Goal: Information Seeking & Learning: Learn about a topic

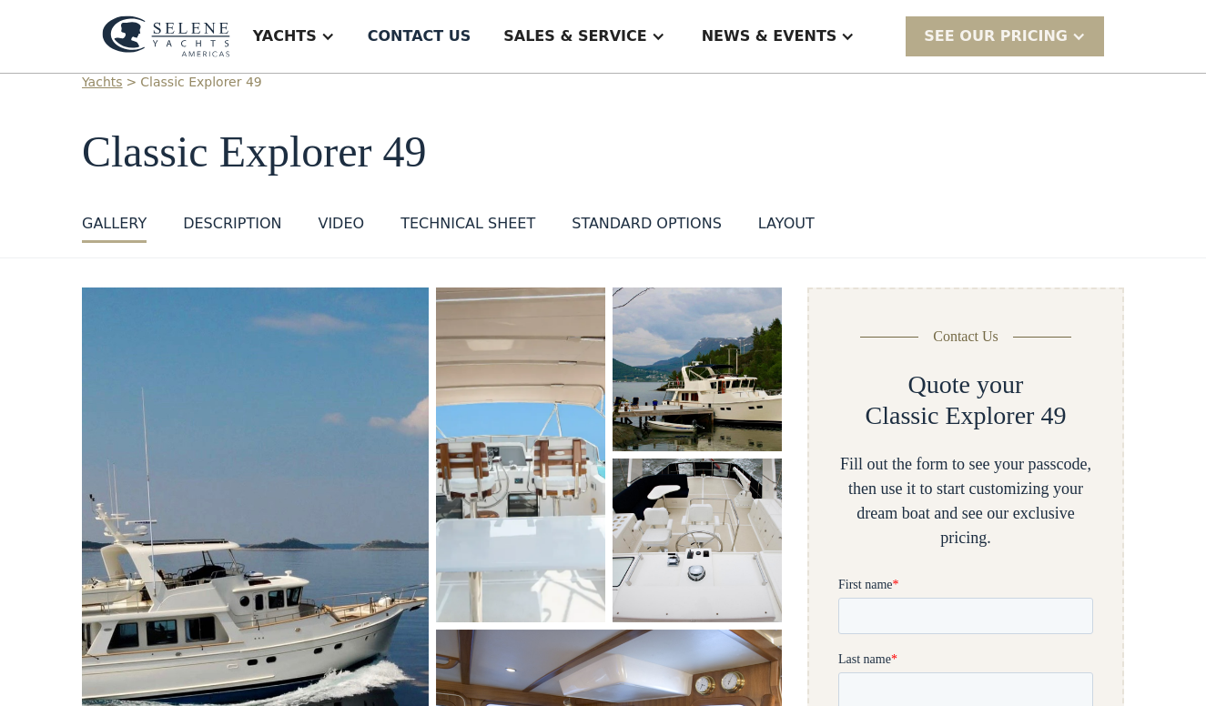
scroll to position [63, 0]
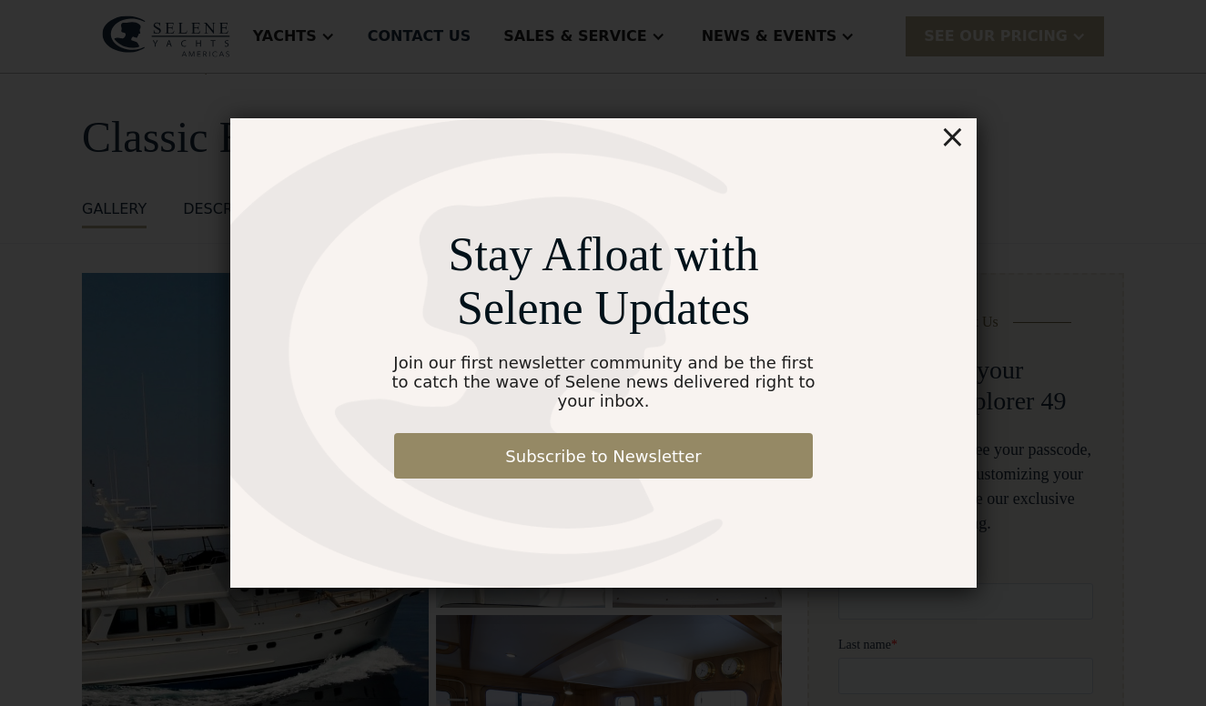
click at [952, 155] on div "×" at bounding box center [952, 136] width 26 height 36
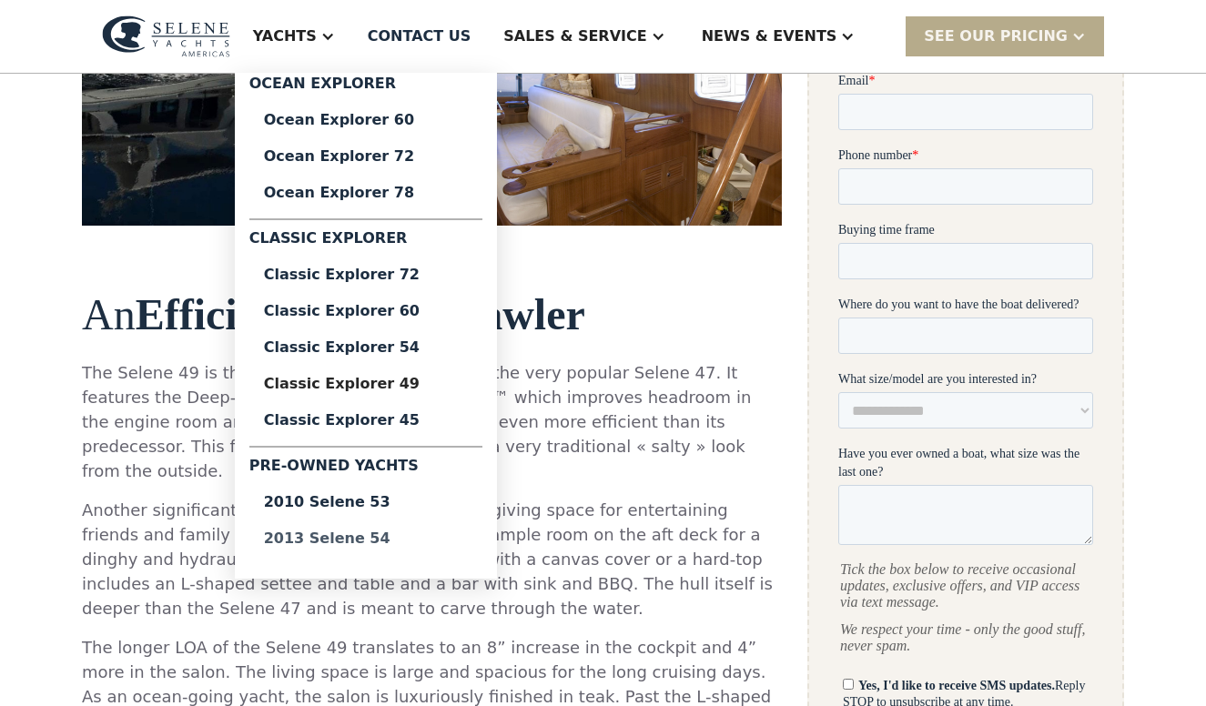
scroll to position [688, 0]
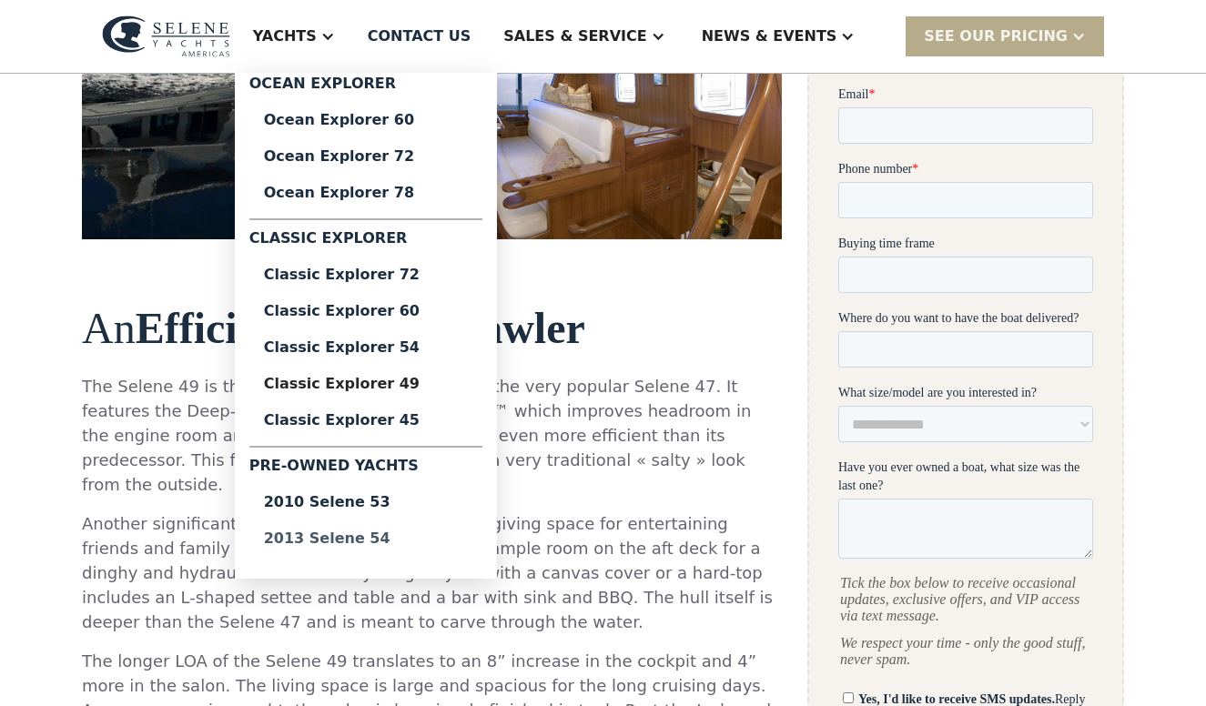
click at [408, 539] on div "2013 Selene 54" at bounding box center [366, 539] width 204 height 15
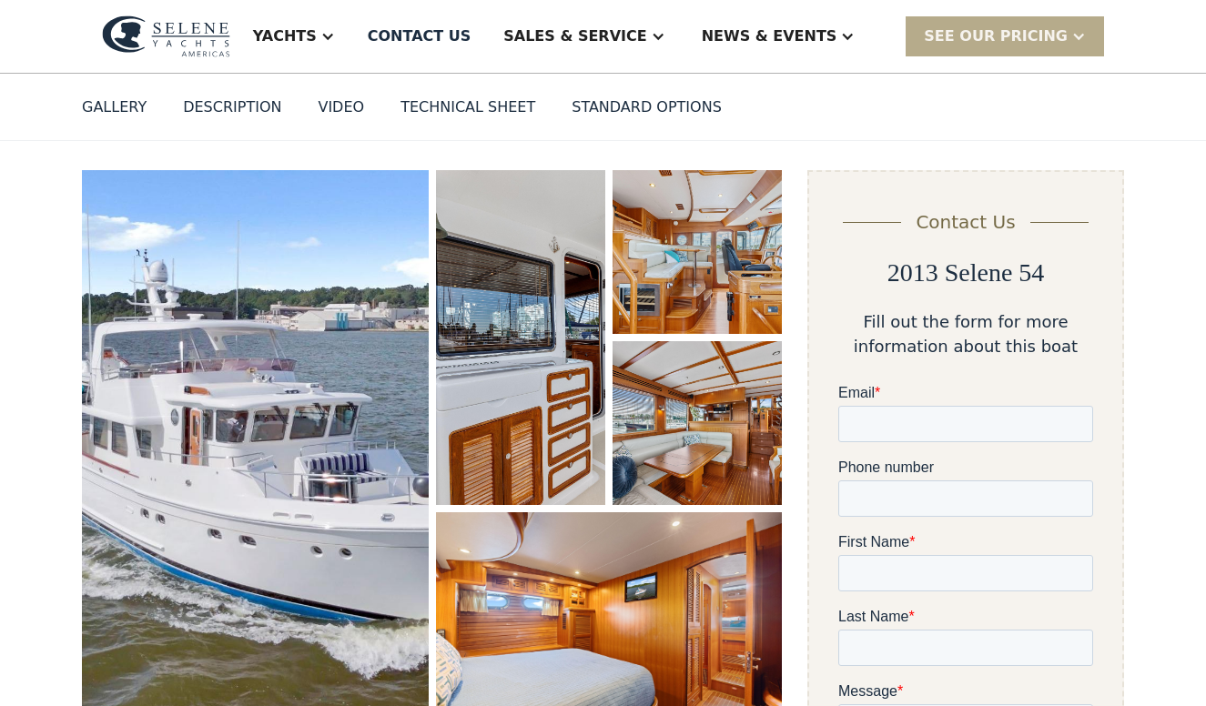
scroll to position [162, 0]
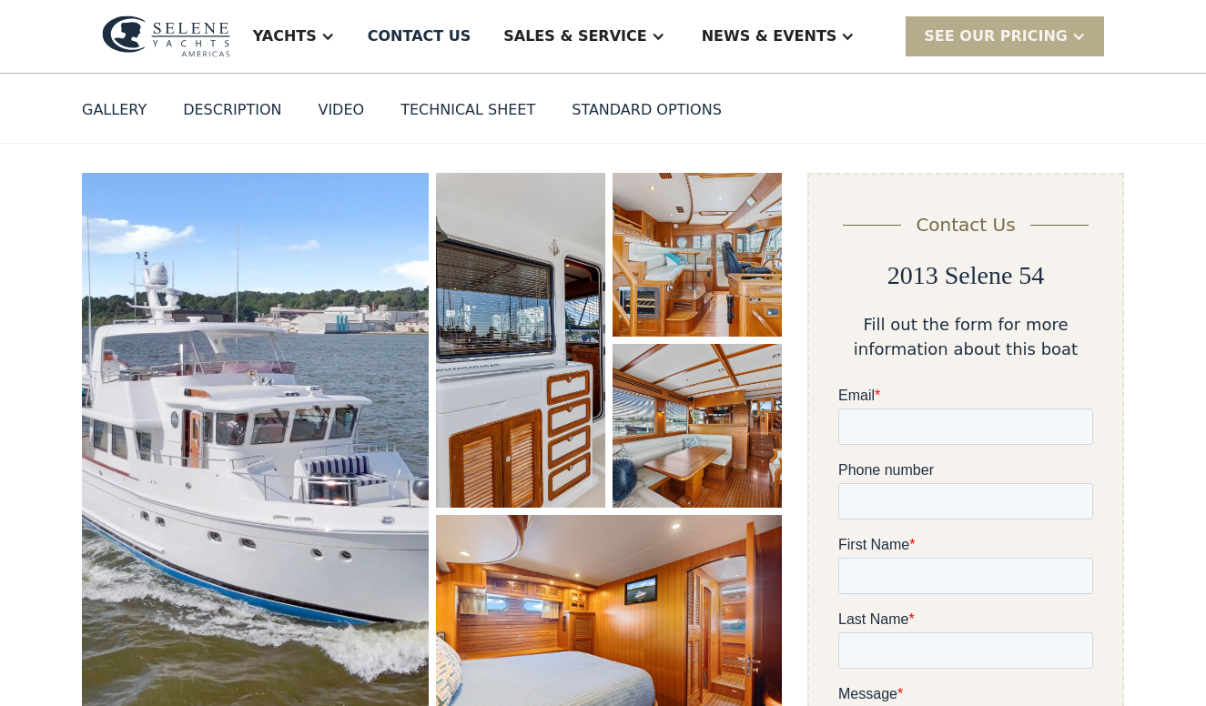
click at [301, 468] on img "open lightbox" at bounding box center [255, 460] width 347 height 574
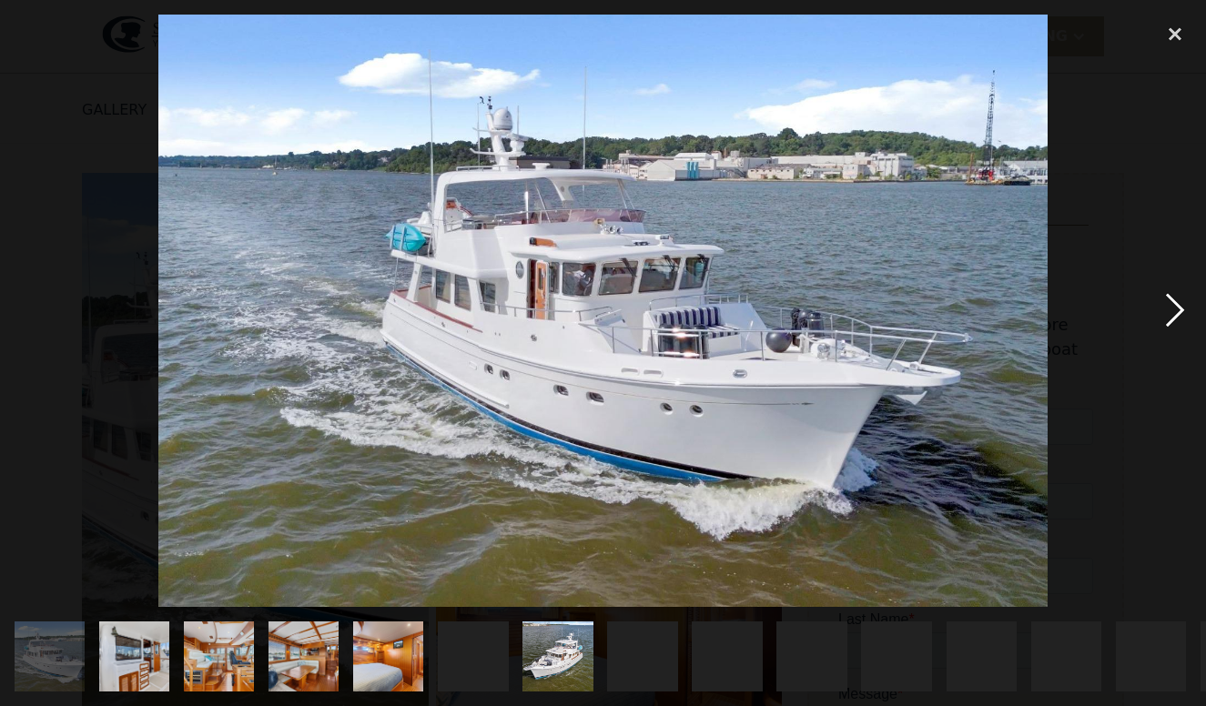
click at [1180, 323] on div "next image" at bounding box center [1175, 312] width 62 height 594
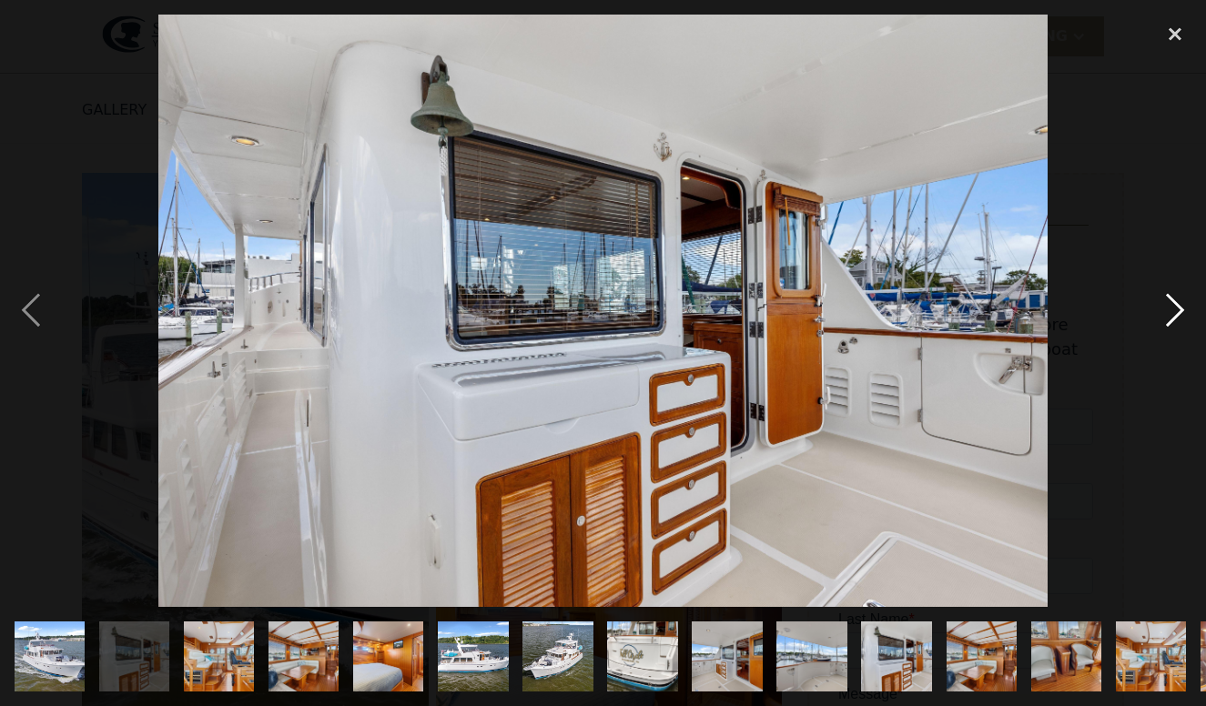
click at [1177, 319] on div "next image" at bounding box center [1175, 312] width 62 height 594
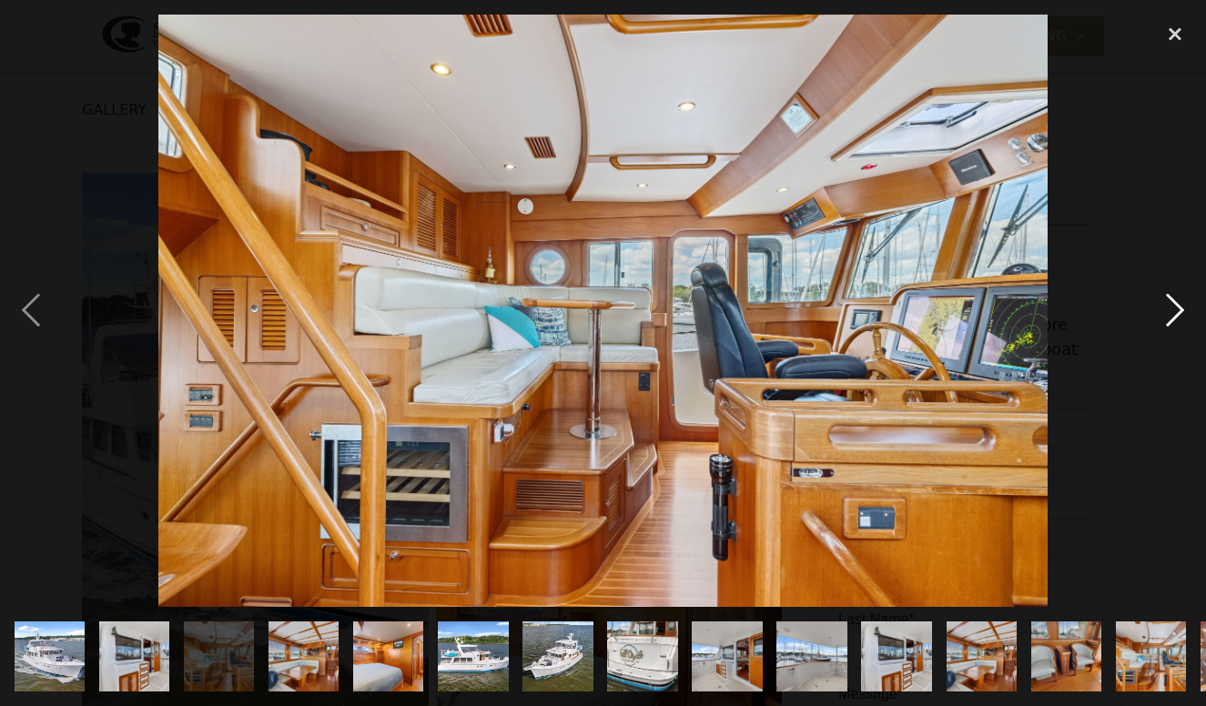
click at [1177, 319] on div "next image" at bounding box center [1175, 312] width 62 height 594
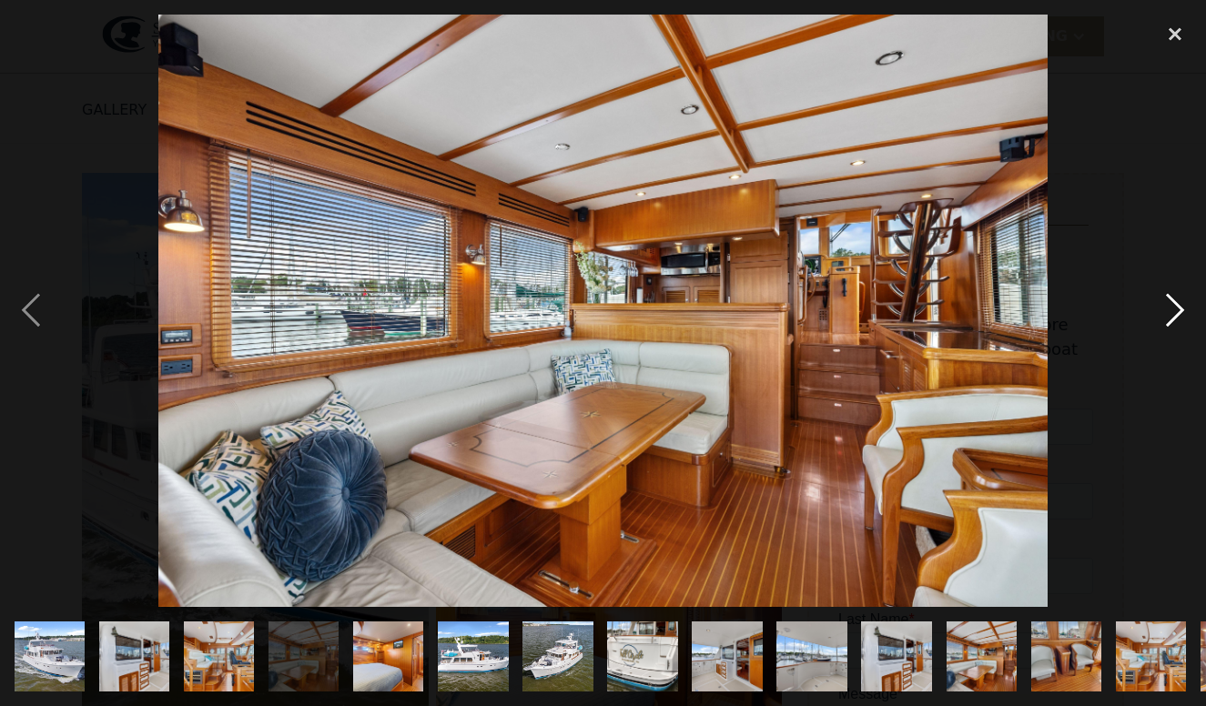
click at [1177, 319] on div "next image" at bounding box center [1175, 312] width 62 height 594
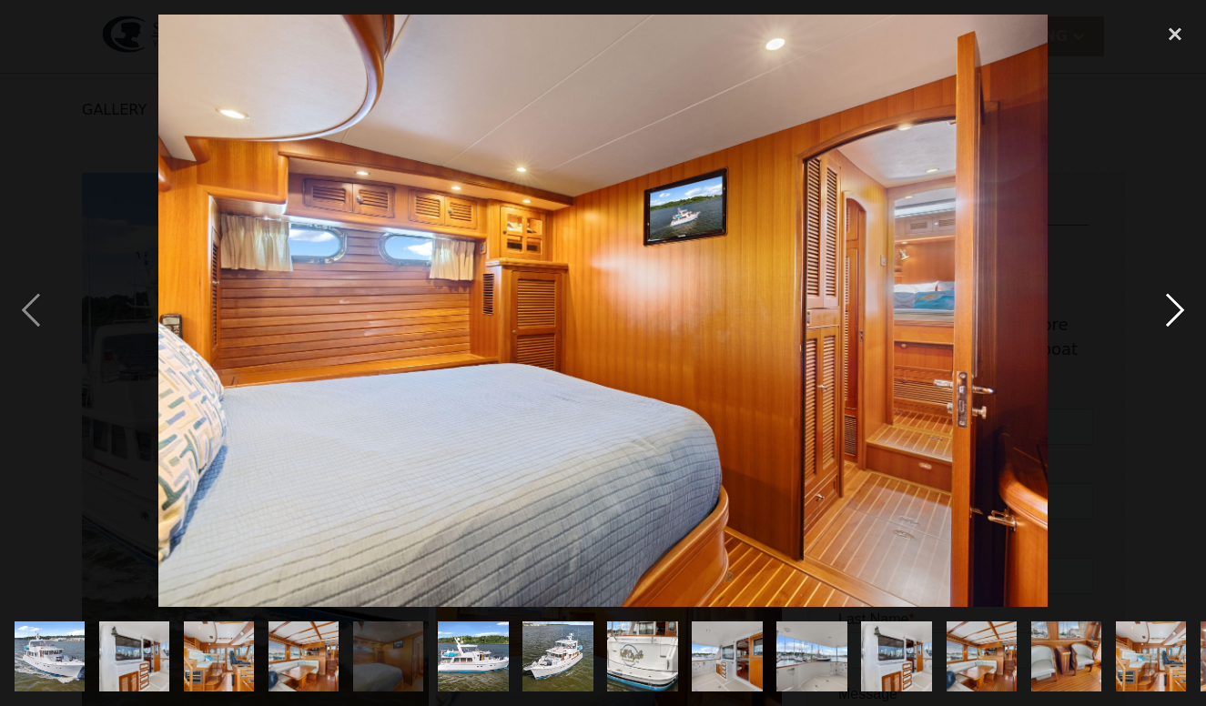
click at [1177, 320] on div "next image" at bounding box center [1175, 312] width 62 height 594
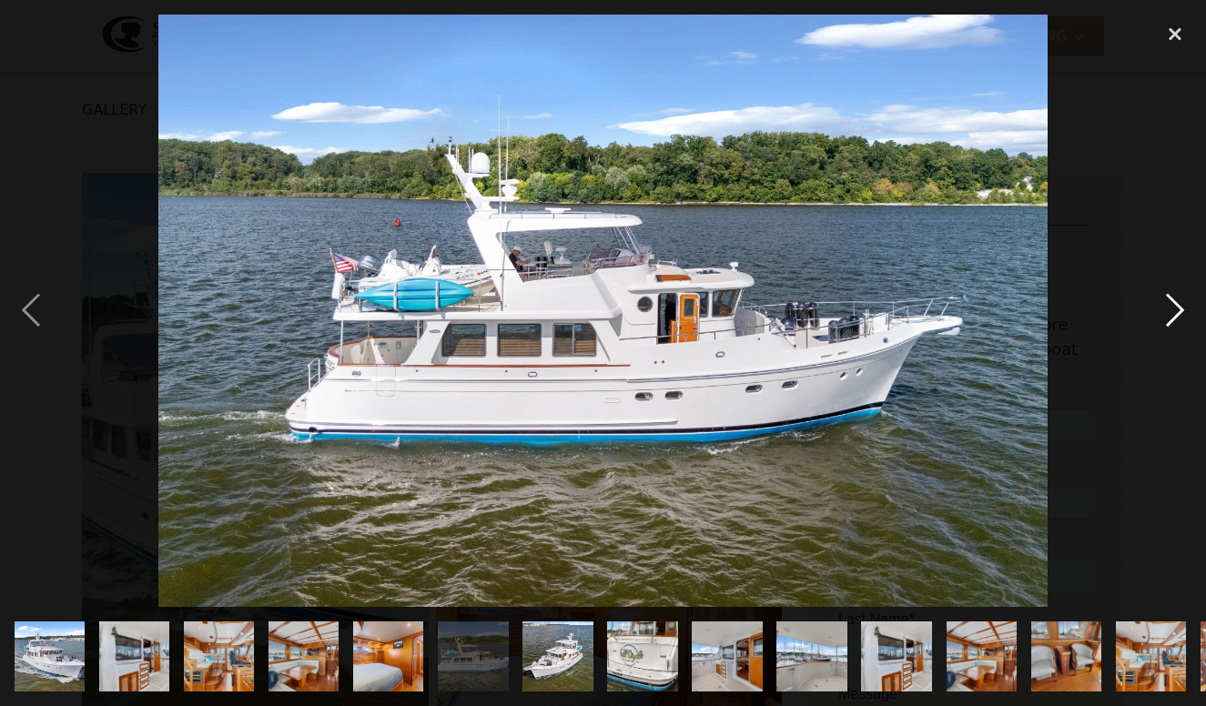
click at [1177, 320] on div "next image" at bounding box center [1175, 312] width 62 height 594
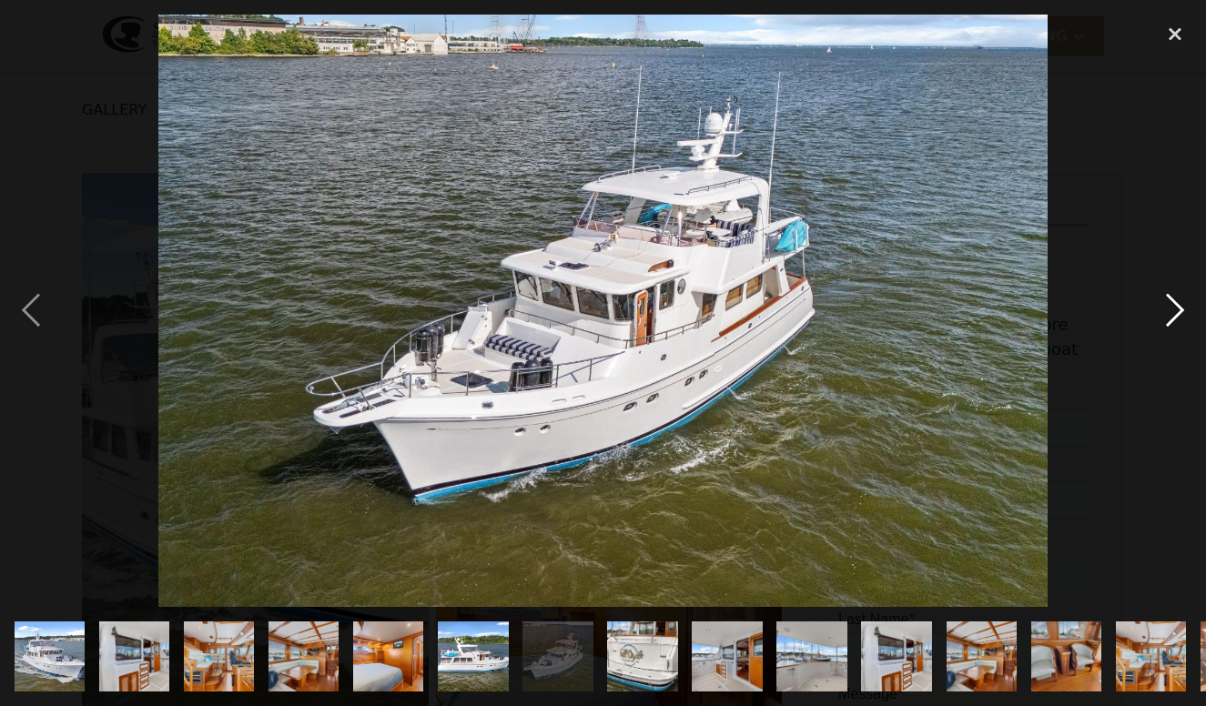
click at [1177, 320] on div "next image" at bounding box center [1175, 312] width 62 height 594
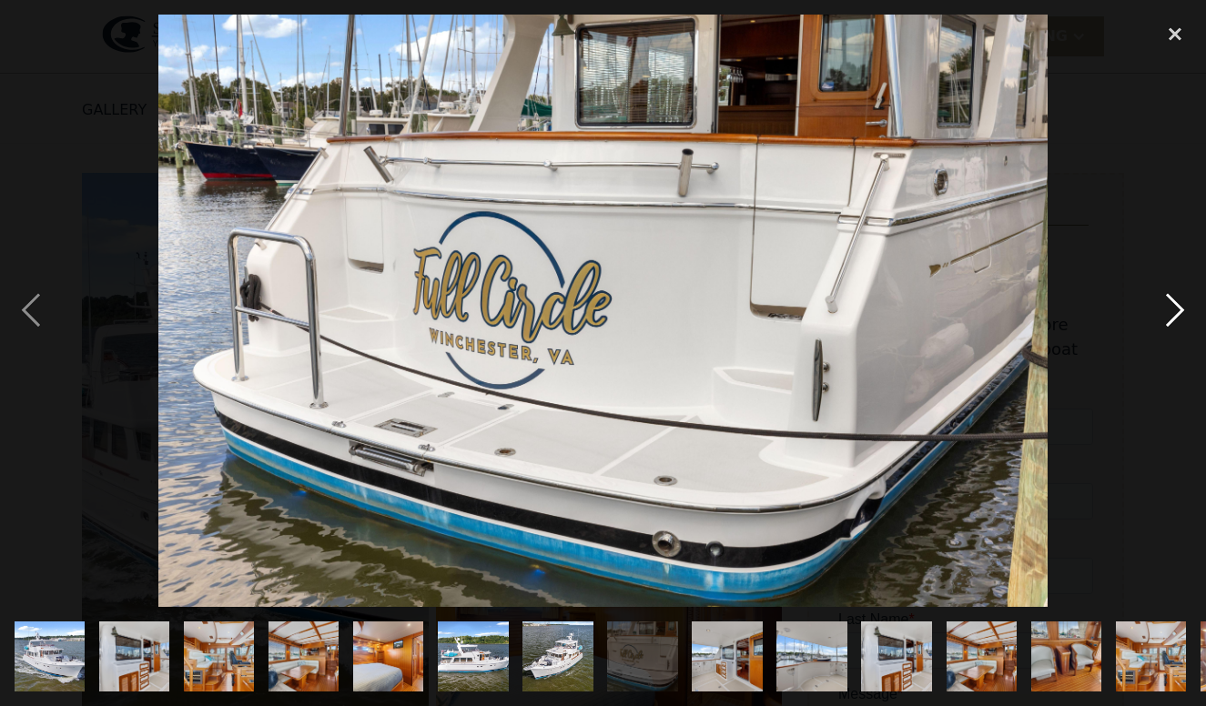
click at [1177, 320] on div "next image" at bounding box center [1175, 312] width 62 height 594
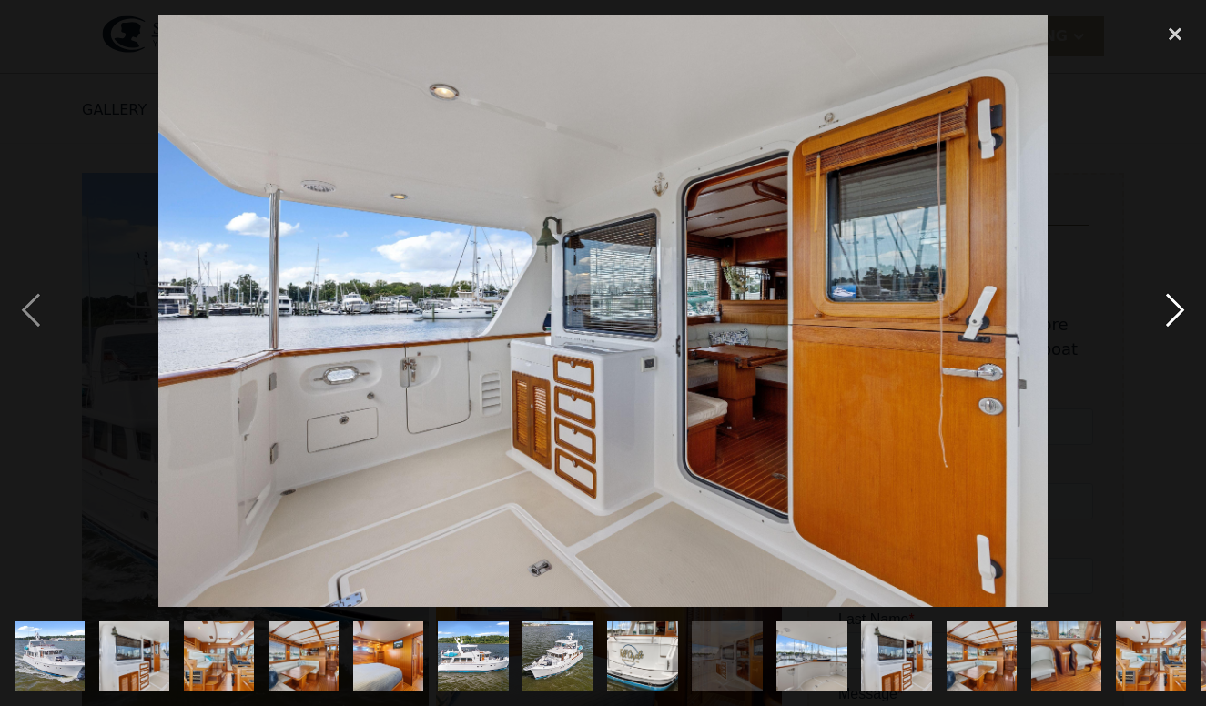
click at [1177, 320] on div "next image" at bounding box center [1175, 312] width 62 height 594
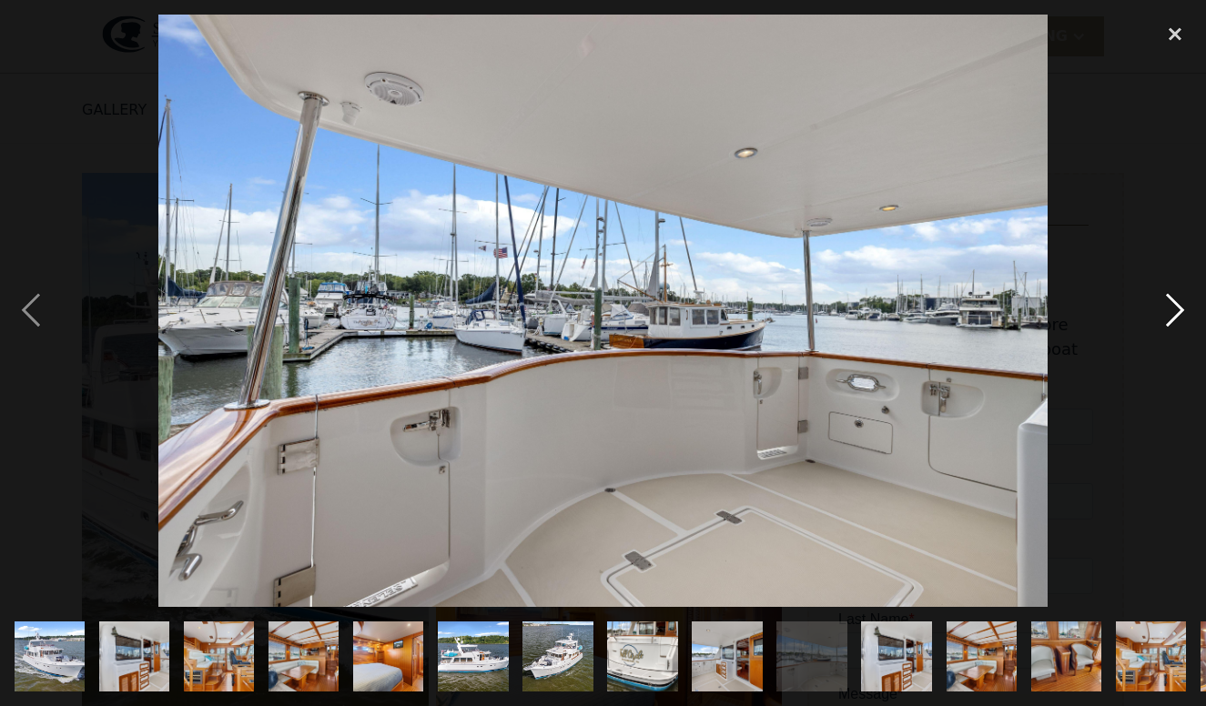
click at [1177, 320] on div "next image" at bounding box center [1175, 312] width 62 height 594
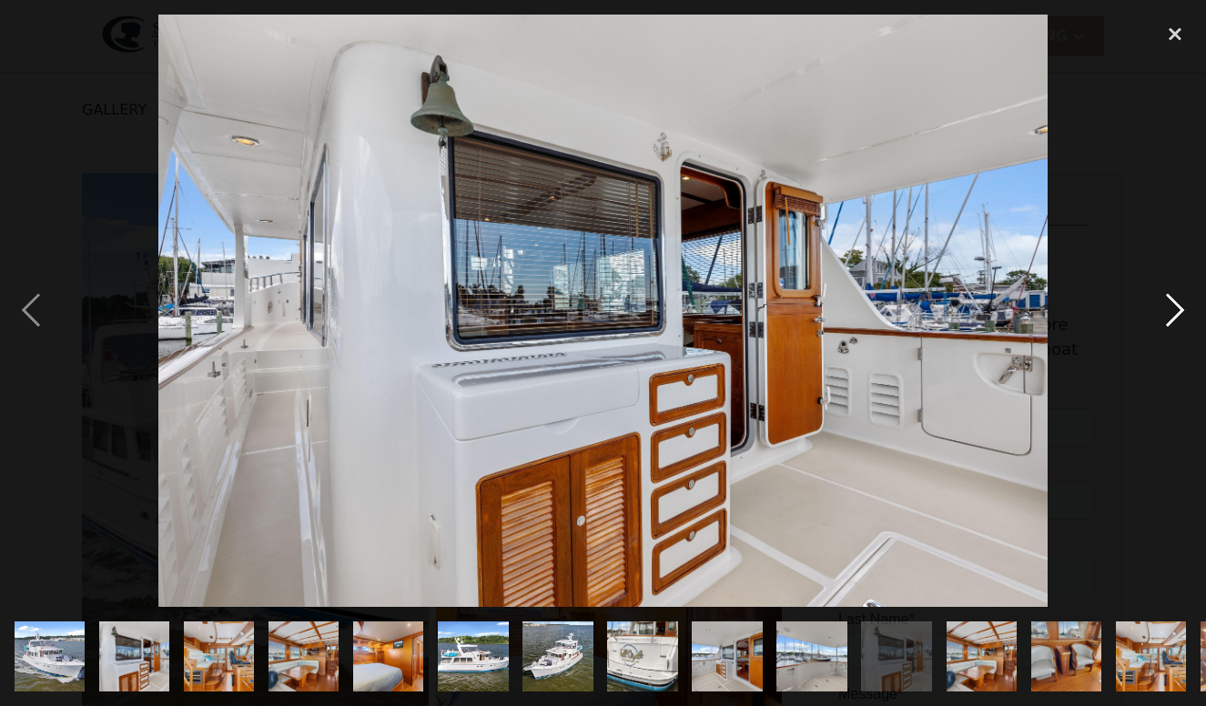
click at [1177, 320] on div "next image" at bounding box center [1175, 312] width 62 height 594
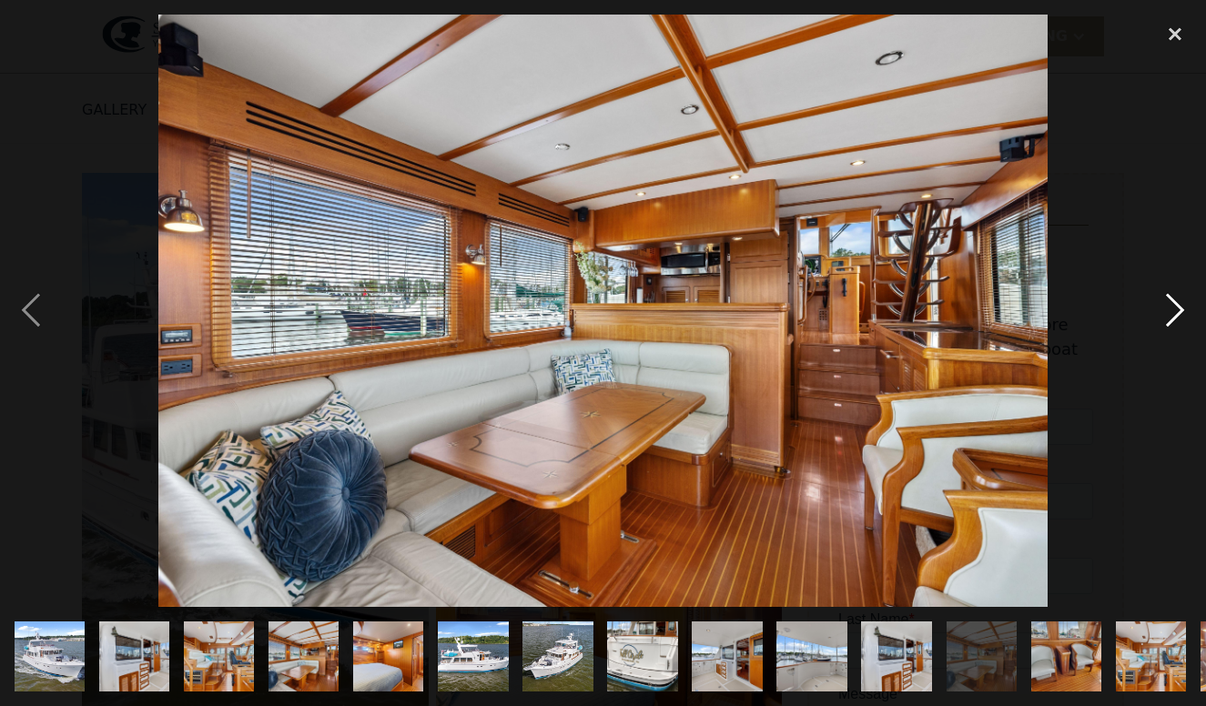
click at [1177, 320] on div "next image" at bounding box center [1175, 312] width 62 height 594
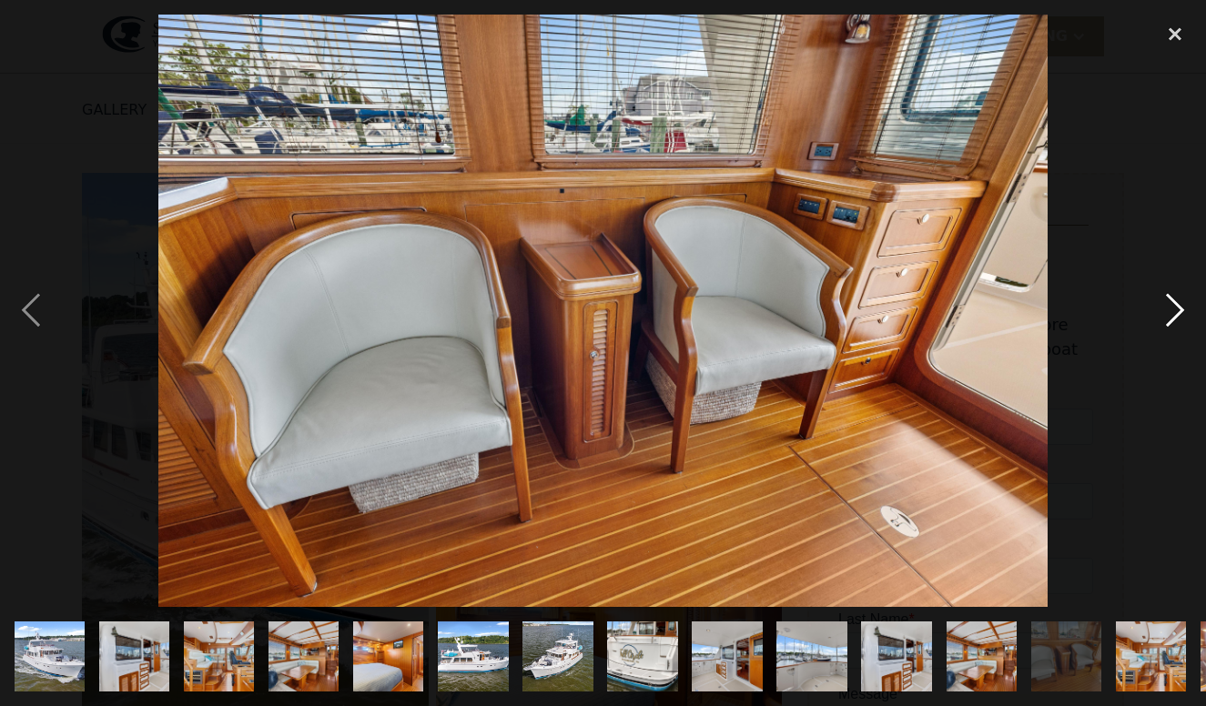
click at [1177, 320] on div "next image" at bounding box center [1175, 312] width 62 height 594
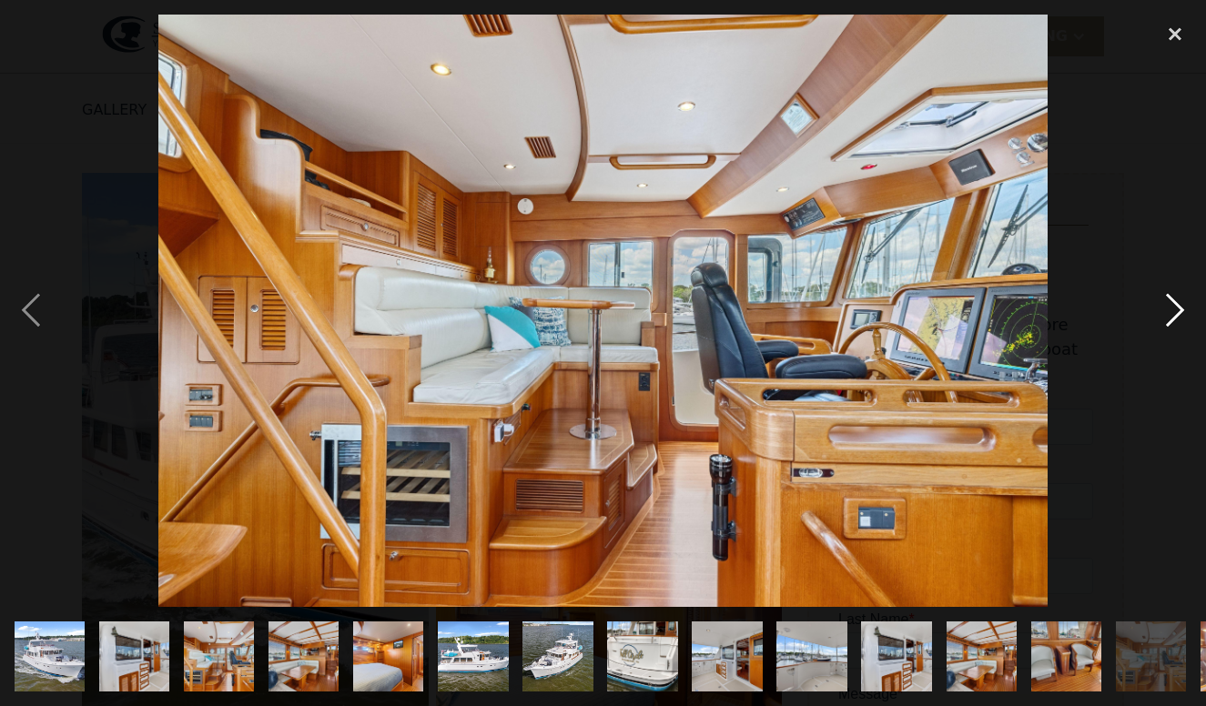
click at [1177, 320] on div "next image" at bounding box center [1175, 312] width 62 height 594
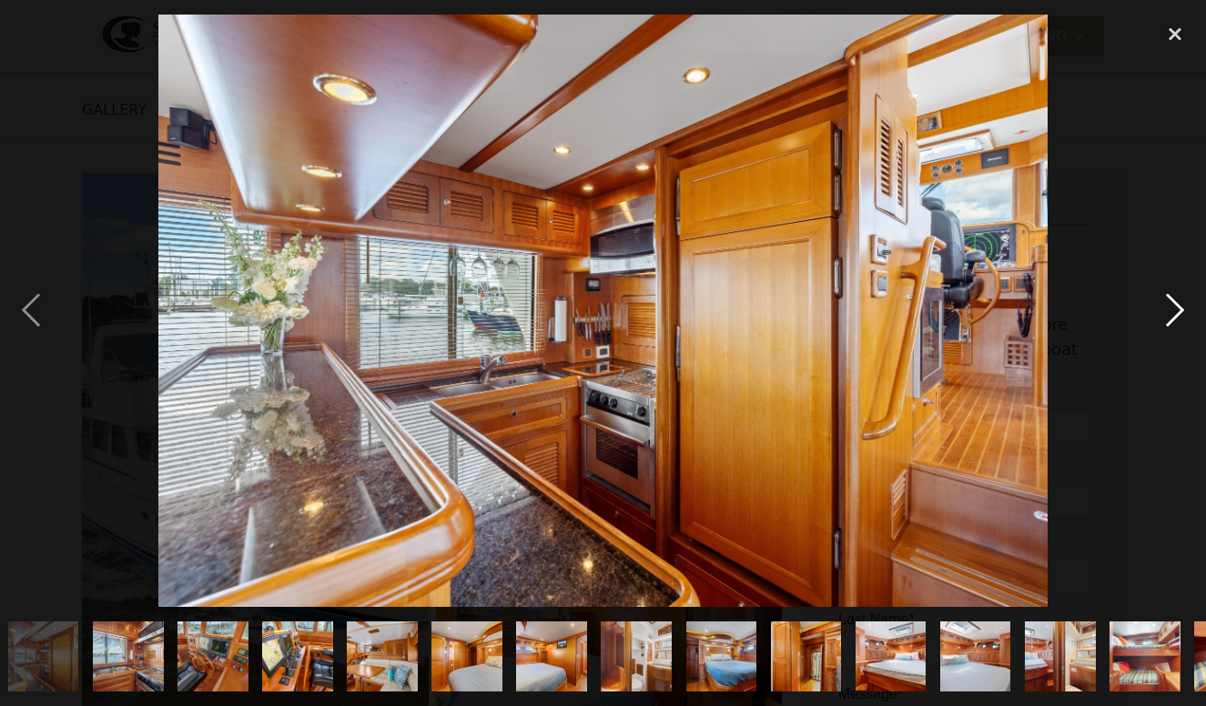
scroll to position [0, 1194]
click at [1177, 320] on div "next image" at bounding box center [1175, 312] width 62 height 594
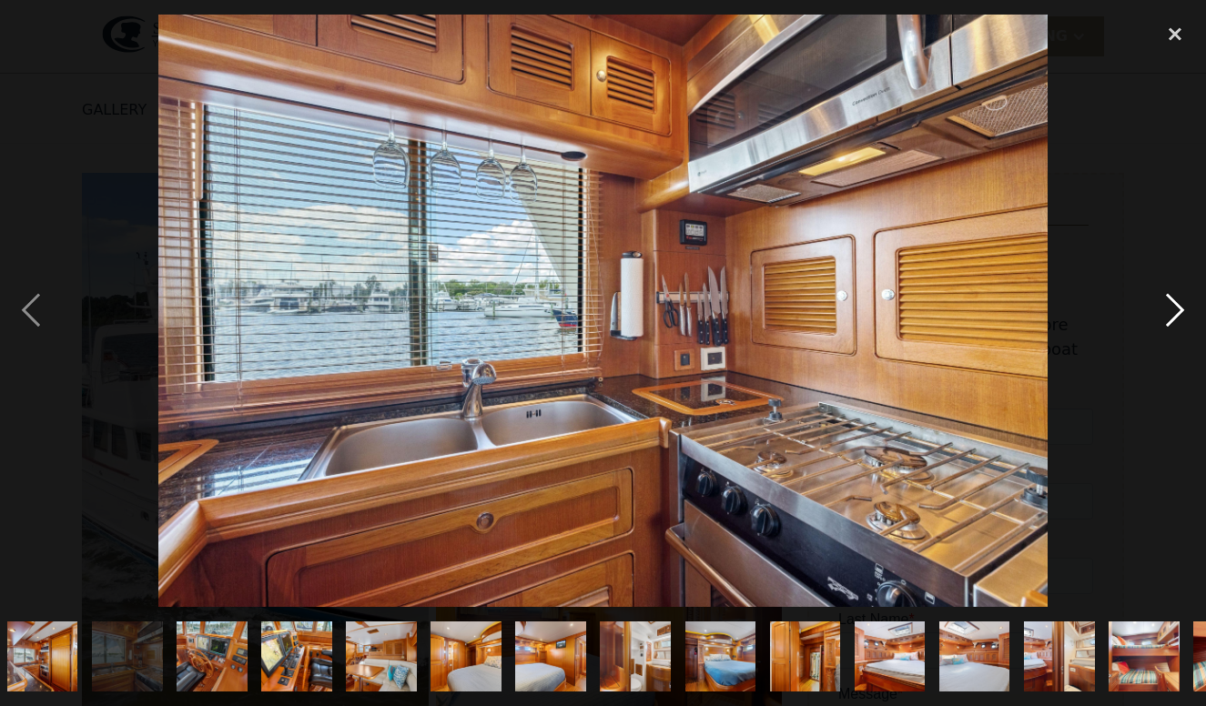
click at [1177, 320] on div "next image" at bounding box center [1175, 312] width 62 height 594
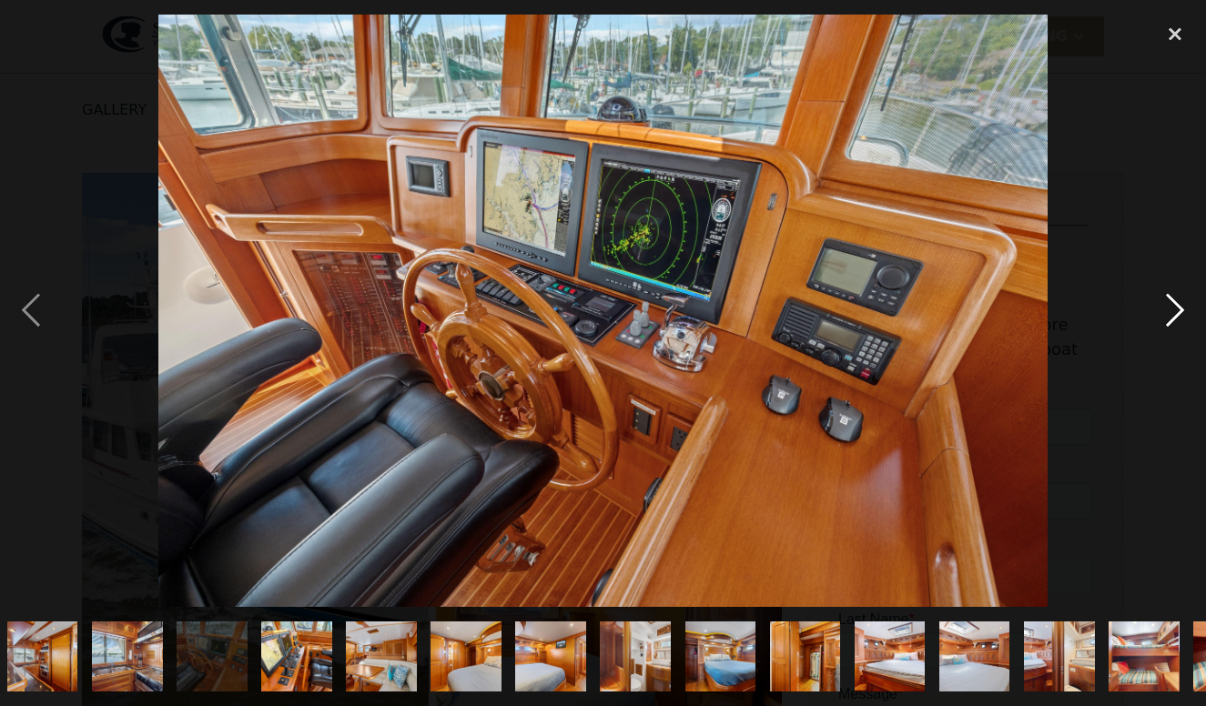
click at [1177, 320] on div "next image" at bounding box center [1175, 312] width 62 height 594
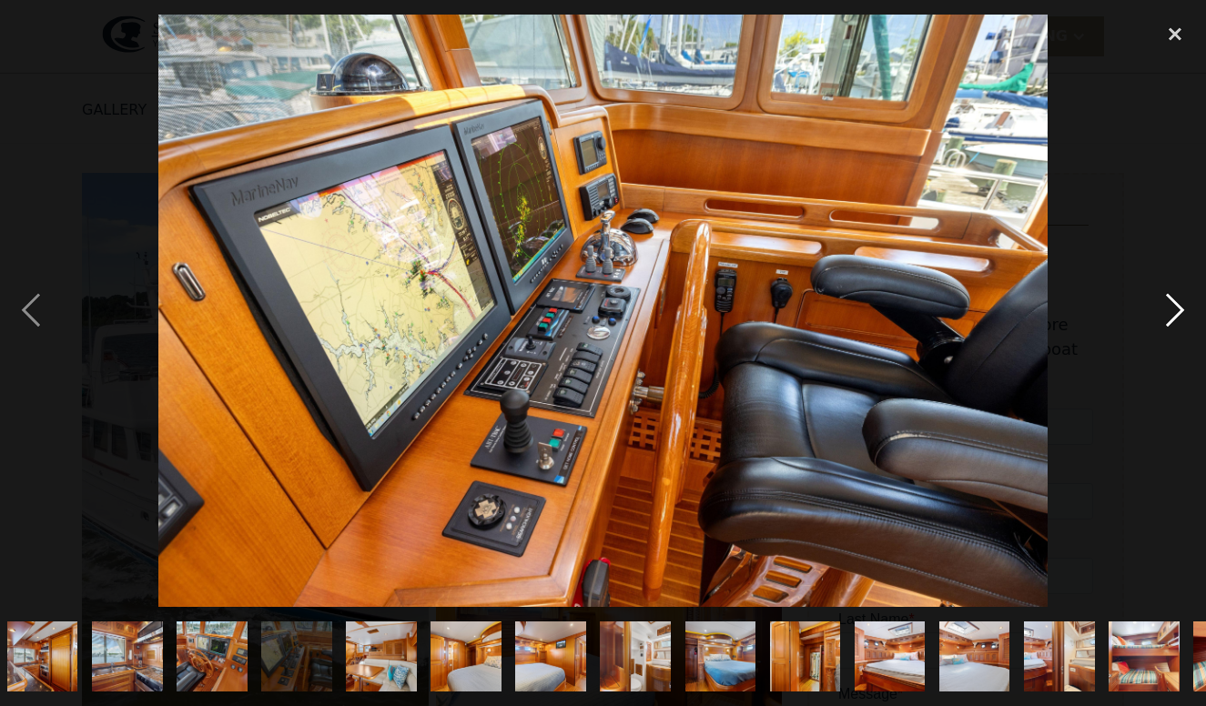
click at [1177, 320] on div "next image" at bounding box center [1175, 312] width 62 height 594
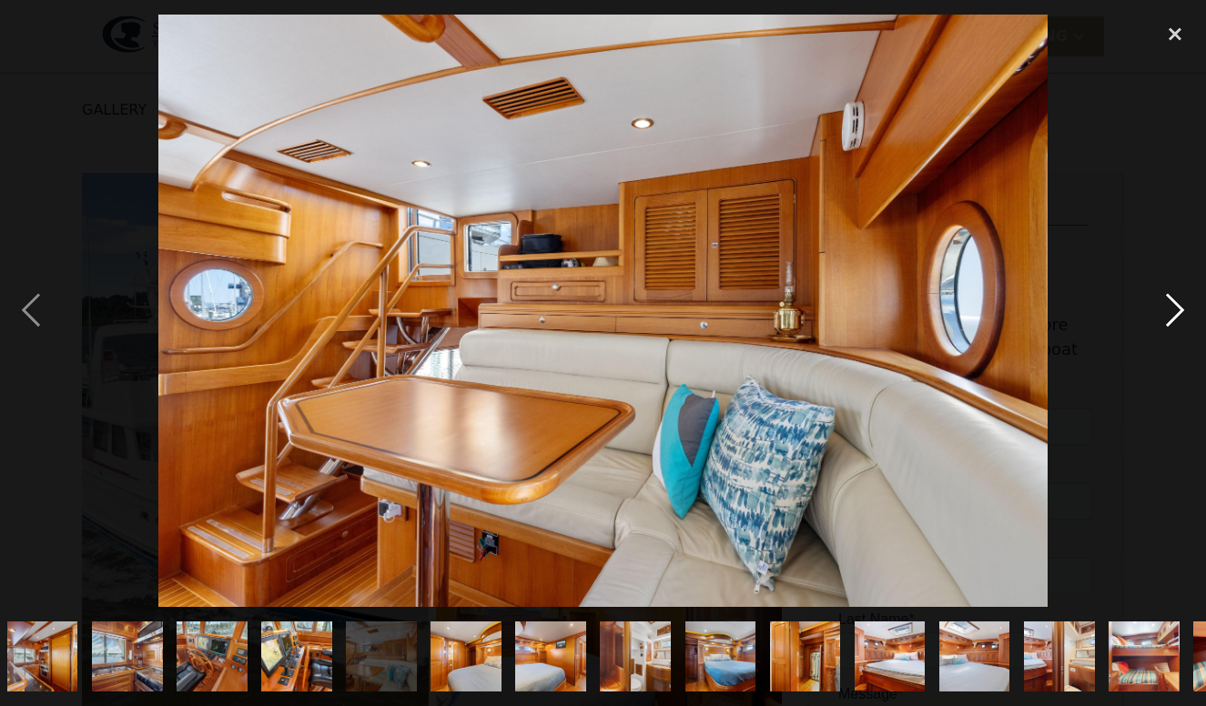
click at [1177, 320] on div "next image" at bounding box center [1175, 312] width 62 height 594
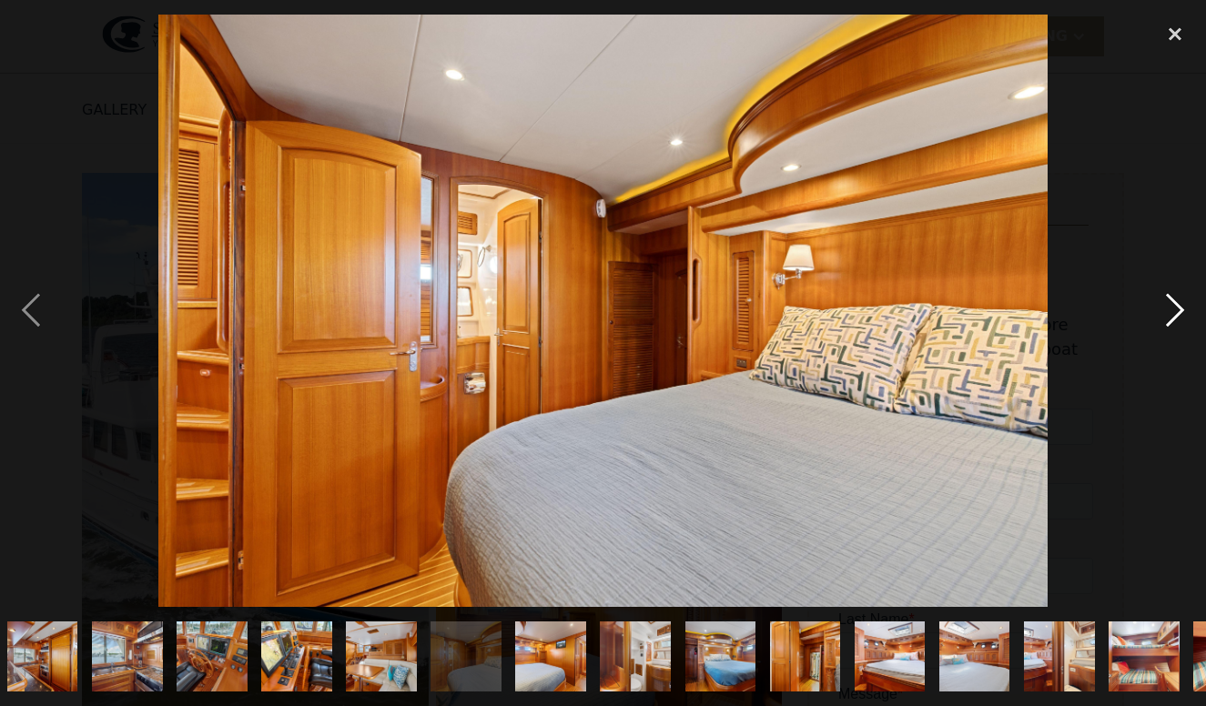
click at [1177, 320] on div "next image" at bounding box center [1175, 312] width 62 height 594
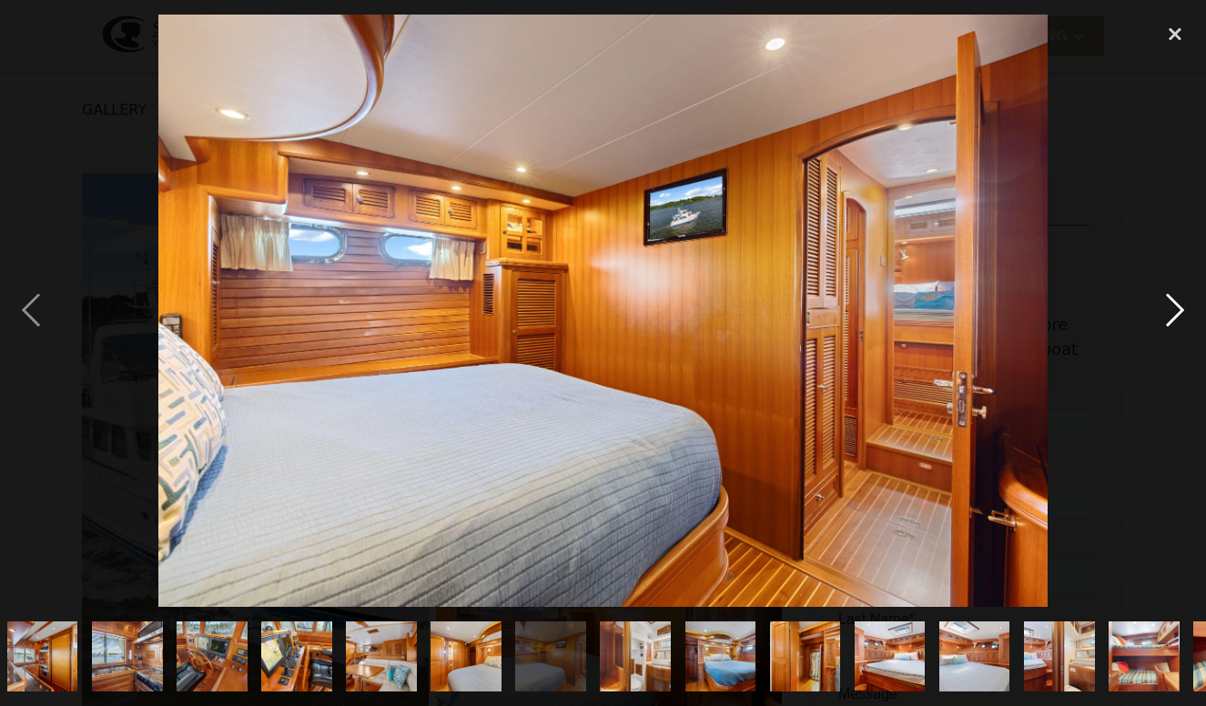
click at [1177, 321] on div "next image" at bounding box center [1175, 312] width 62 height 594
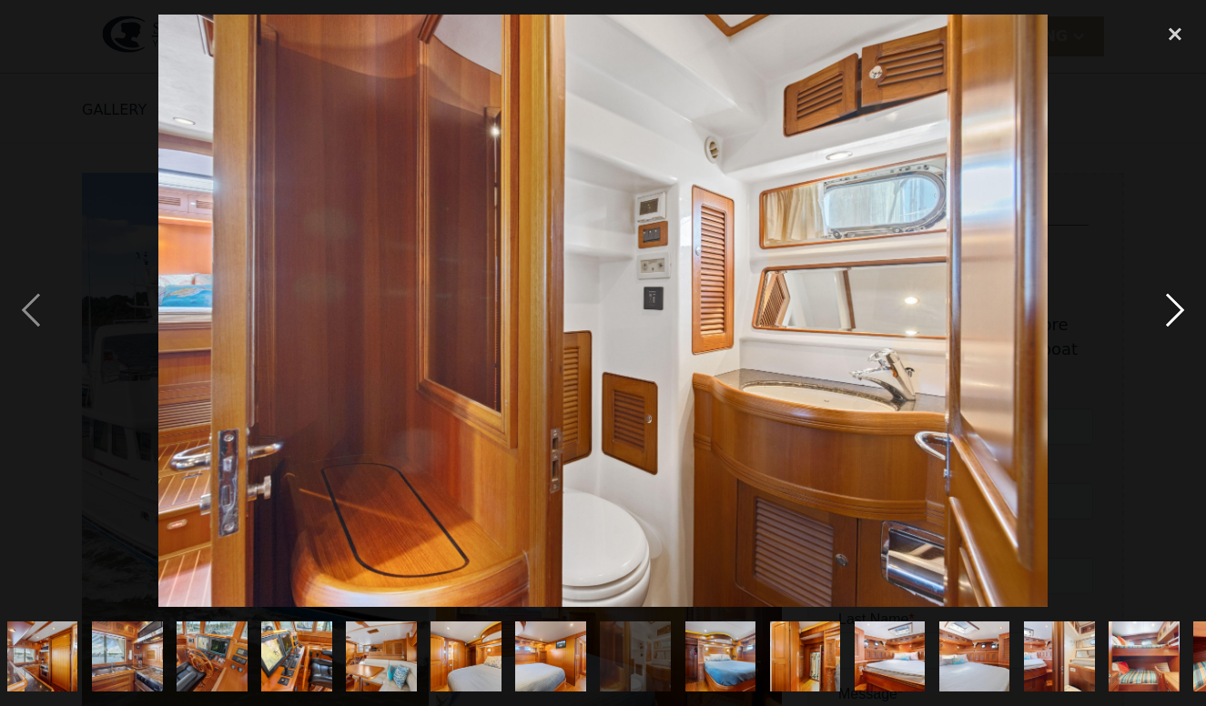
click at [1177, 321] on div "next image" at bounding box center [1175, 312] width 62 height 594
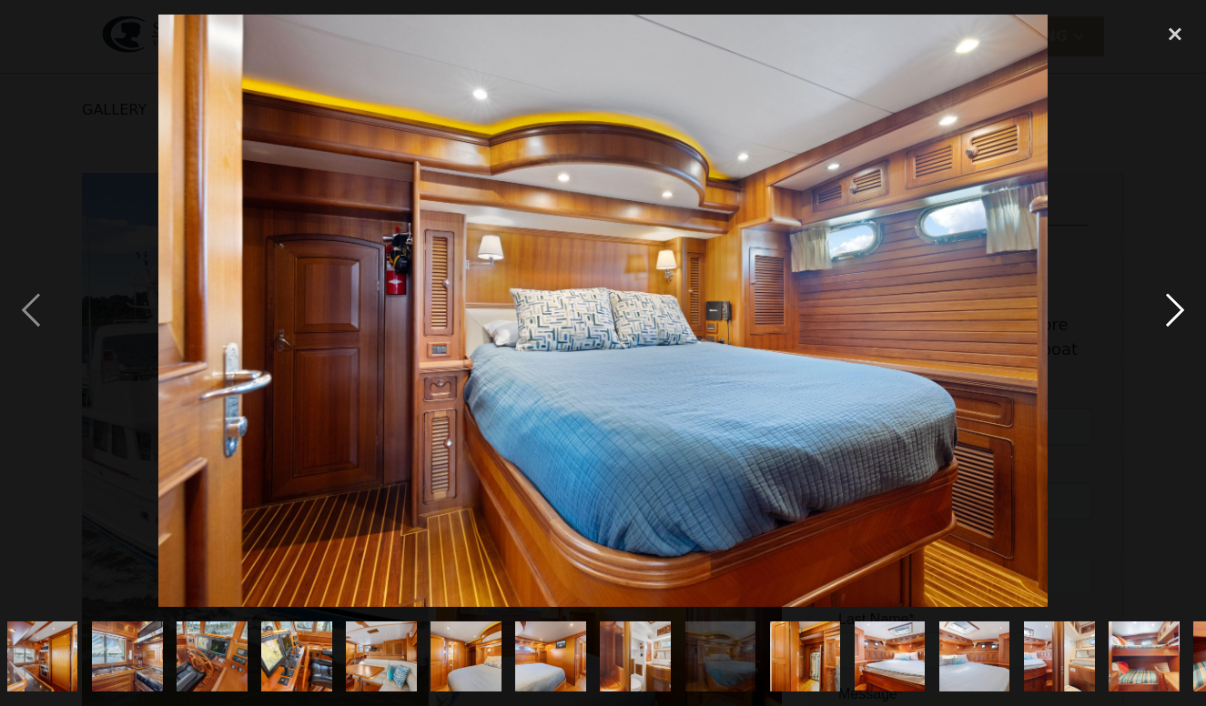
click at [1177, 322] on div "next image" at bounding box center [1175, 312] width 62 height 594
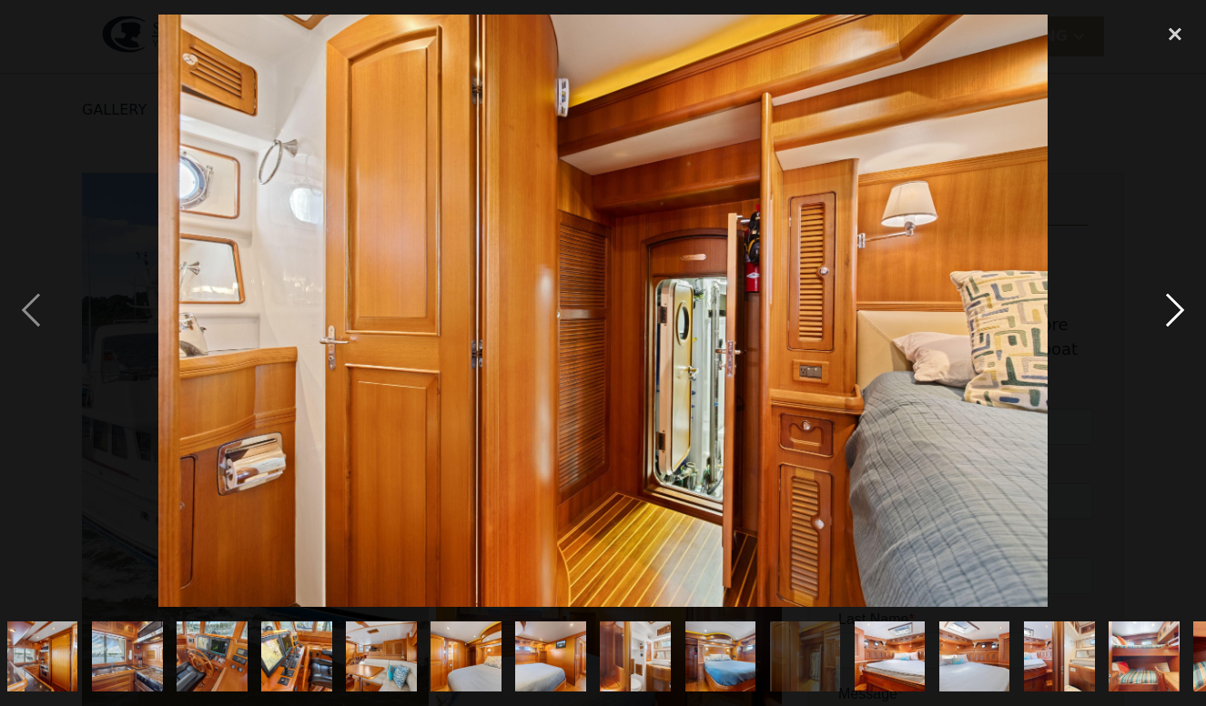
click at [1177, 322] on div "next image" at bounding box center [1175, 312] width 62 height 594
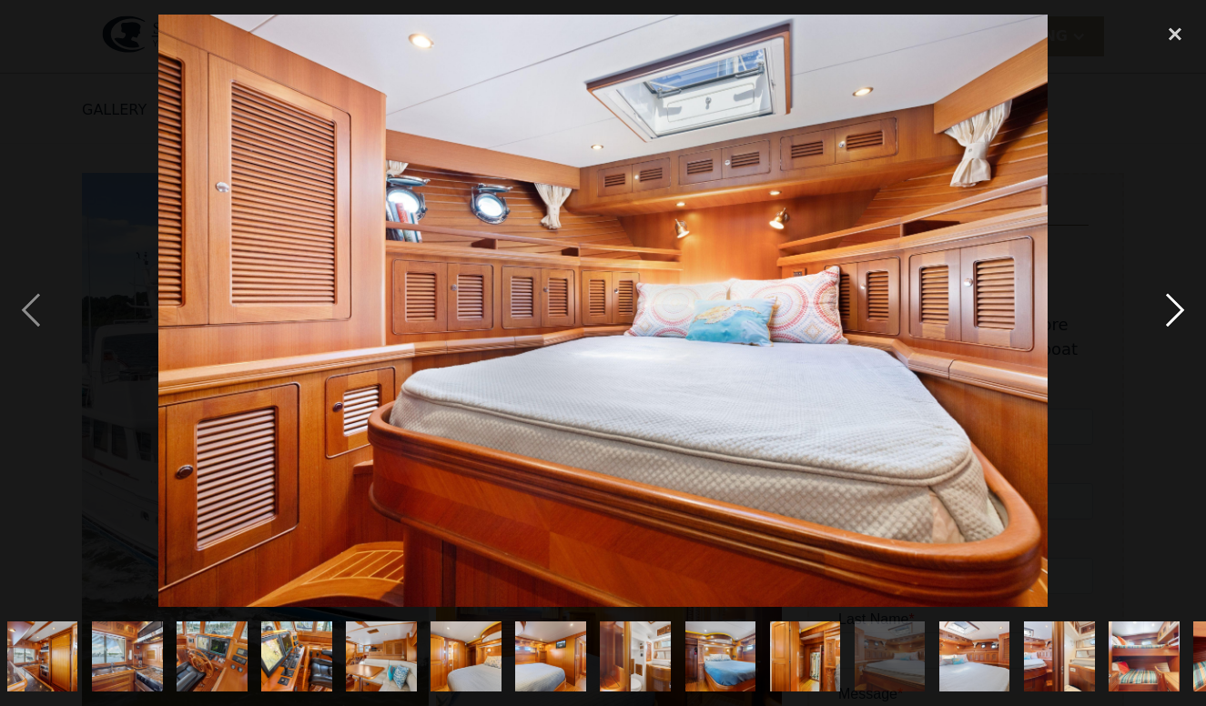
click at [1178, 321] on div "next image" at bounding box center [1175, 312] width 62 height 594
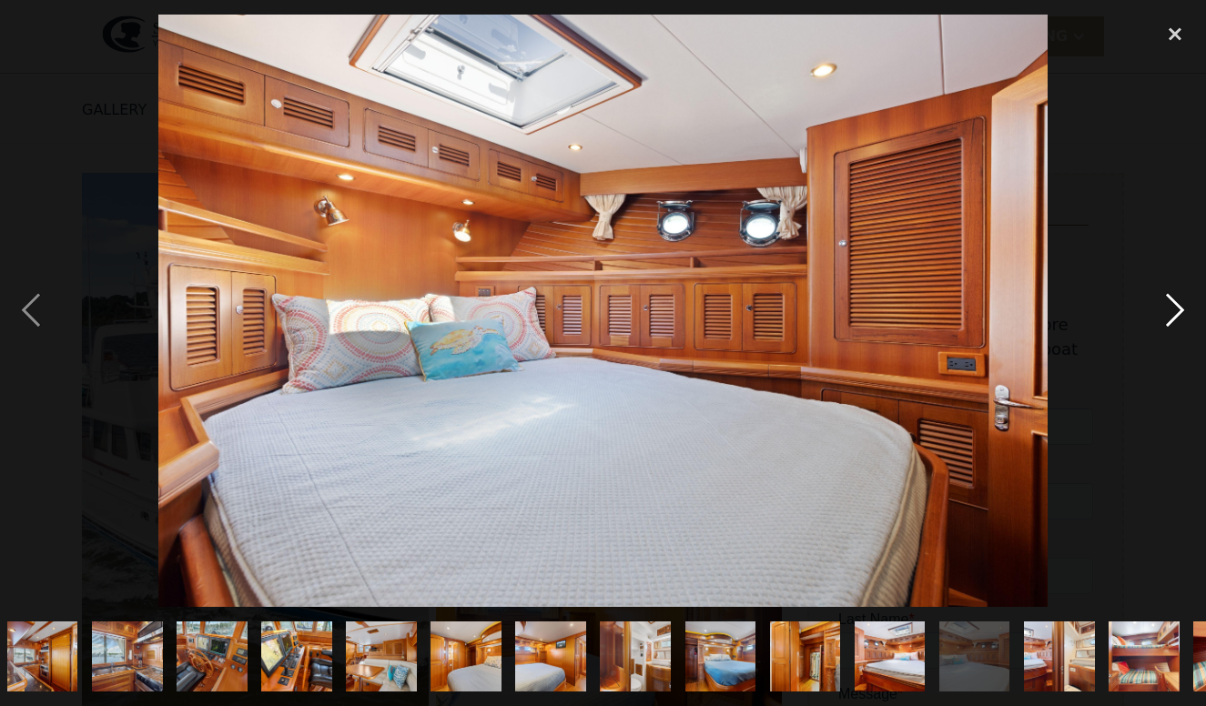
click at [1178, 321] on div "next image" at bounding box center [1175, 312] width 62 height 594
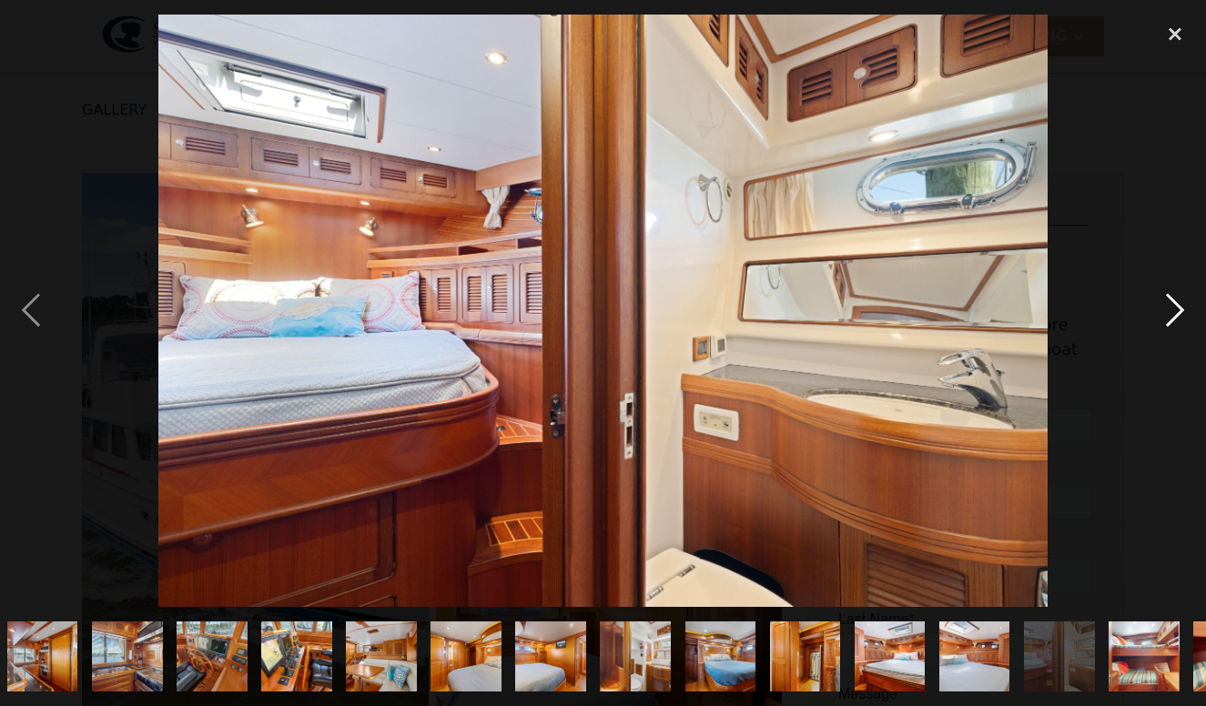
click at [1178, 321] on div "next image" at bounding box center [1175, 312] width 62 height 594
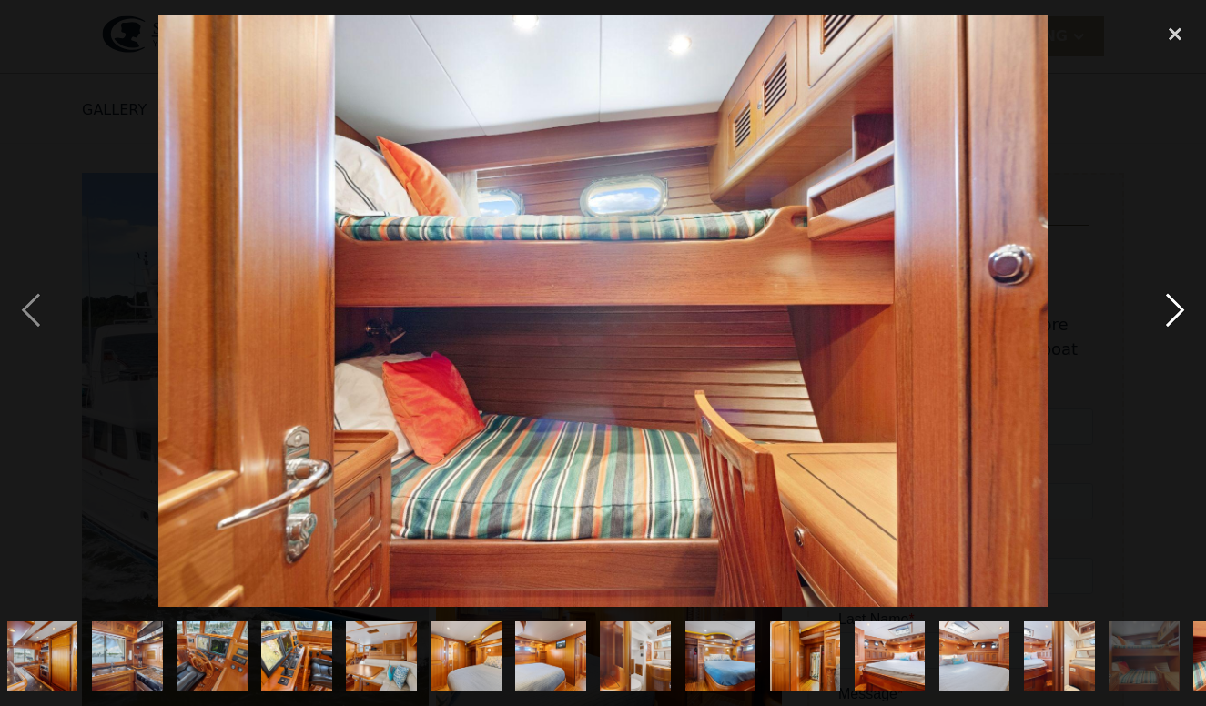
click at [1178, 320] on div "next image" at bounding box center [1175, 312] width 62 height 594
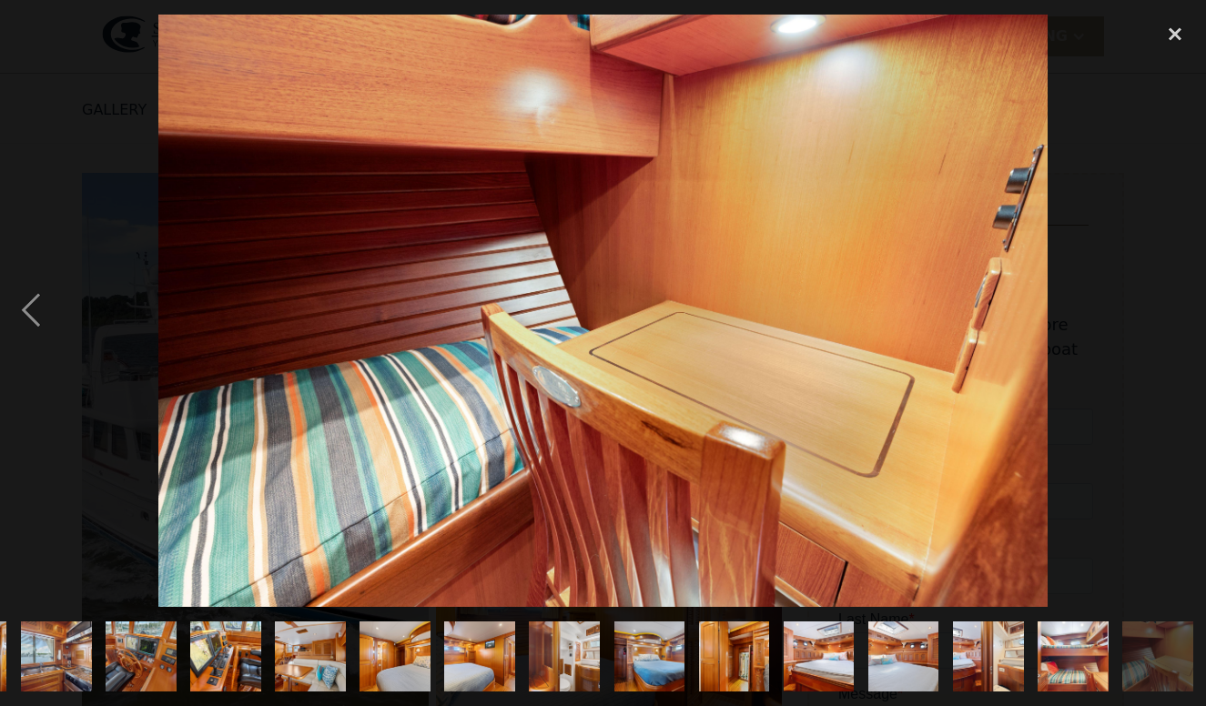
scroll to position [0, 1265]
click at [1177, 321] on div "next image" at bounding box center [1175, 312] width 62 height 594
click at [1173, 44] on div "close lightbox" at bounding box center [1175, 35] width 62 height 40
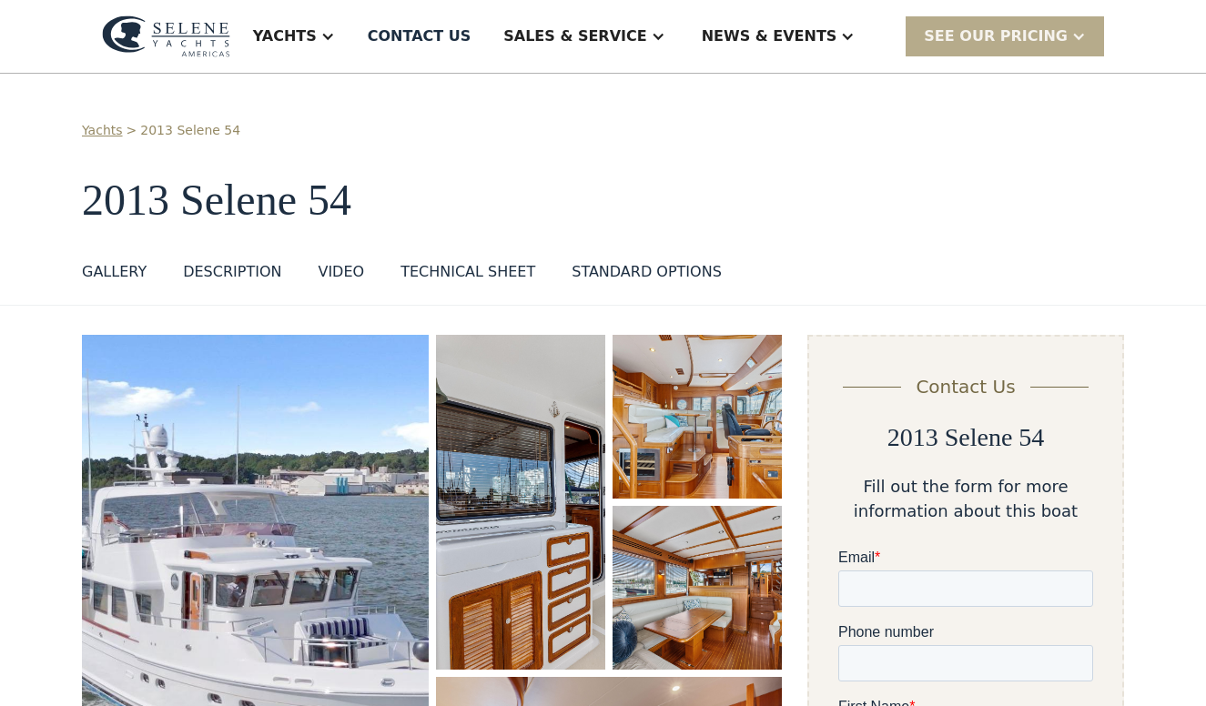
scroll to position [0, 0]
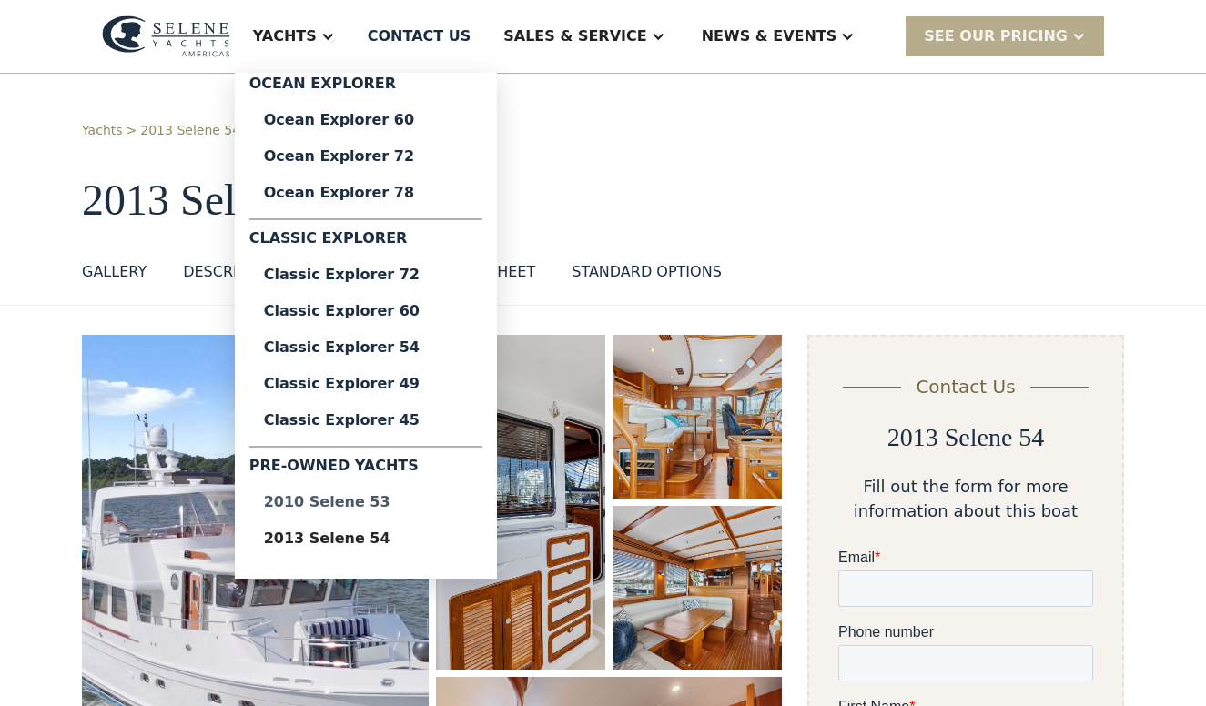
click at [386, 503] on div "2010 Selene 53" at bounding box center [366, 502] width 204 height 15
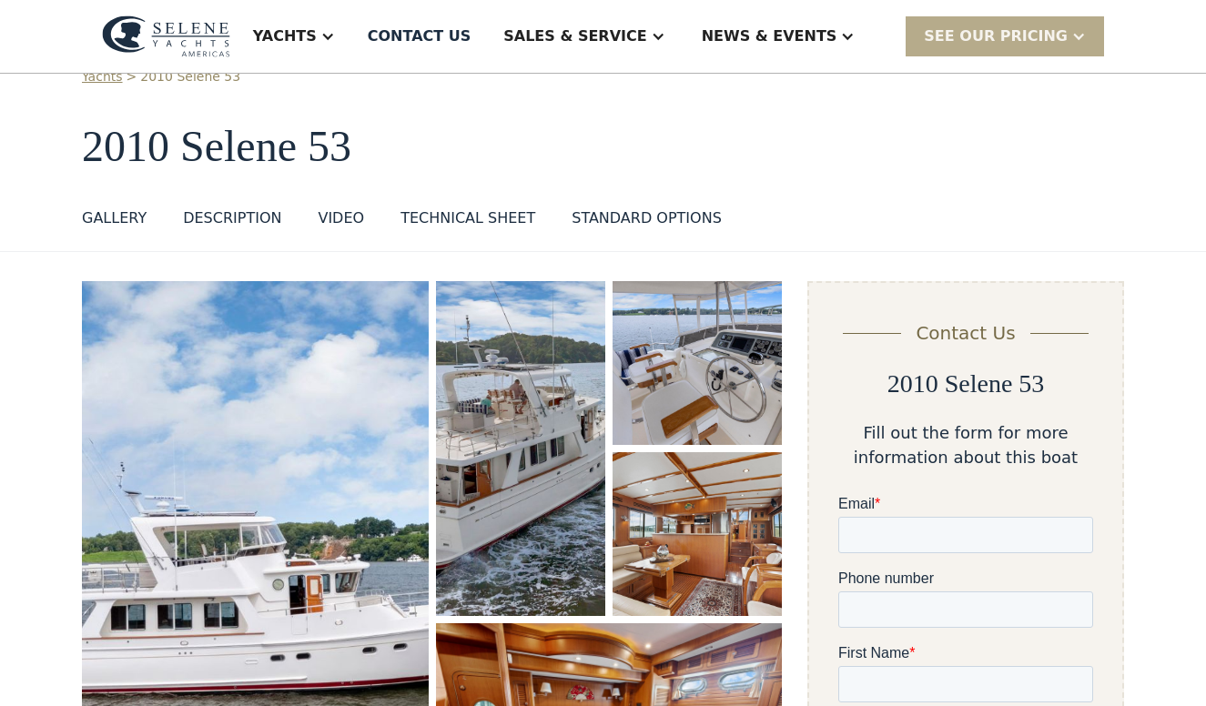
scroll to position [91, 0]
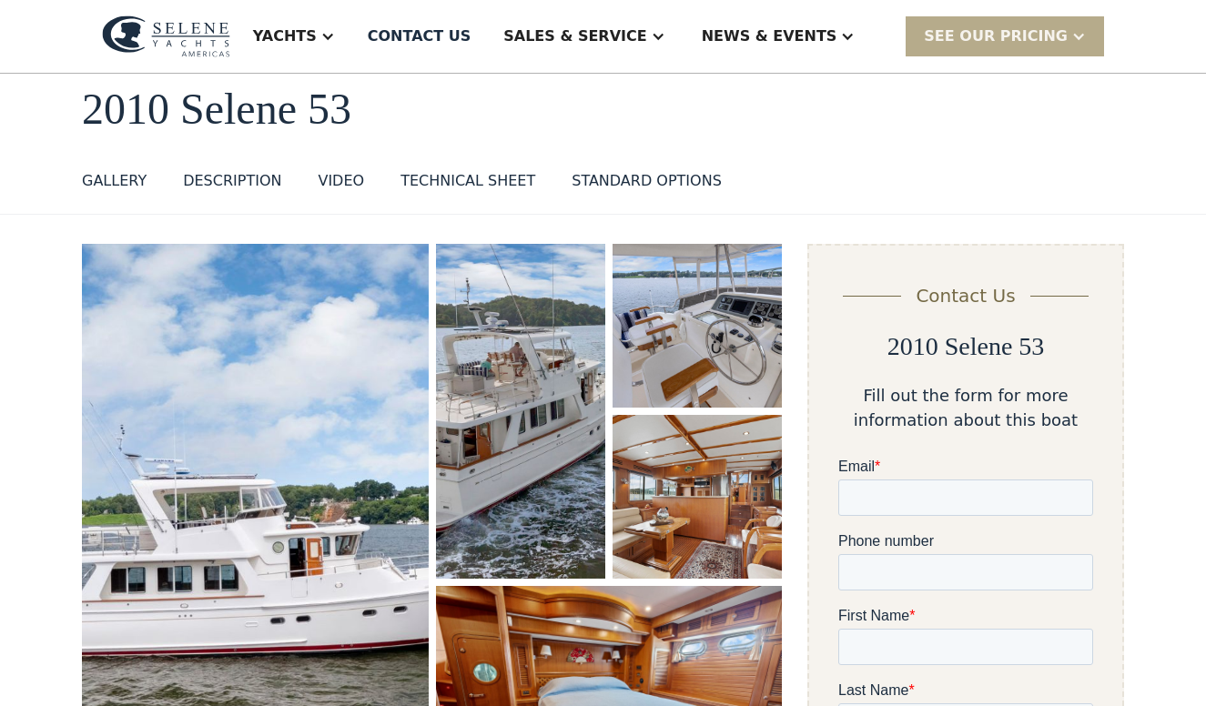
click at [296, 447] on img "open lightbox" at bounding box center [255, 531] width 347 height 574
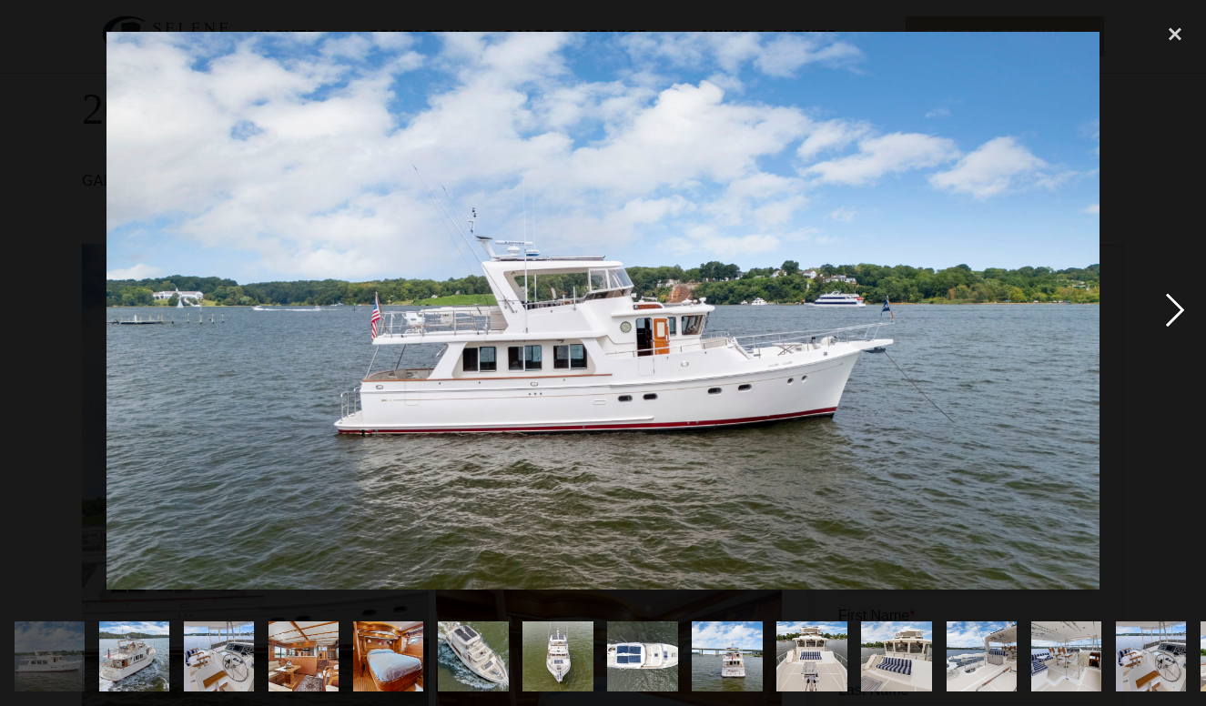
click at [1176, 320] on div "next image" at bounding box center [1175, 312] width 62 height 594
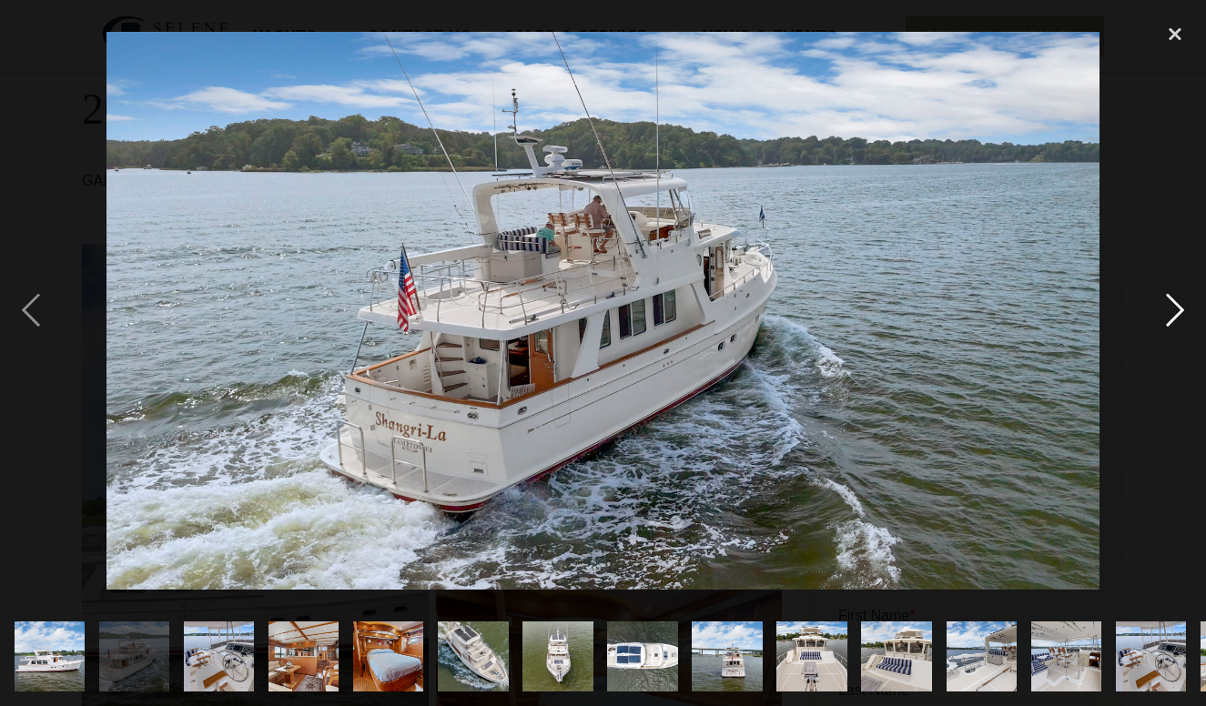
click at [1176, 320] on div "next image" at bounding box center [1175, 312] width 62 height 594
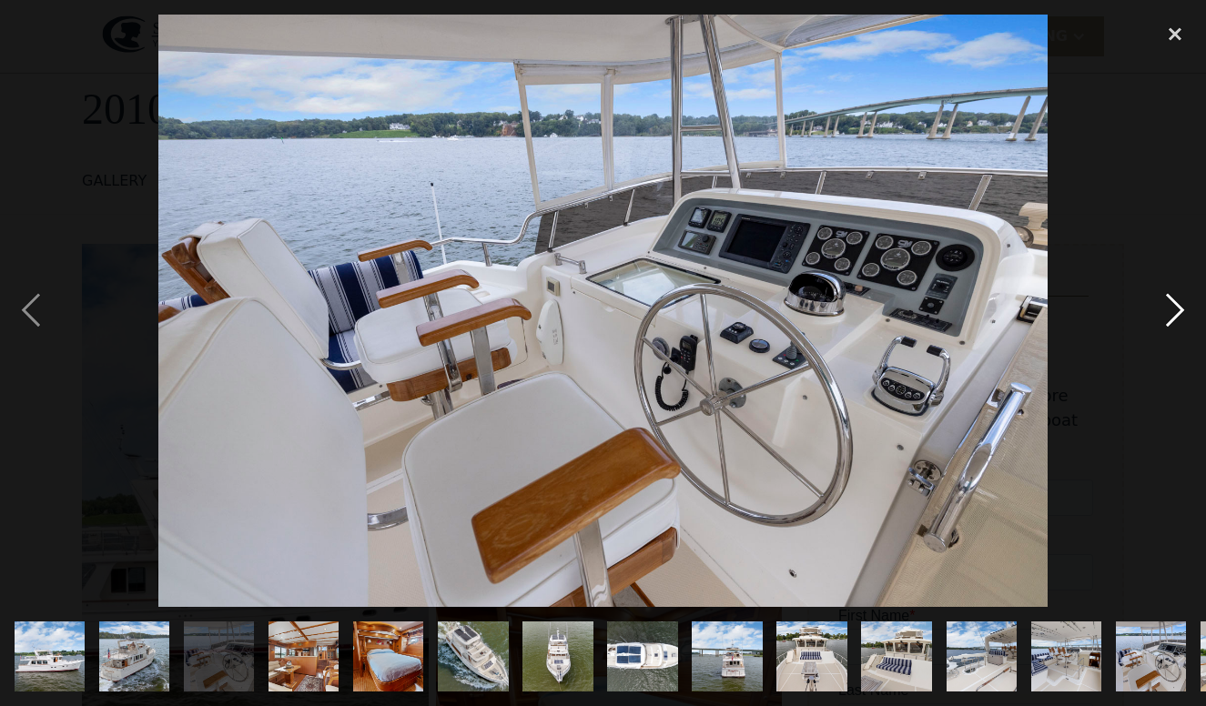
click at [1176, 320] on div "next image" at bounding box center [1175, 312] width 62 height 594
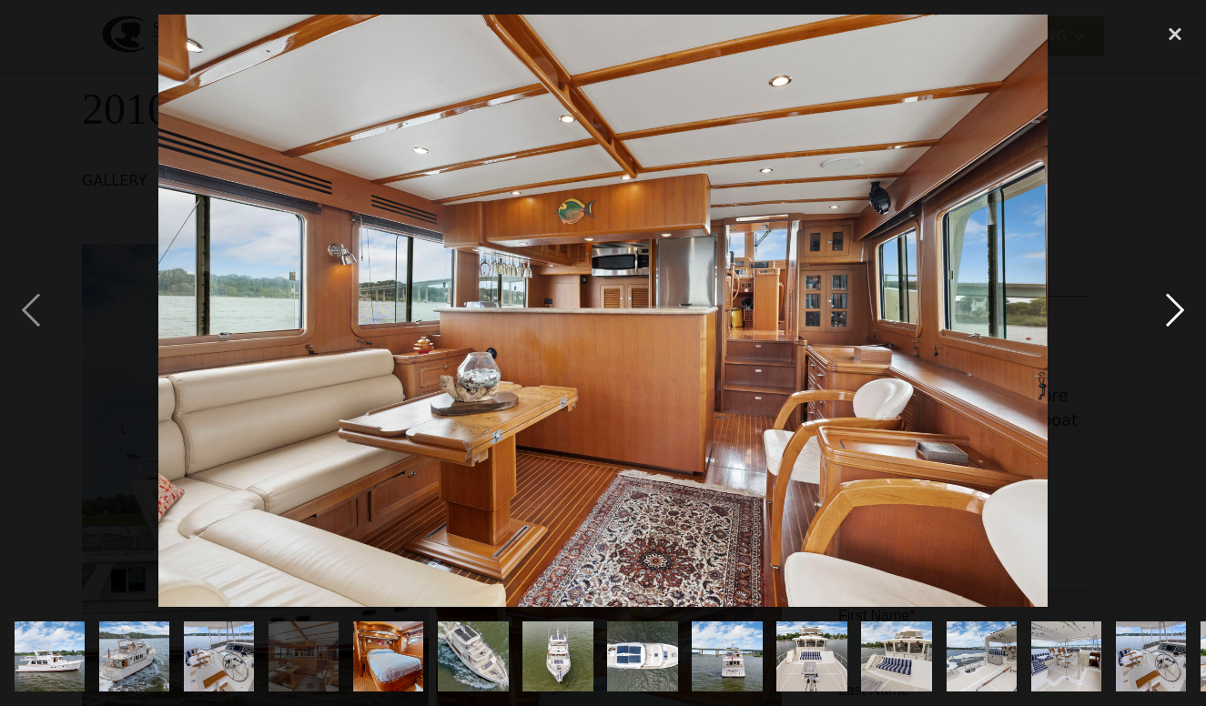
click at [1176, 320] on div "next image" at bounding box center [1175, 312] width 62 height 594
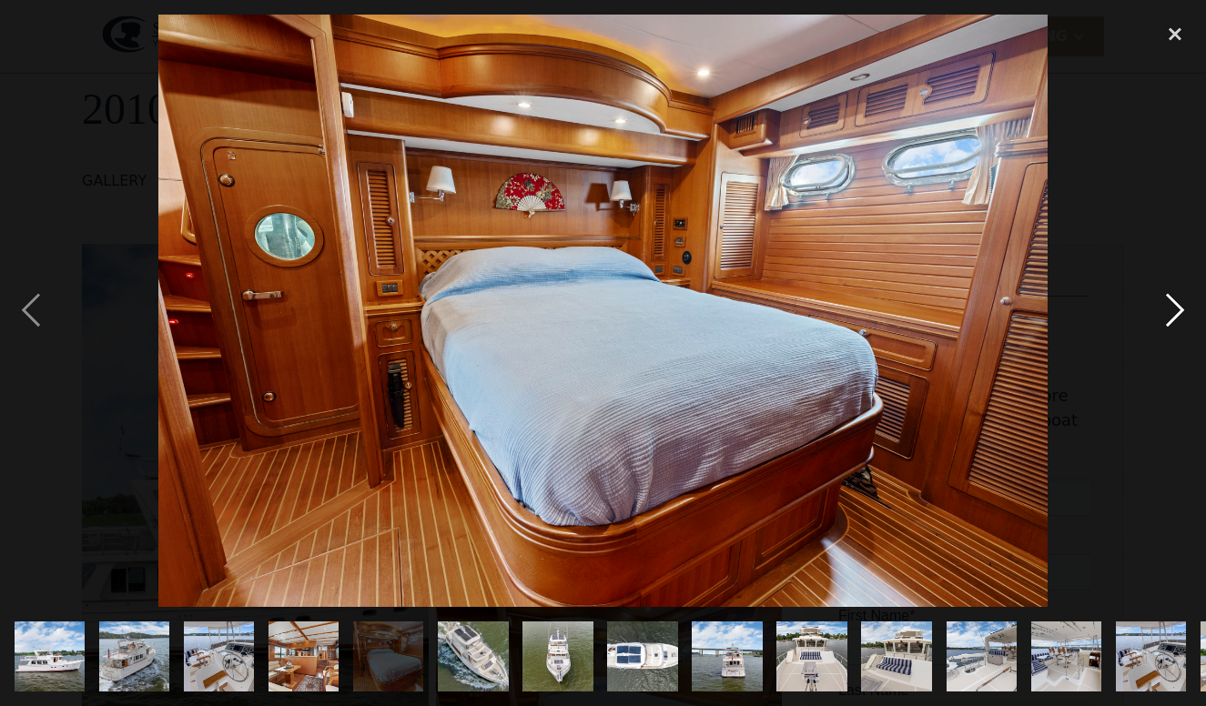
click at [1176, 320] on div "next image" at bounding box center [1175, 312] width 62 height 594
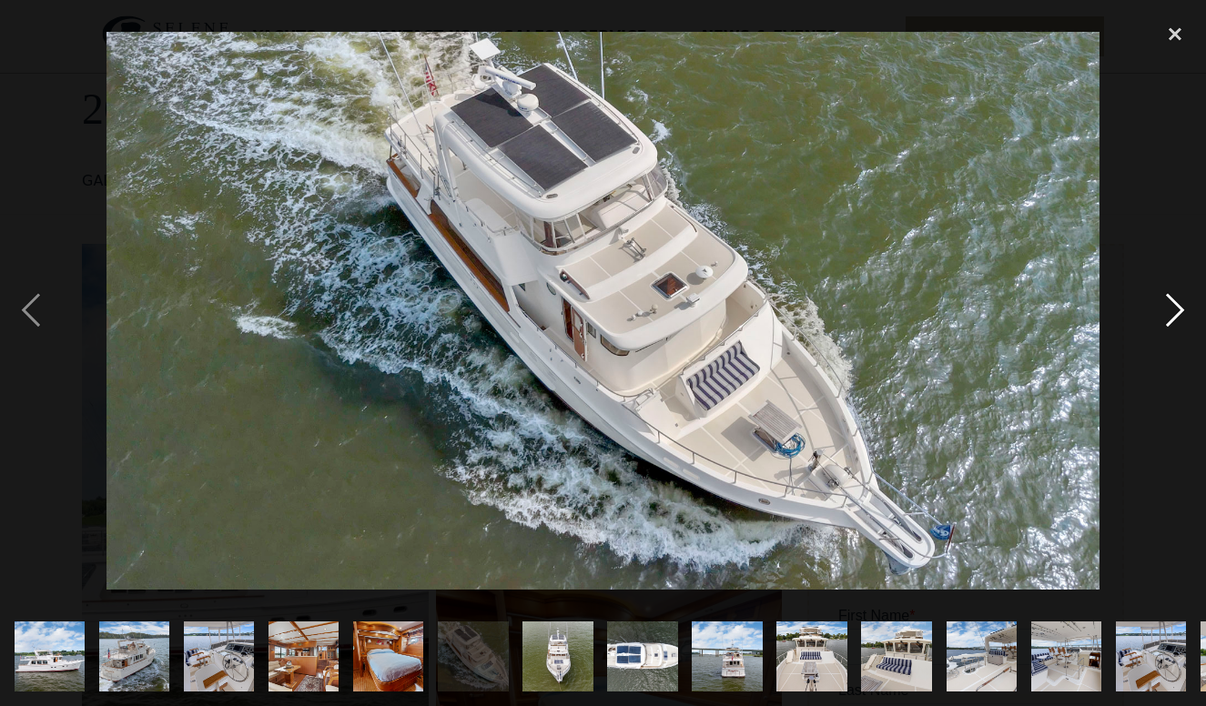
click at [1176, 320] on div "next image" at bounding box center [1175, 312] width 62 height 594
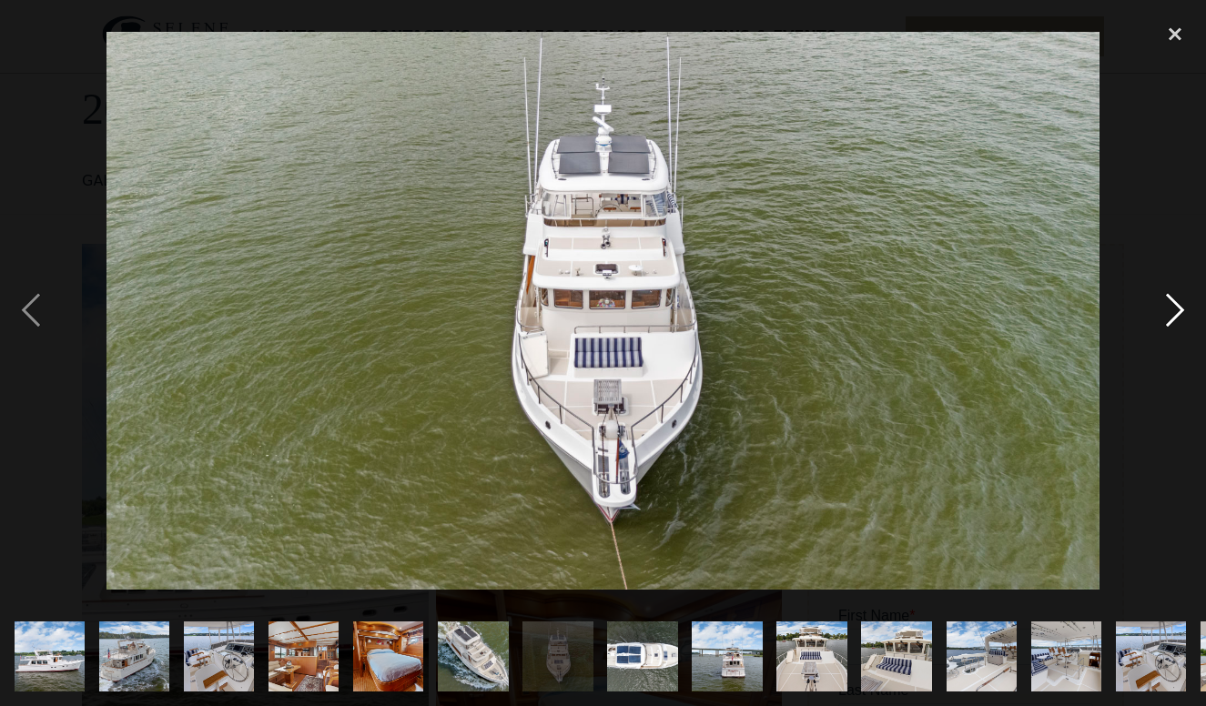
click at [1176, 320] on div "next image" at bounding box center [1175, 312] width 62 height 594
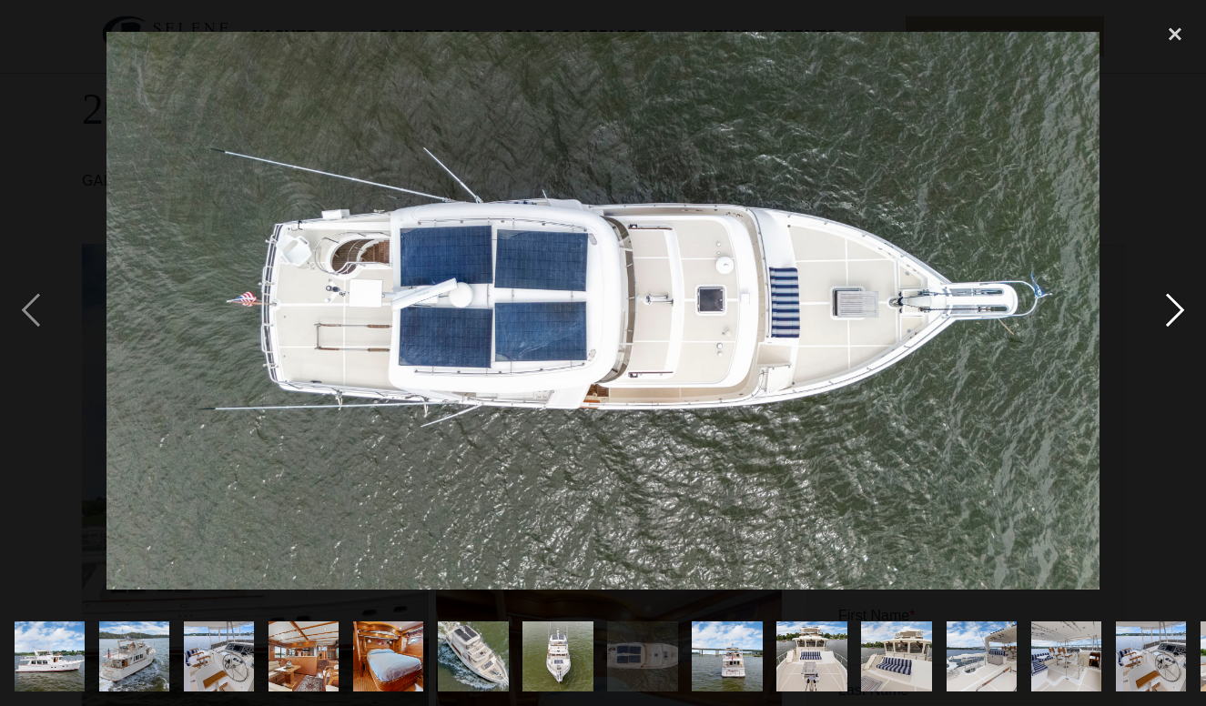
click at [1176, 320] on div "next image" at bounding box center [1175, 312] width 62 height 594
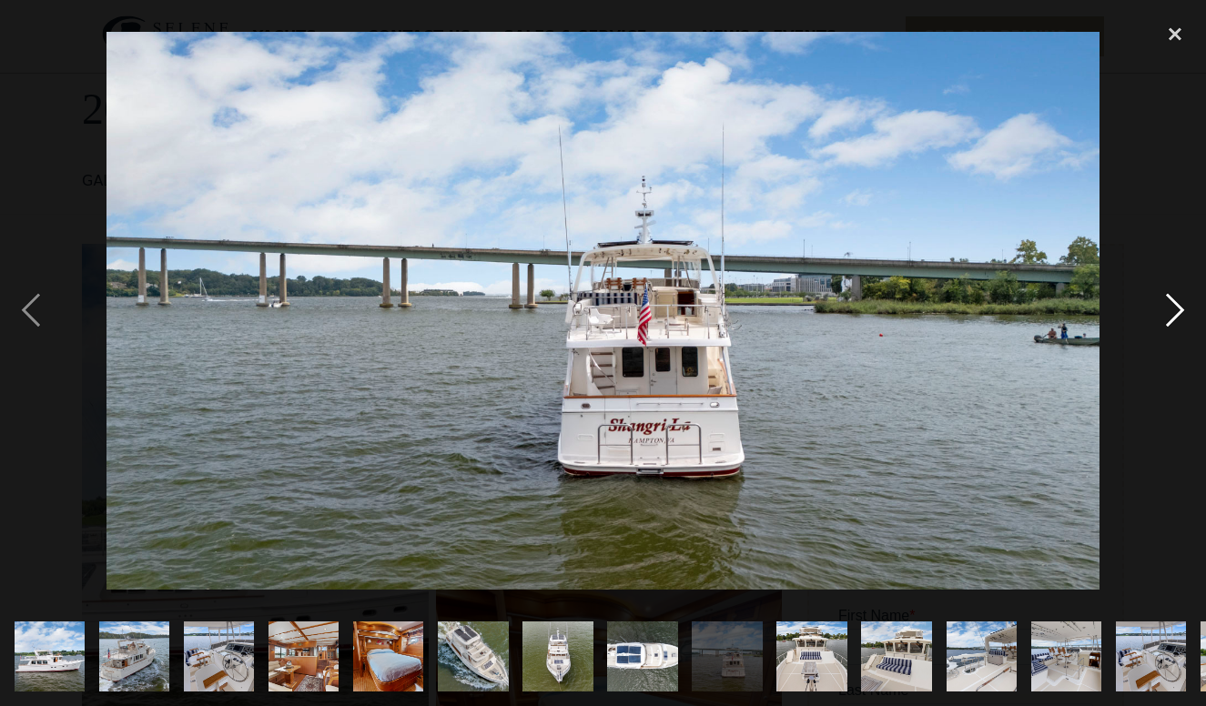
click at [1176, 320] on div "next image" at bounding box center [1175, 312] width 62 height 594
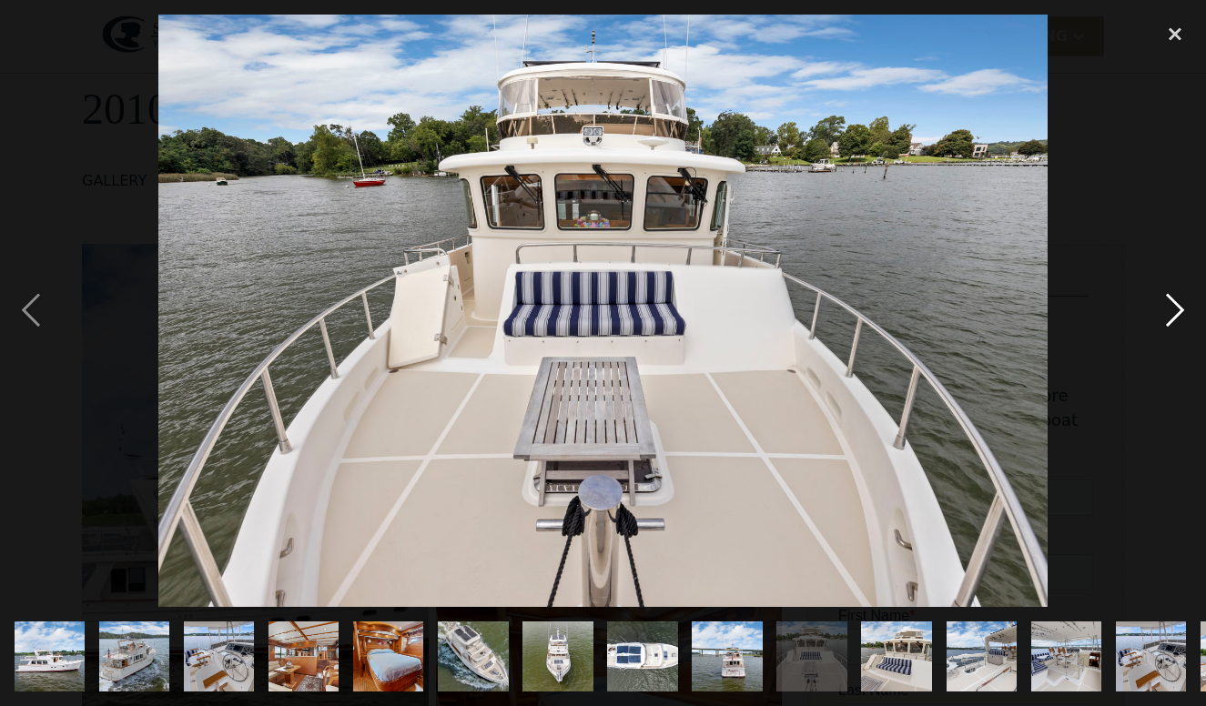
click at [1176, 320] on div "next image" at bounding box center [1175, 312] width 62 height 594
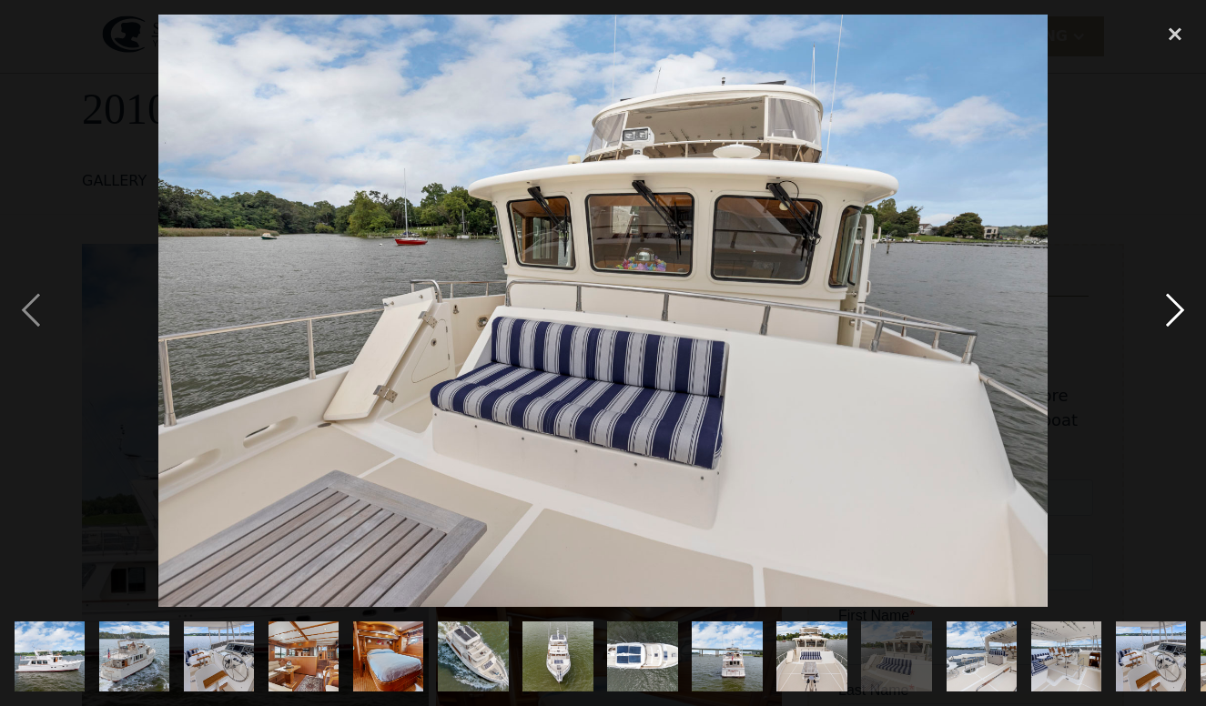
click at [1177, 320] on div "next image" at bounding box center [1175, 312] width 62 height 594
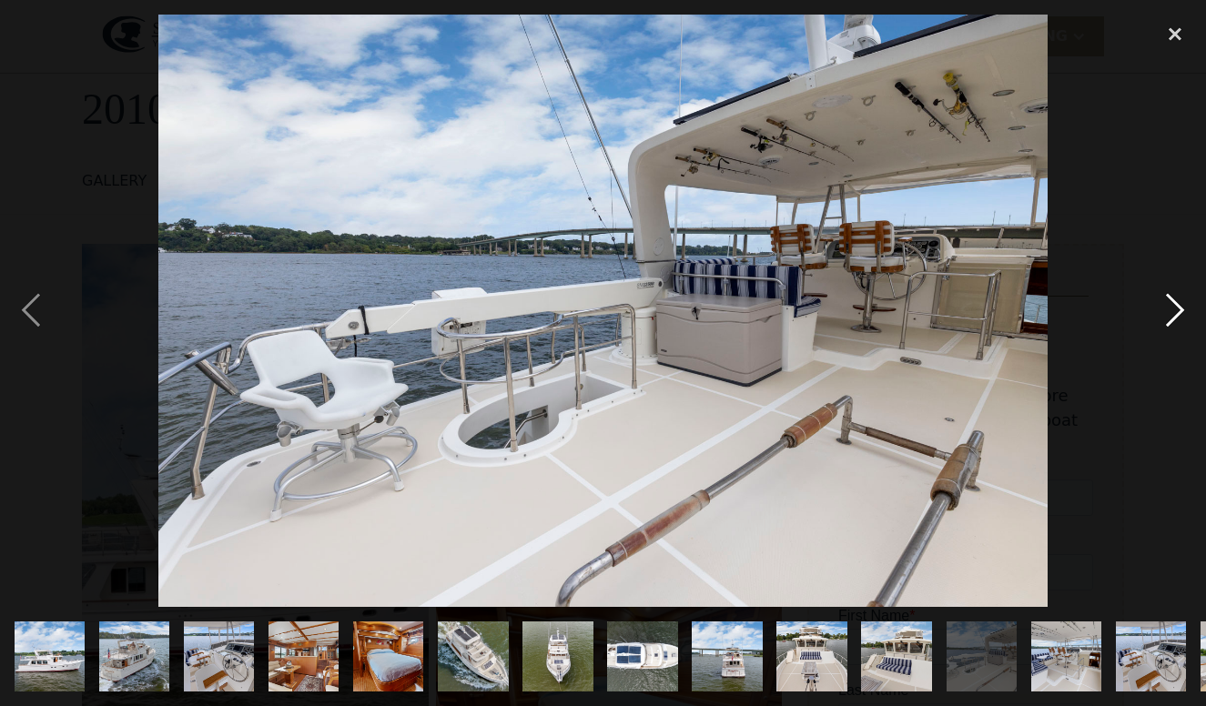
click at [1177, 320] on div "next image" at bounding box center [1175, 312] width 62 height 594
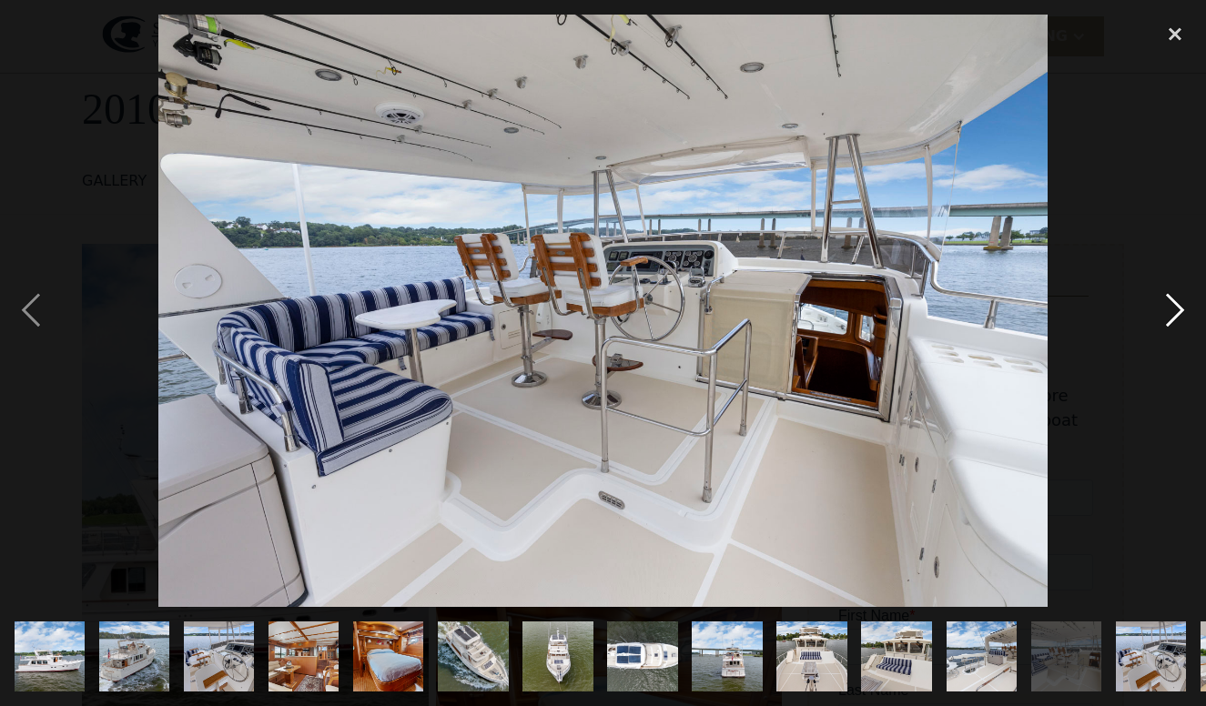
click at [1177, 320] on div "next image" at bounding box center [1175, 312] width 62 height 594
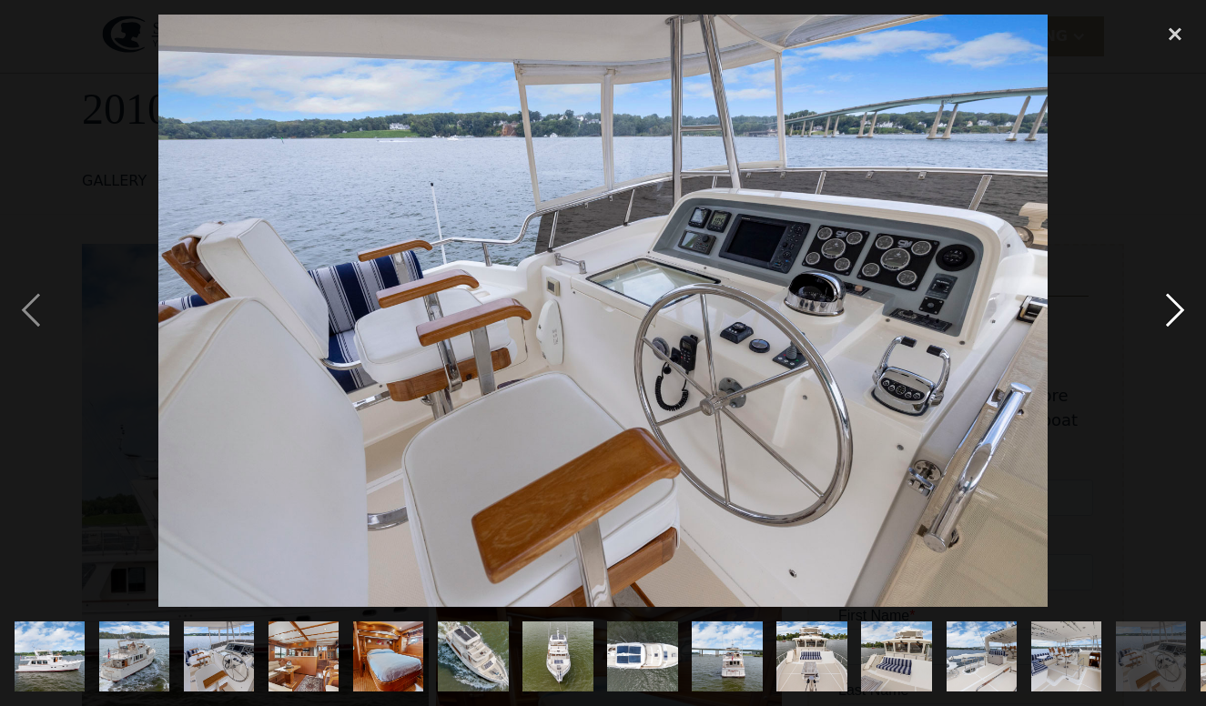
click at [1177, 320] on div "next image" at bounding box center [1175, 312] width 62 height 594
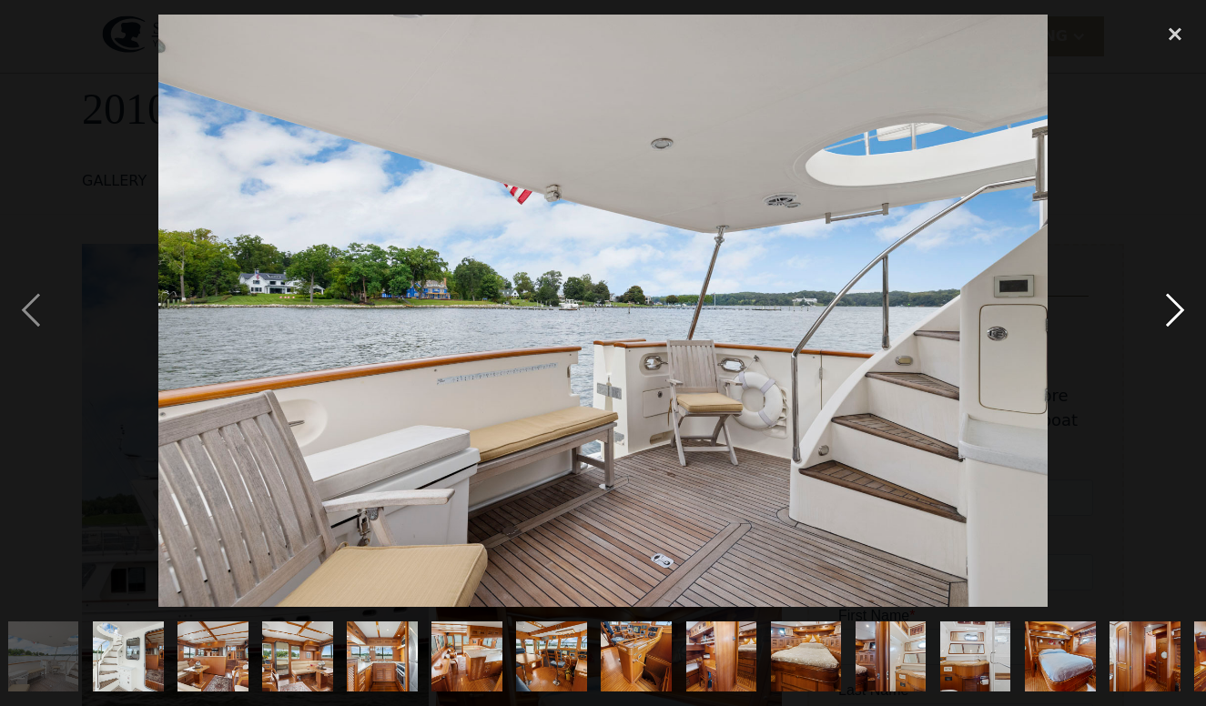
scroll to position [0, 1194]
click at [1177, 320] on div "next image" at bounding box center [1175, 312] width 62 height 594
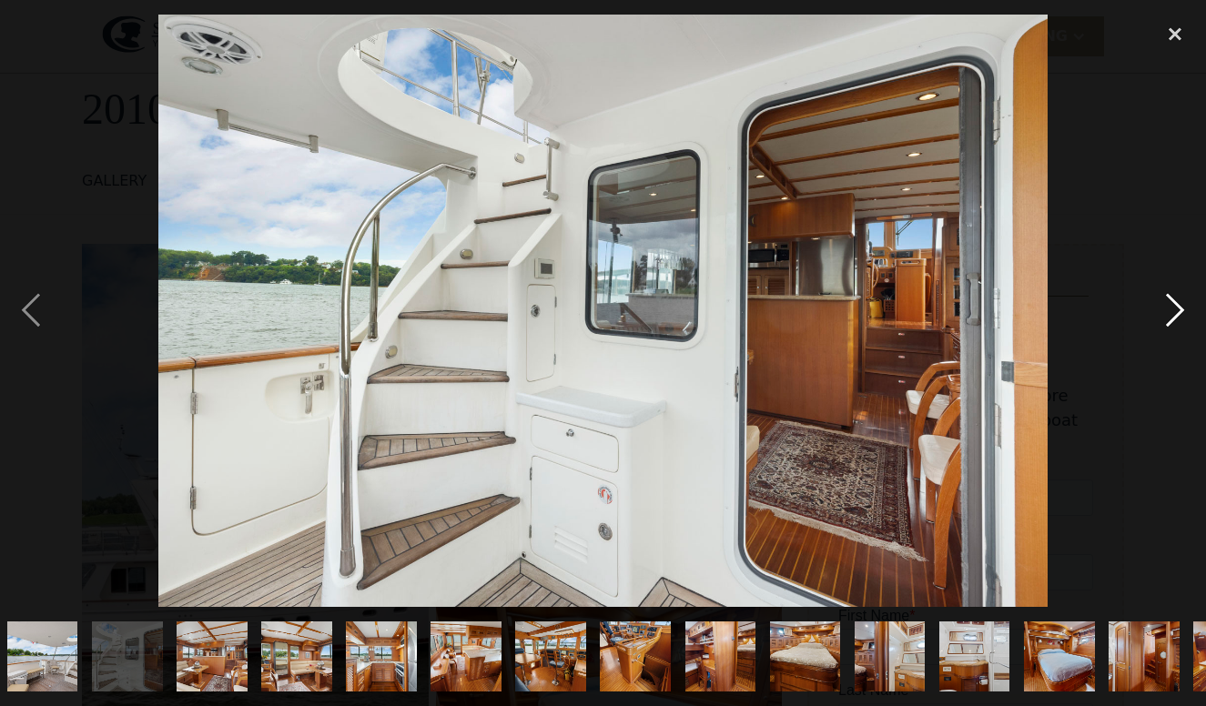
click at [1177, 320] on div "next image" at bounding box center [1175, 312] width 62 height 594
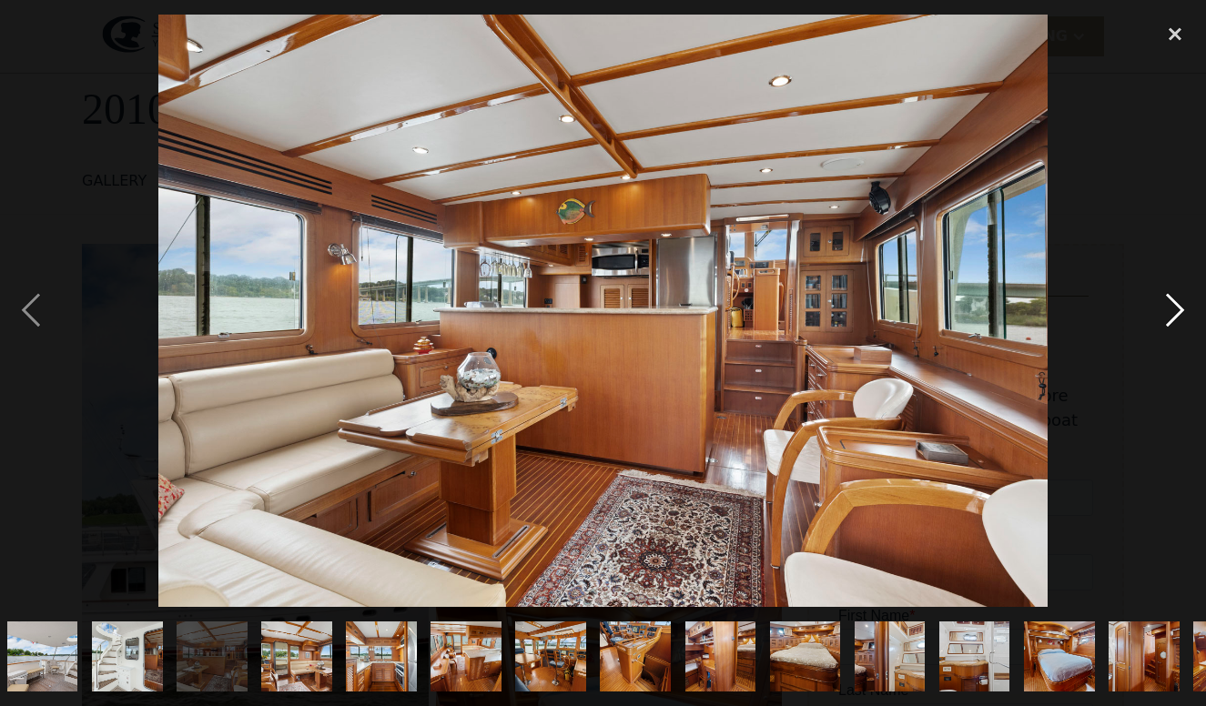
click at [1177, 320] on div "next image" at bounding box center [1175, 312] width 62 height 594
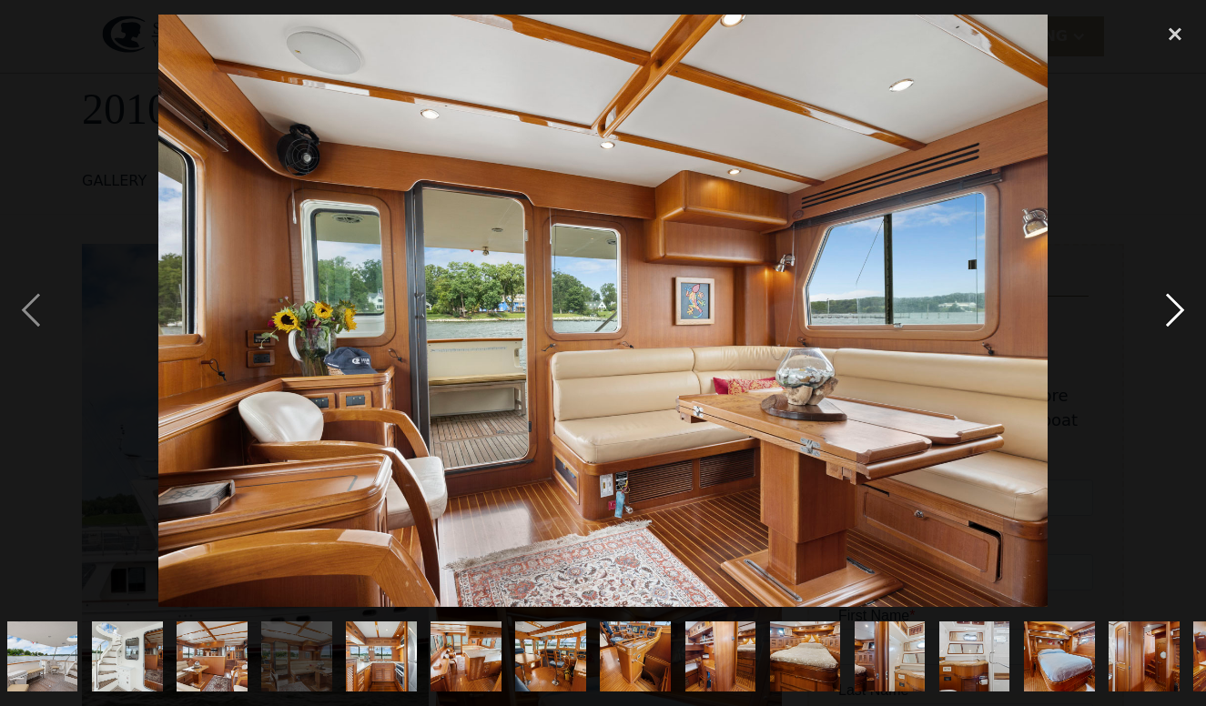
click at [1177, 321] on div "next image" at bounding box center [1175, 312] width 62 height 594
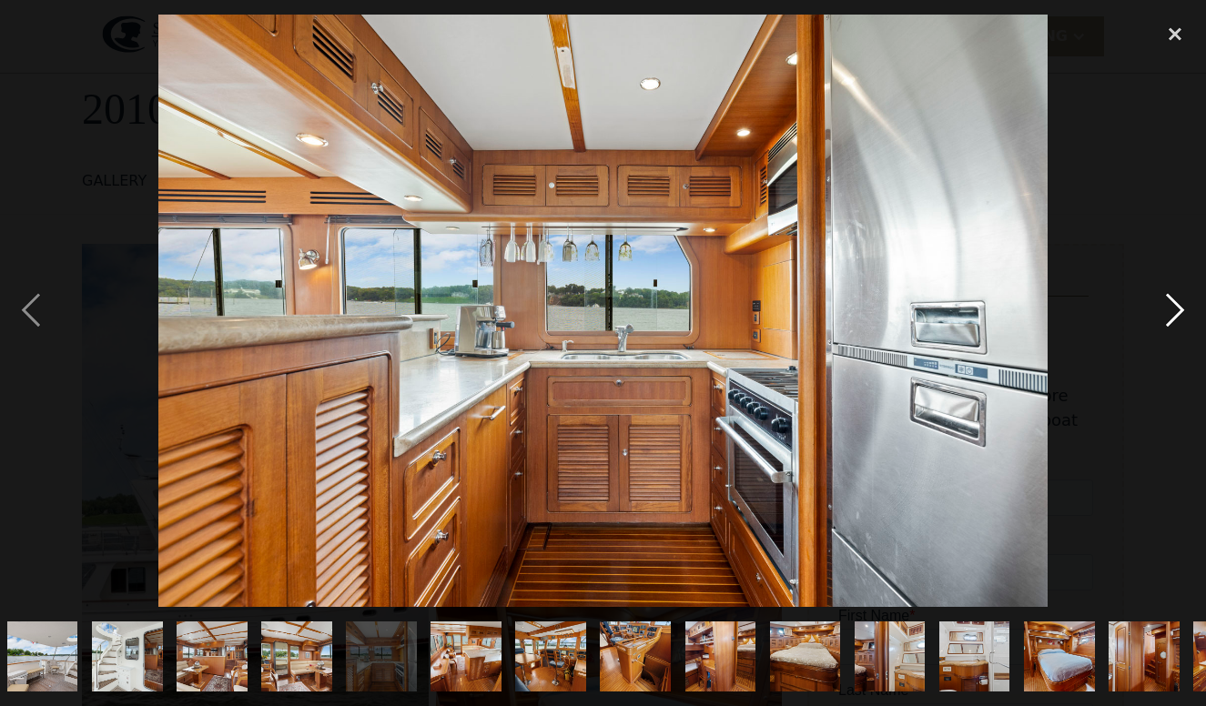
click at [1177, 321] on div "next image" at bounding box center [1175, 312] width 62 height 594
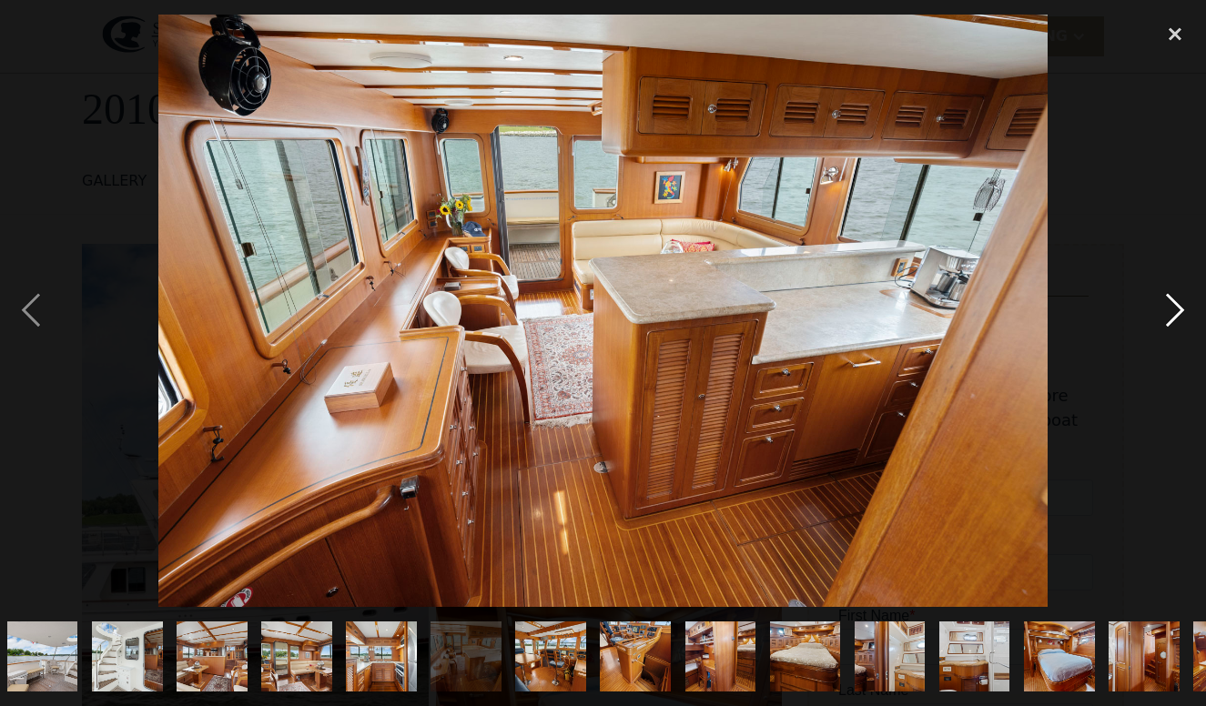
click at [1177, 321] on div "next image" at bounding box center [1175, 312] width 62 height 594
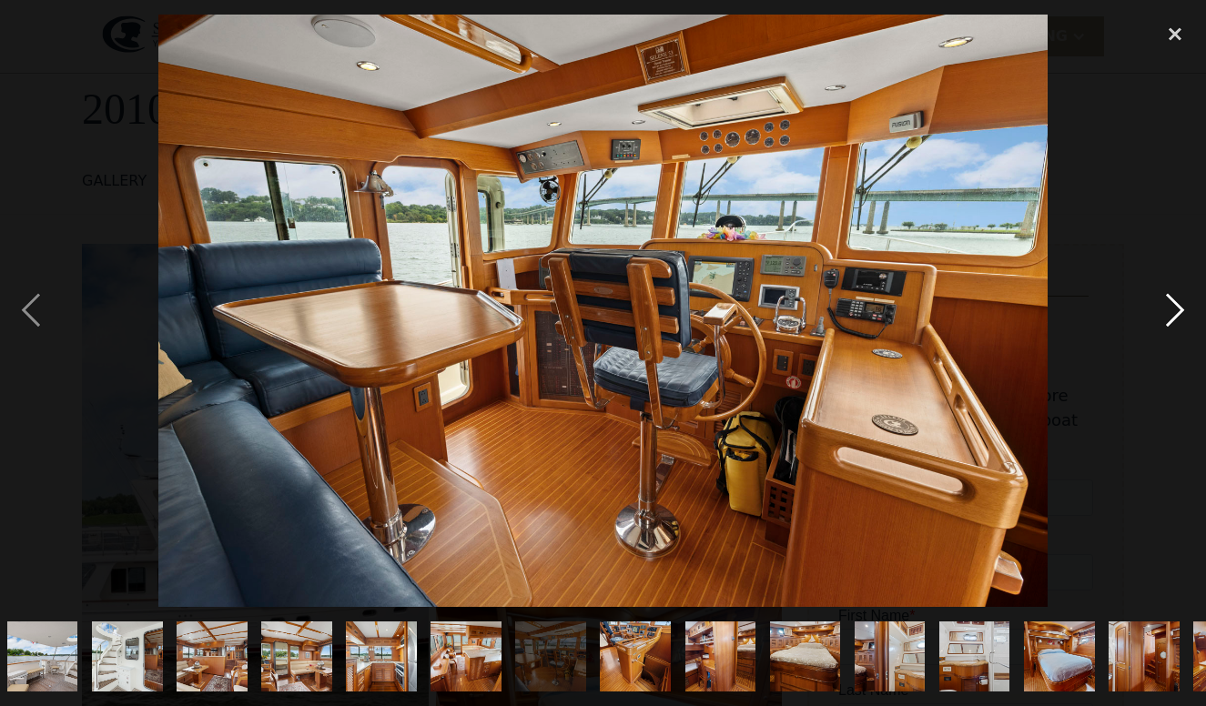
click at [1177, 321] on div "next image" at bounding box center [1175, 312] width 62 height 594
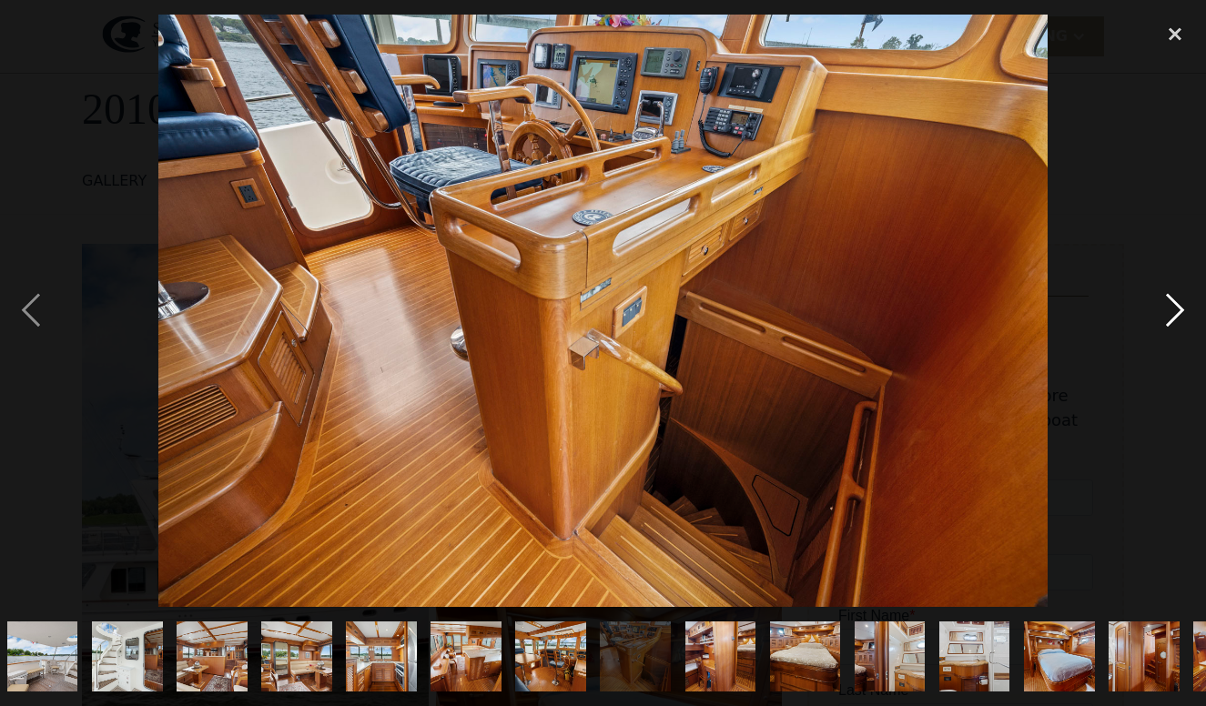
click at [1177, 321] on div "next image" at bounding box center [1175, 312] width 62 height 594
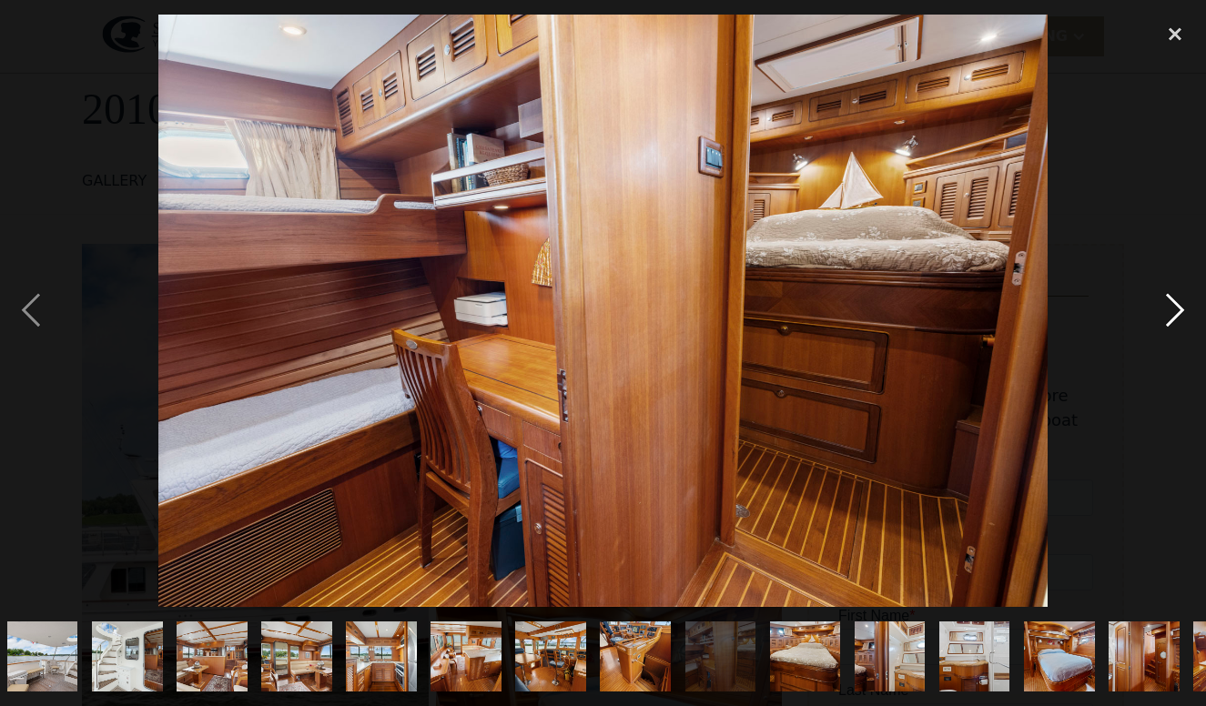
click at [1177, 321] on div "next image" at bounding box center [1175, 312] width 62 height 594
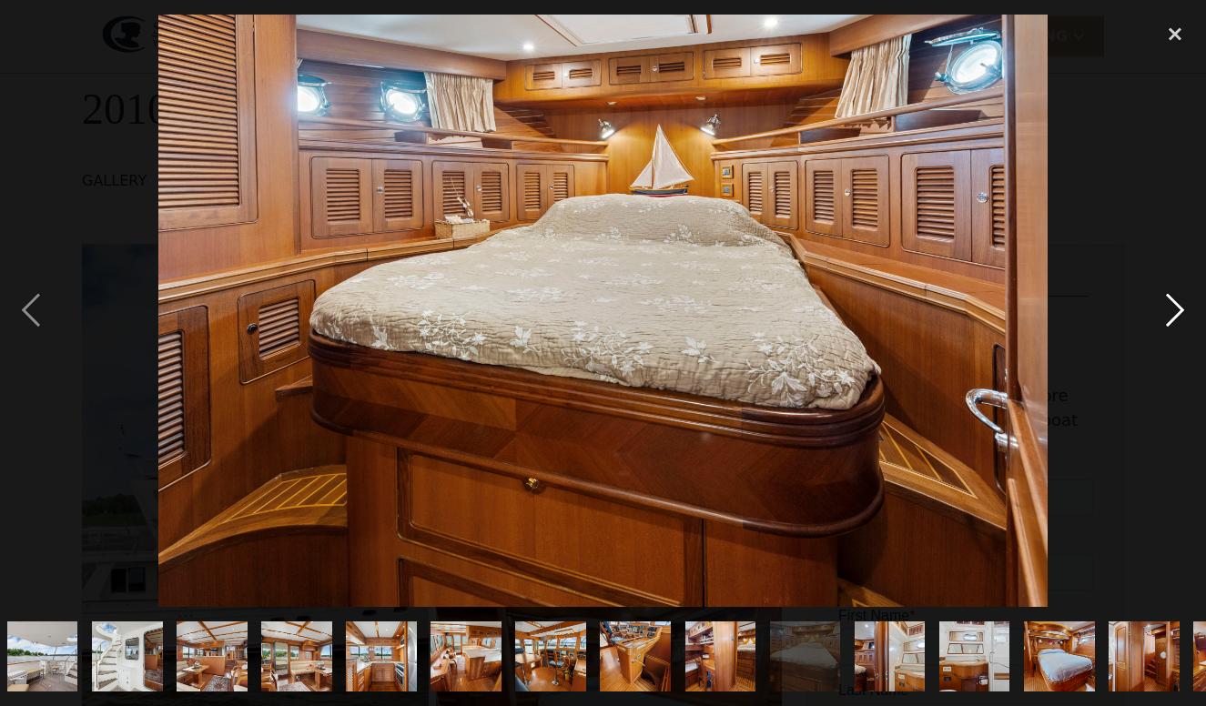
click at [1177, 321] on div "next image" at bounding box center [1175, 312] width 62 height 594
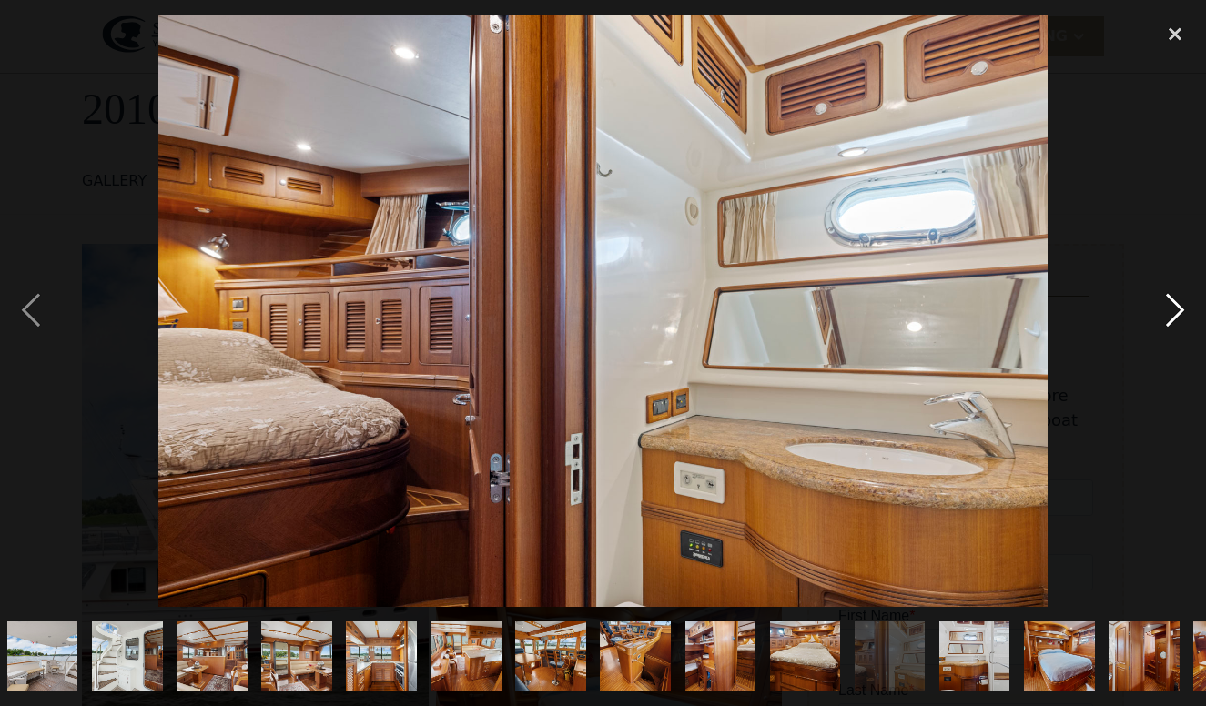
click at [1177, 321] on div "next image" at bounding box center [1175, 312] width 62 height 594
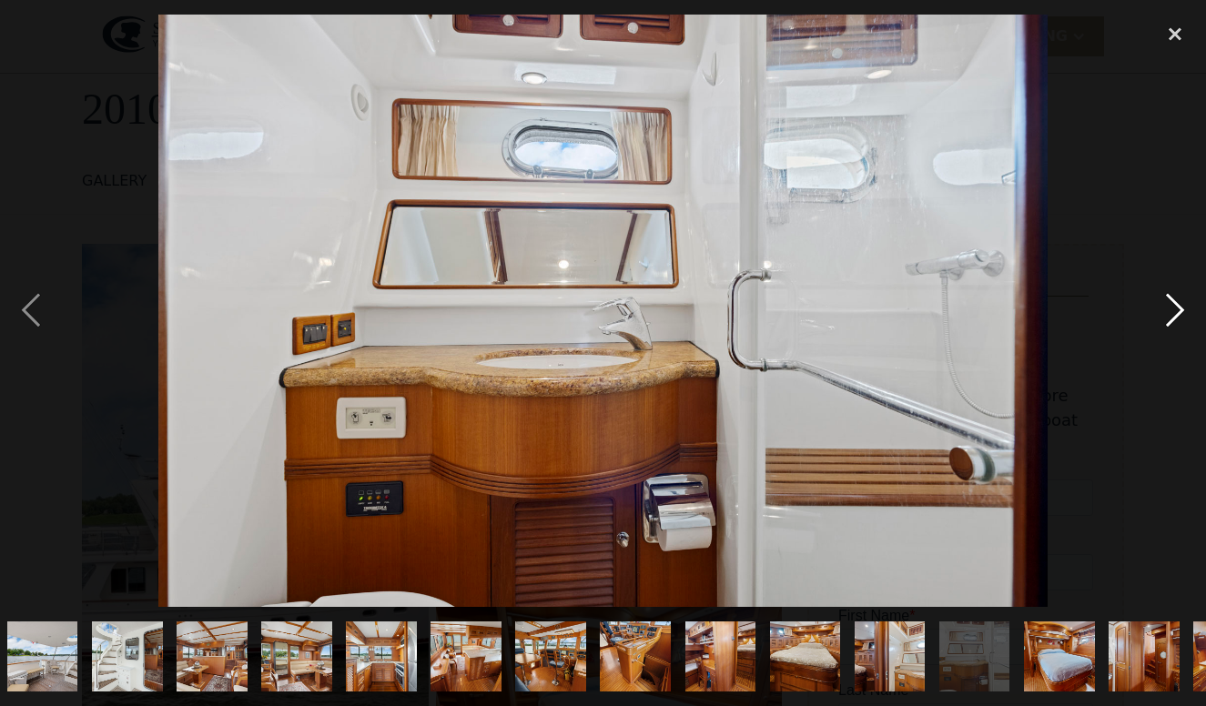
click at [1177, 321] on div "next image" at bounding box center [1175, 312] width 62 height 594
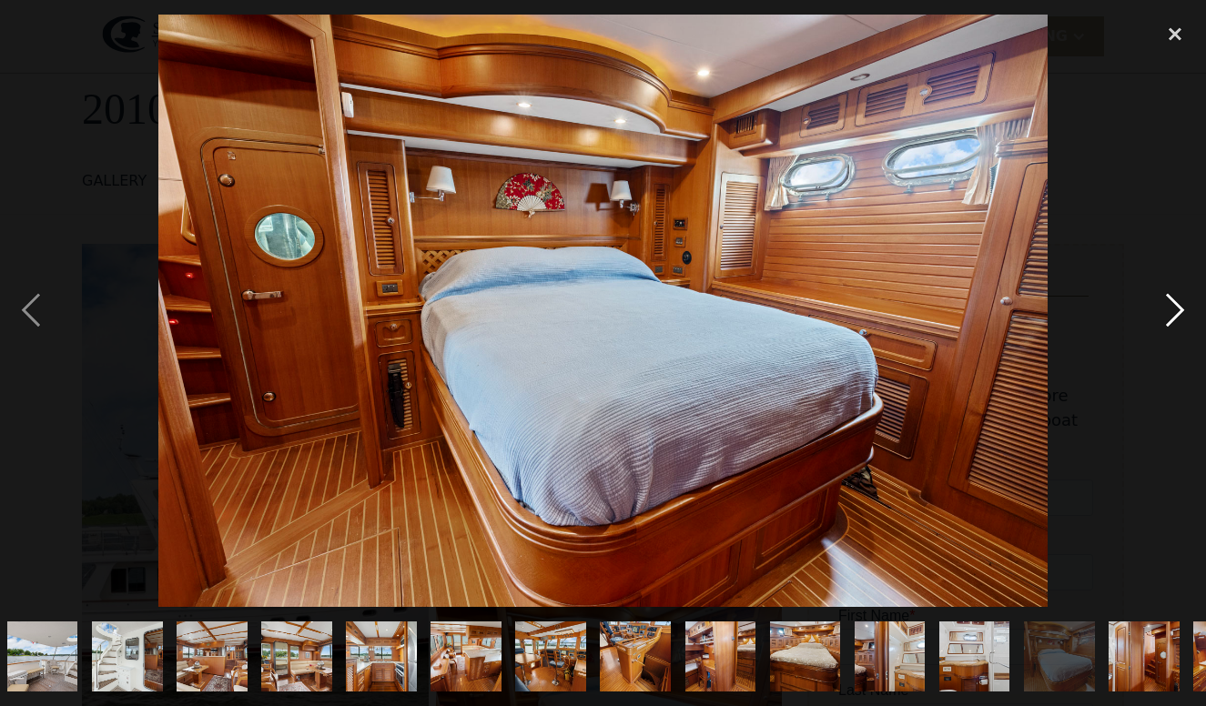
click at [1177, 321] on div "next image" at bounding box center [1175, 312] width 62 height 594
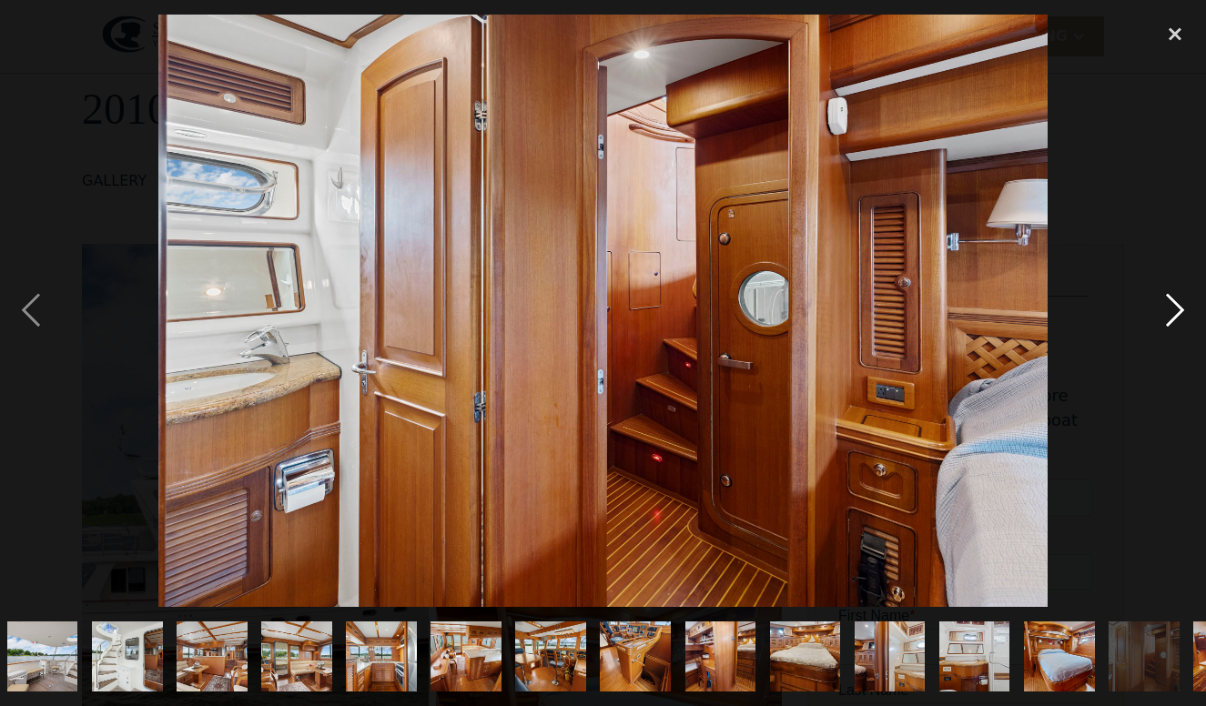
click at [1177, 321] on div "next image" at bounding box center [1175, 312] width 62 height 594
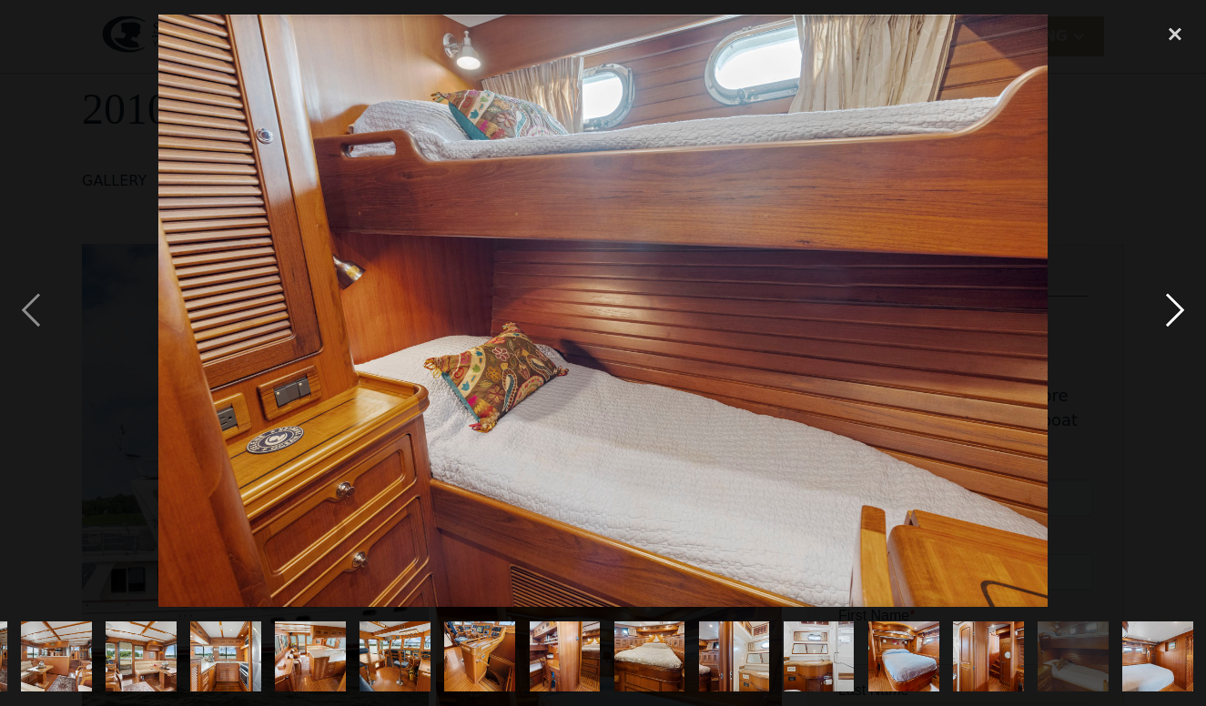
scroll to position [0, 1350]
click at [1177, 321] on div "next image" at bounding box center [1175, 312] width 62 height 594
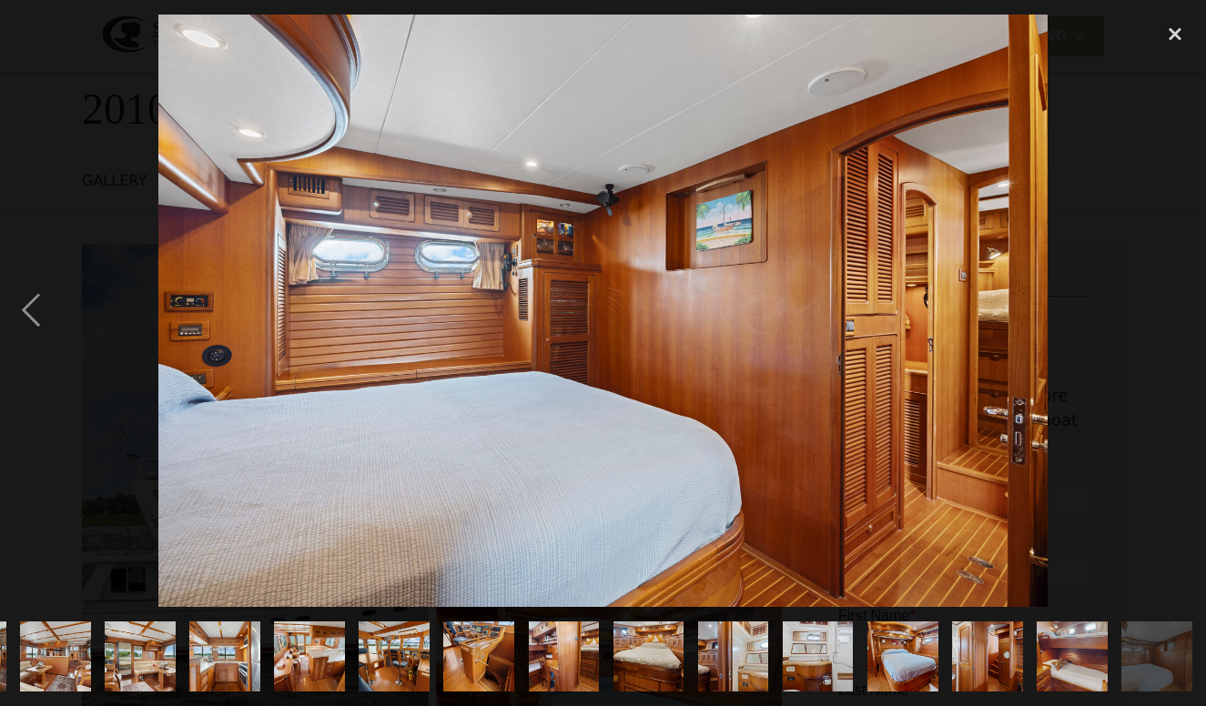
click at [1177, 321] on div "next image" at bounding box center [1175, 312] width 62 height 594
click at [1180, 35] on div "close lightbox" at bounding box center [1175, 35] width 62 height 40
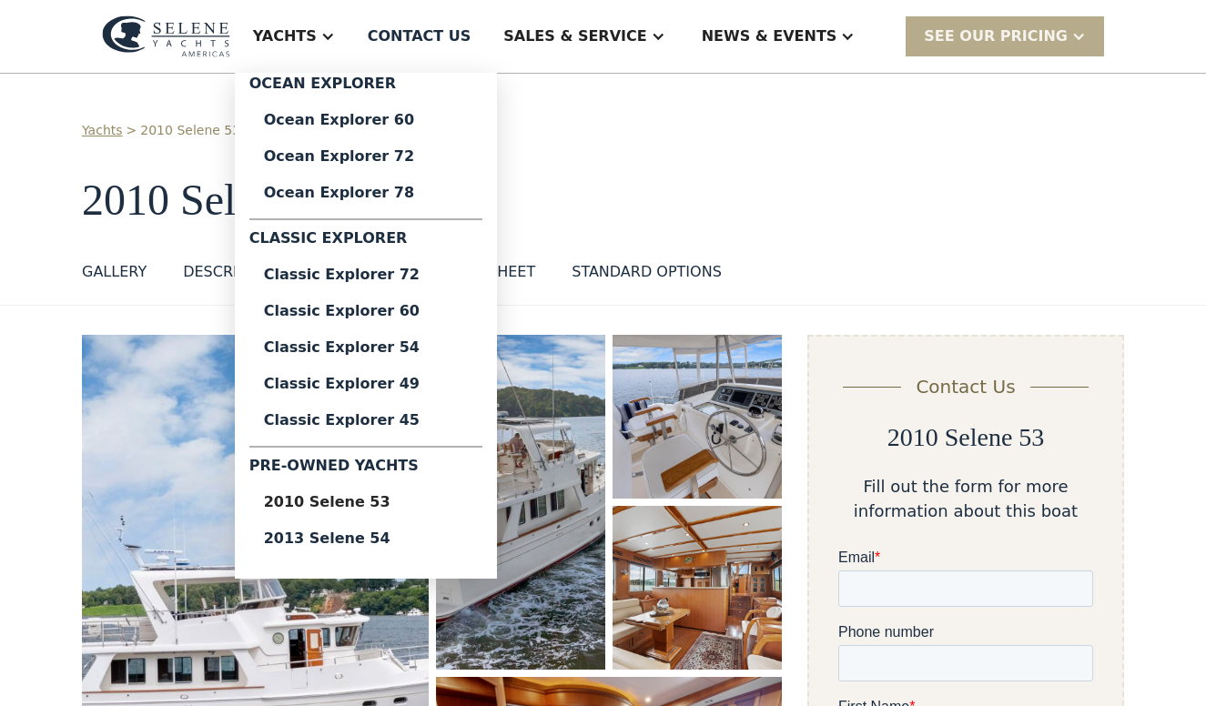
scroll to position [0, 0]
click at [411, 165] on link "Ocean Explorer 72" at bounding box center [365, 156] width 233 height 36
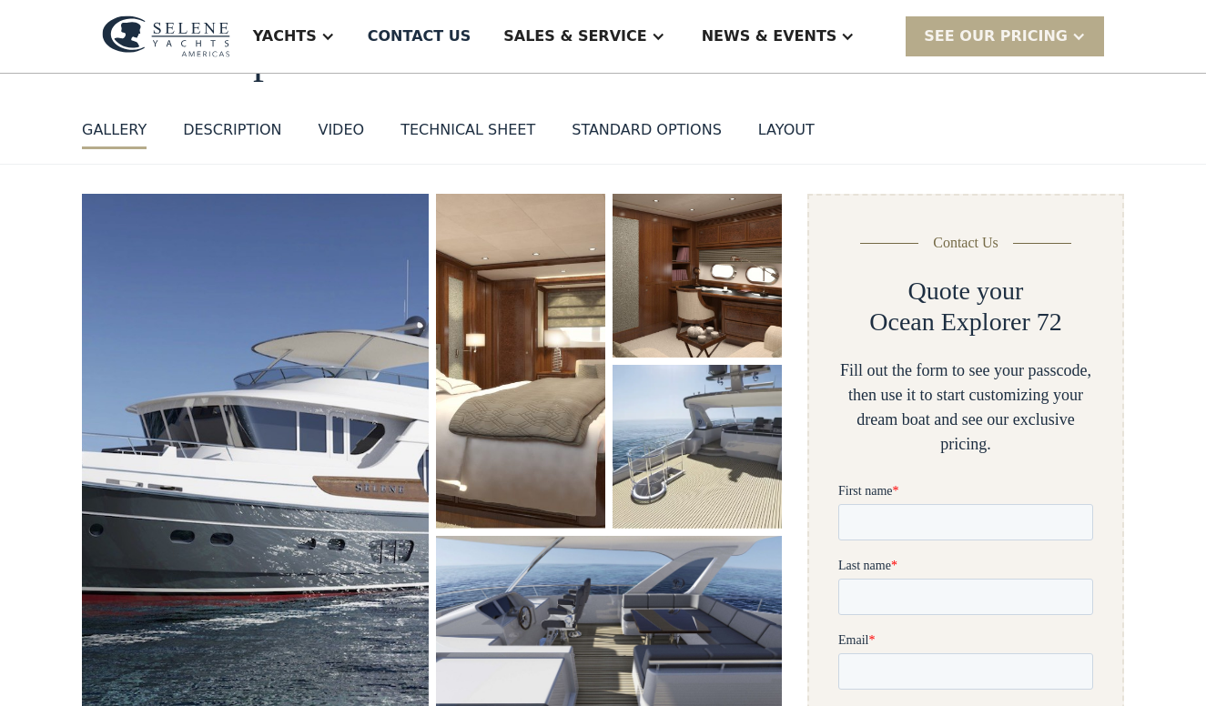
scroll to position [148, 0]
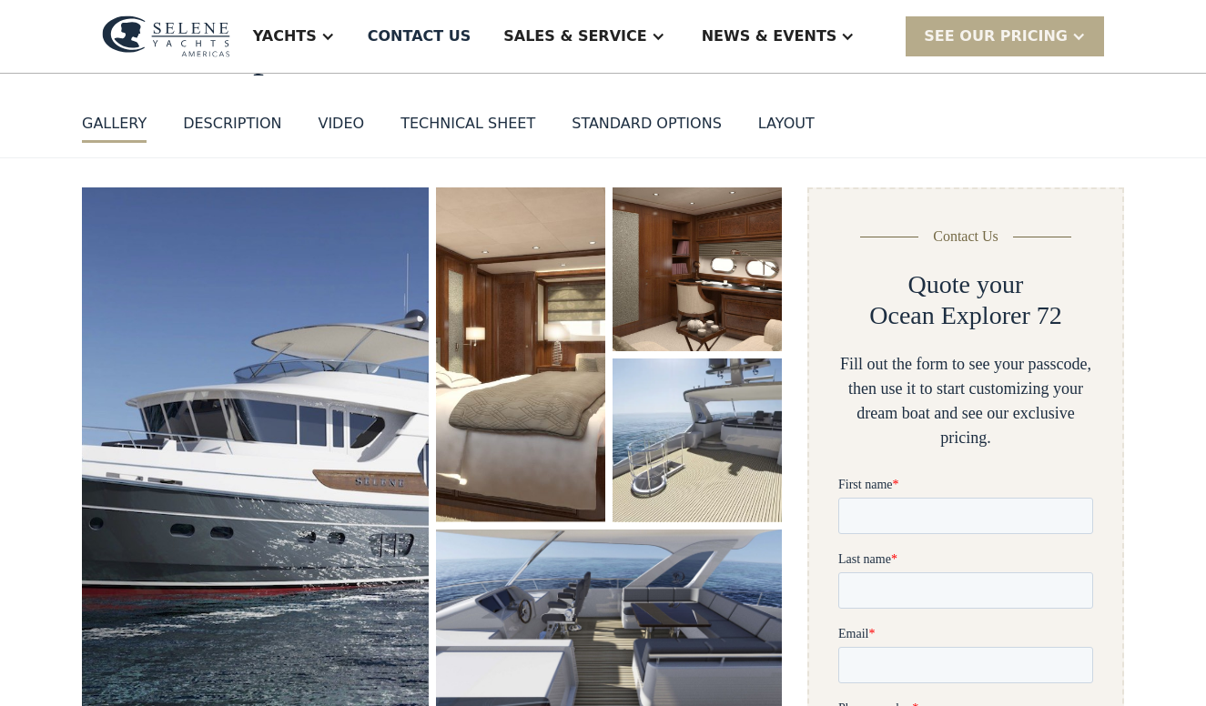
click at [301, 419] on img "open lightbox" at bounding box center [255, 452] width 347 height 529
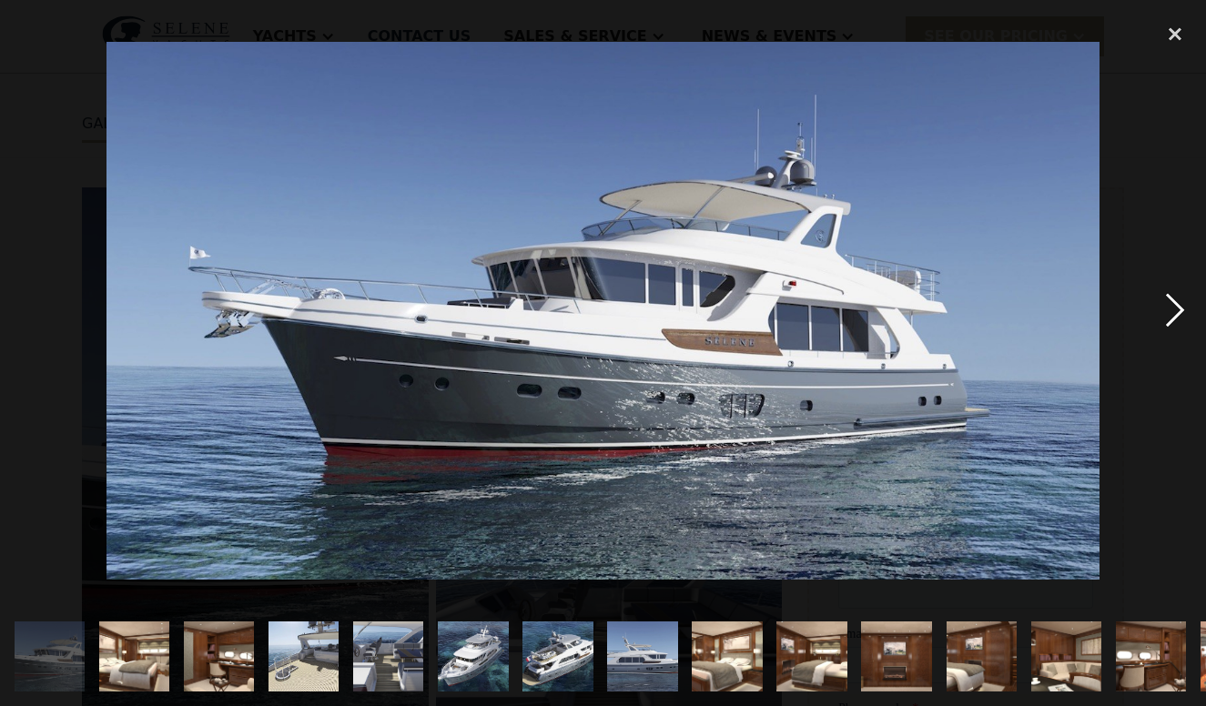
click at [1172, 320] on div "next image" at bounding box center [1175, 312] width 62 height 594
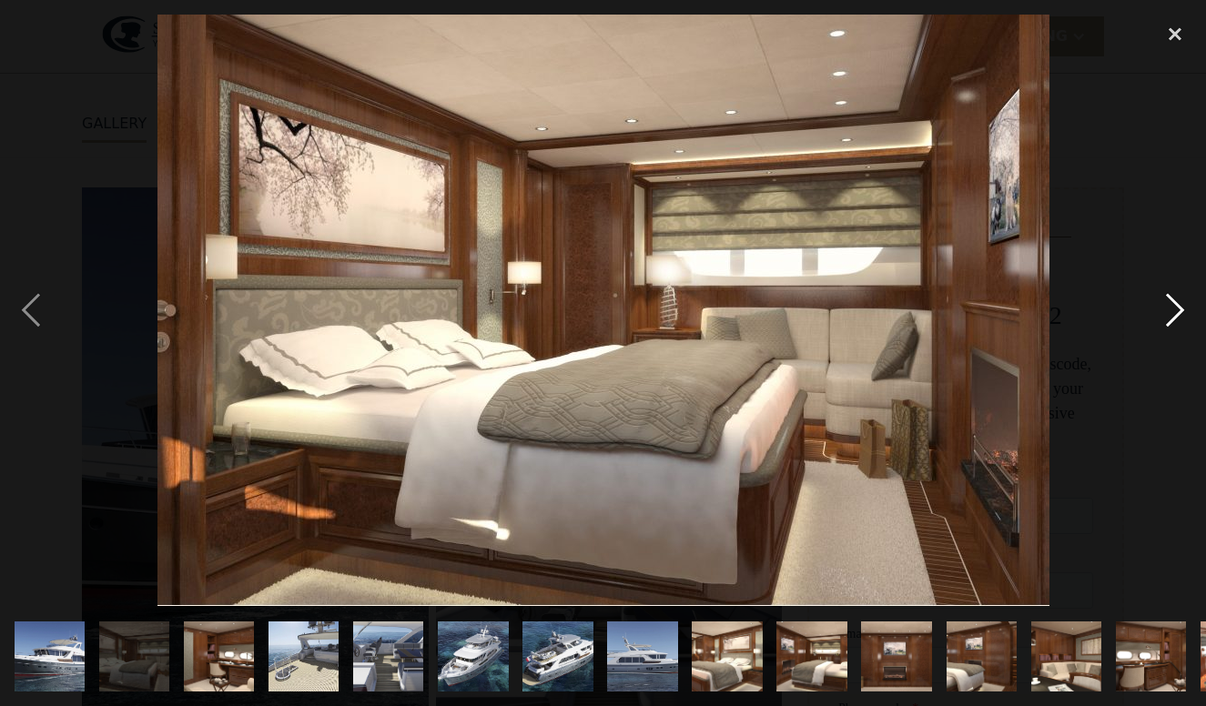
click at [1172, 320] on div "next image" at bounding box center [1175, 312] width 62 height 594
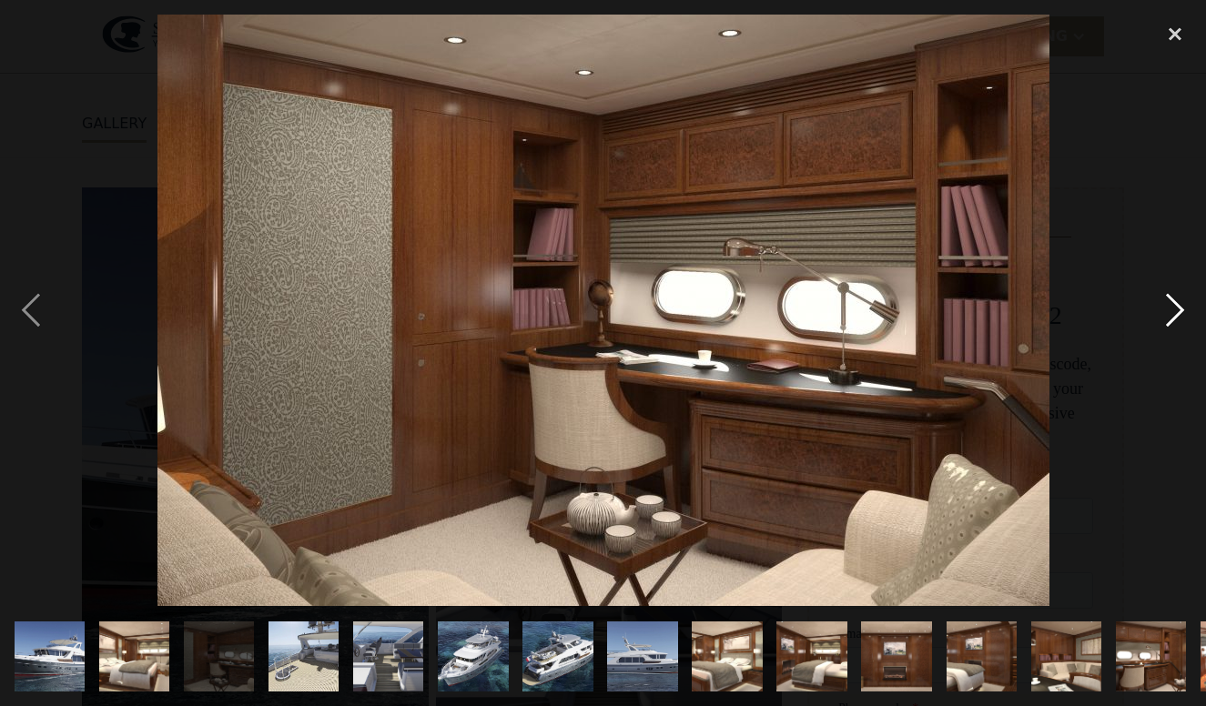
click at [1172, 320] on div "next image" at bounding box center [1175, 312] width 62 height 594
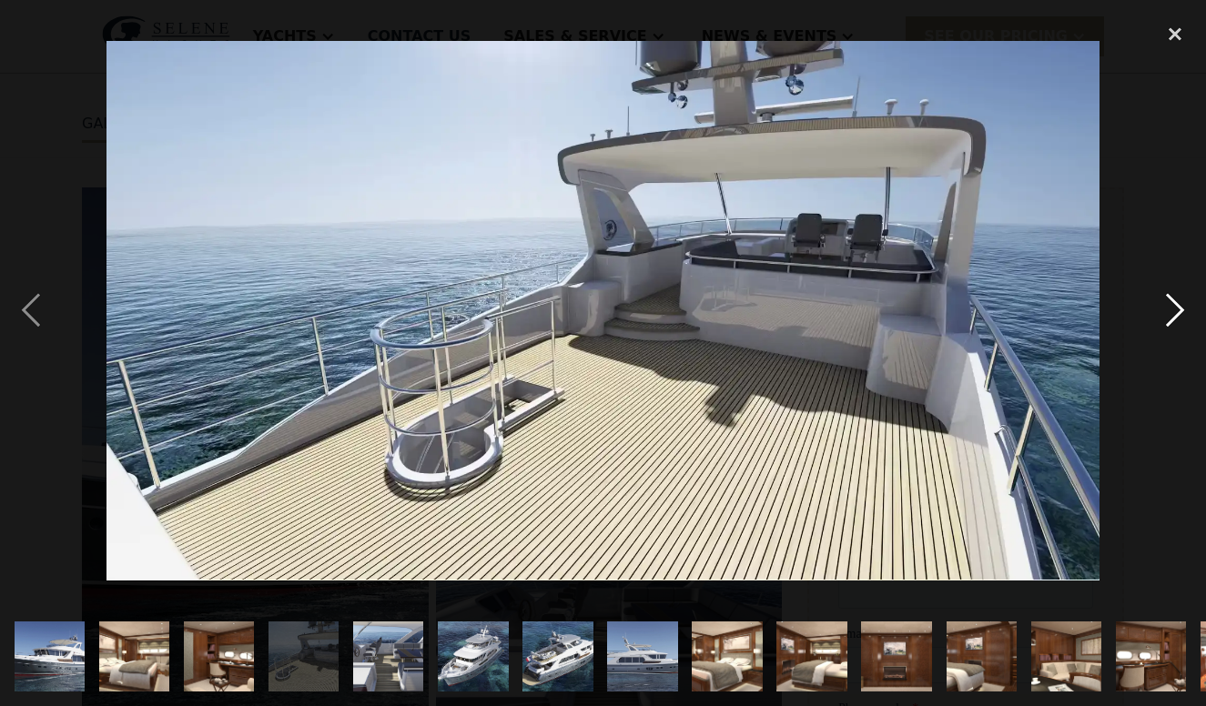
click at [1172, 320] on div "next image" at bounding box center [1175, 312] width 62 height 594
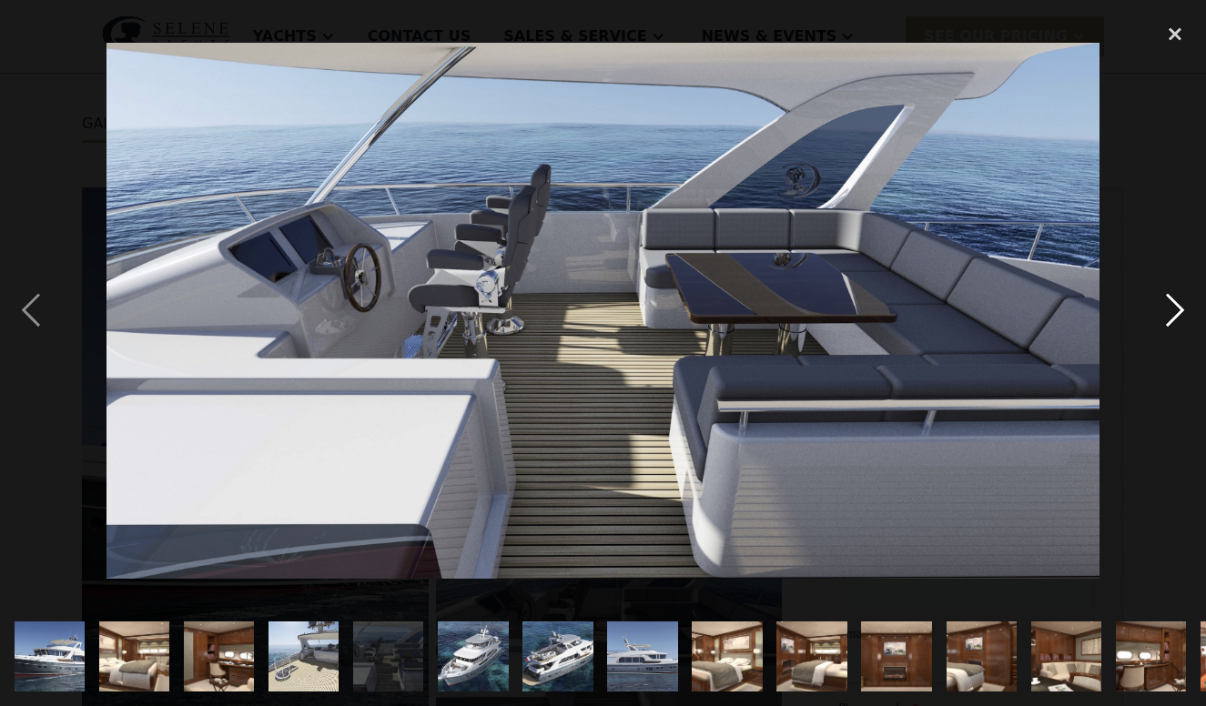
click at [1172, 320] on div "next image" at bounding box center [1175, 312] width 62 height 594
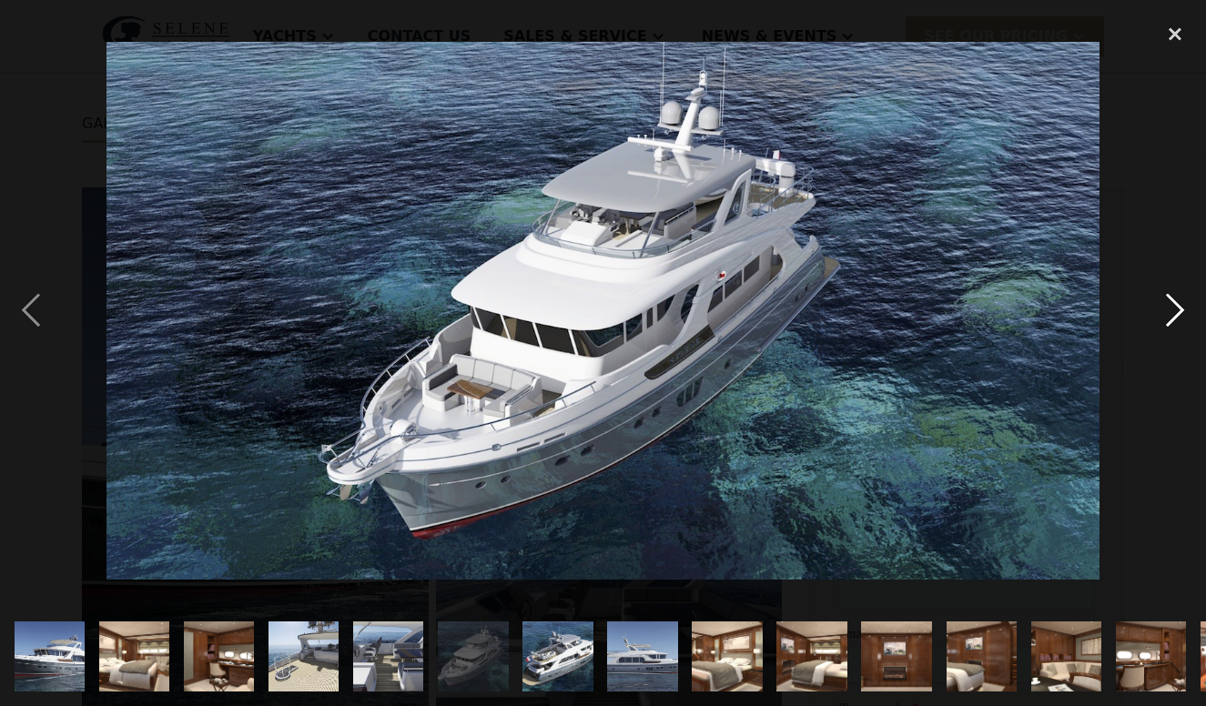
click at [1172, 320] on div "next image" at bounding box center [1175, 312] width 62 height 594
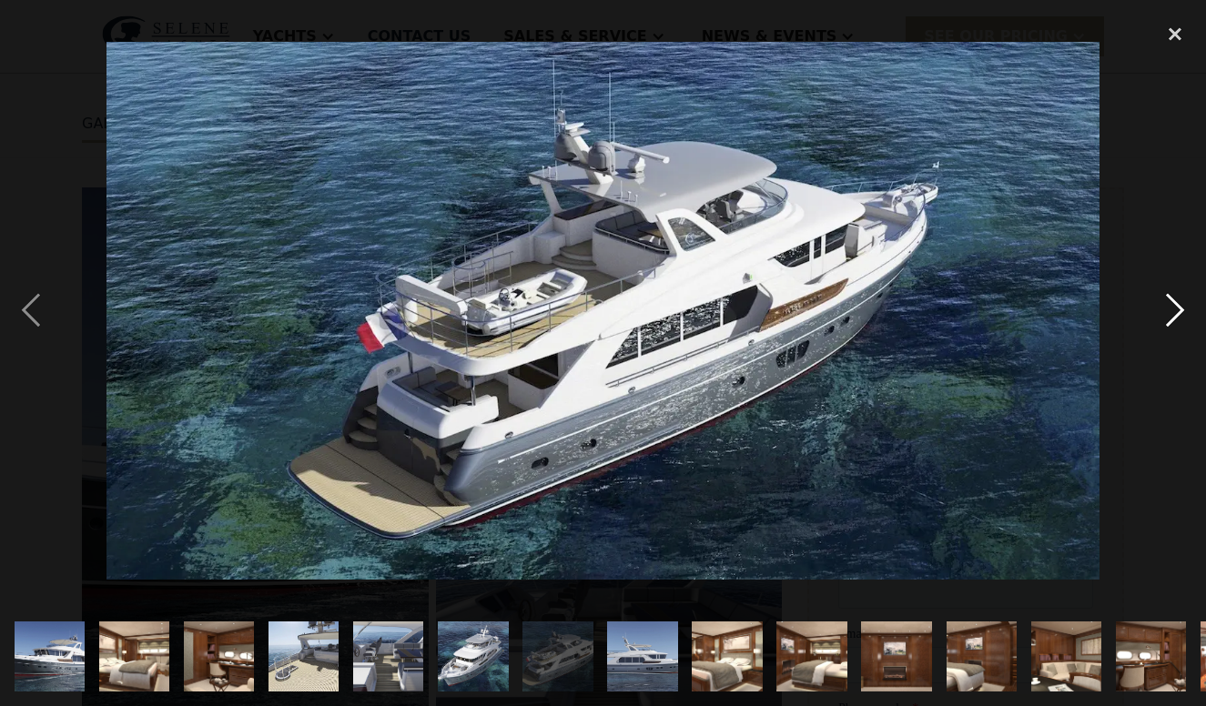
click at [1172, 320] on div "next image" at bounding box center [1175, 312] width 62 height 594
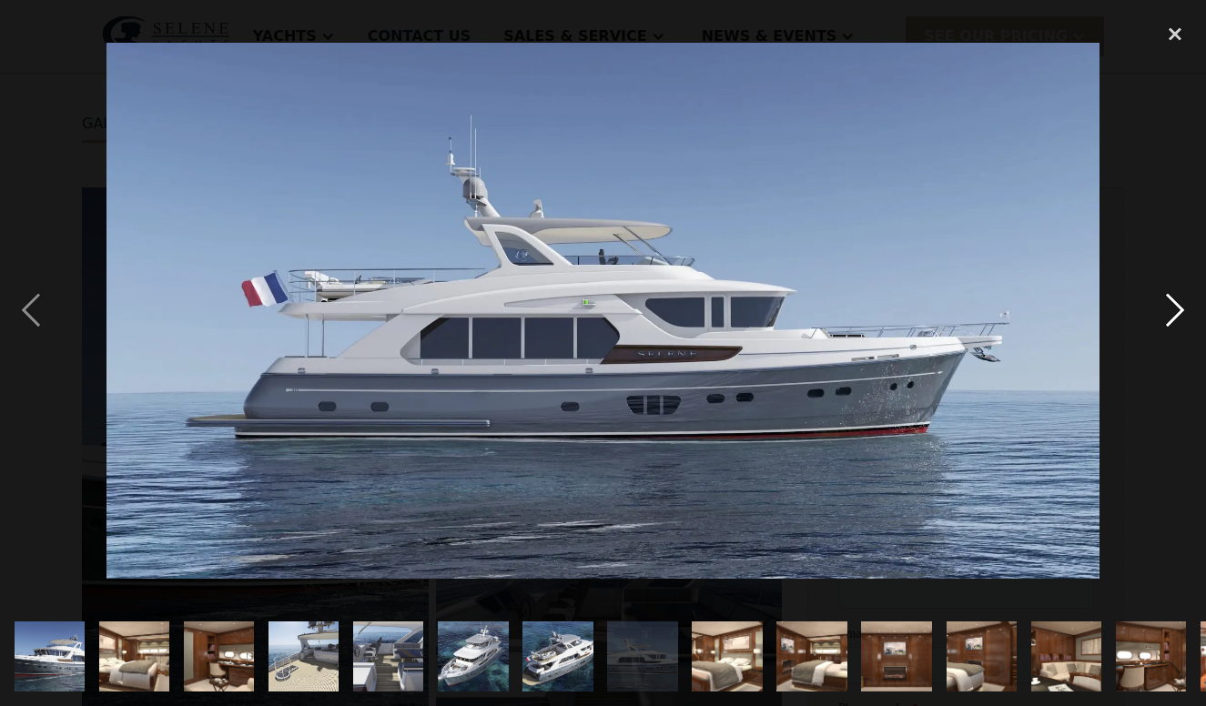
click at [1172, 320] on div "next image" at bounding box center [1175, 312] width 62 height 594
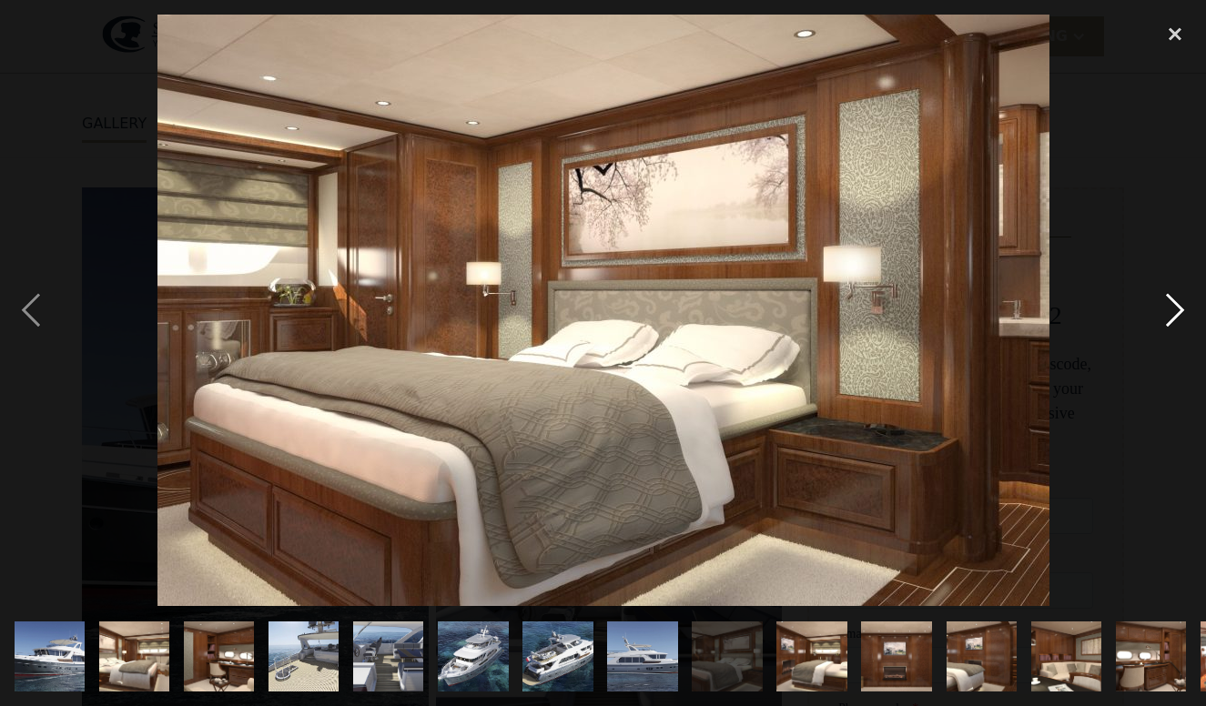
click at [1172, 320] on div "next image" at bounding box center [1175, 312] width 62 height 594
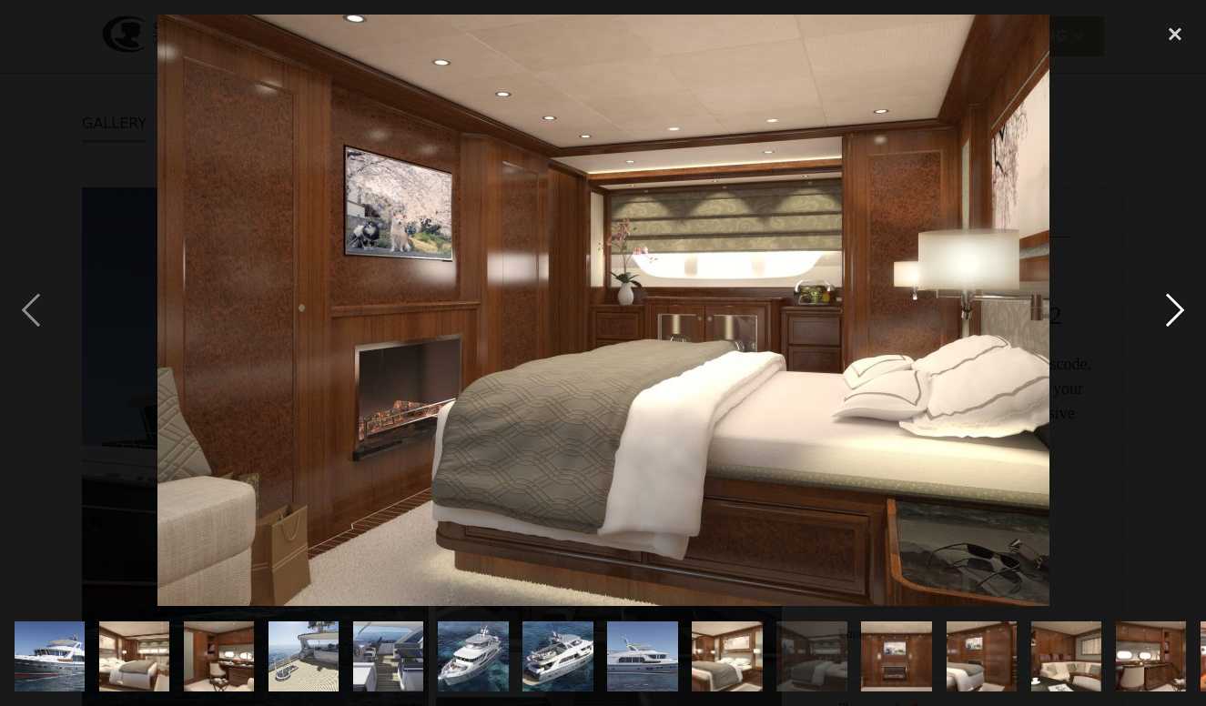
click at [1172, 320] on div "next image" at bounding box center [1175, 312] width 62 height 594
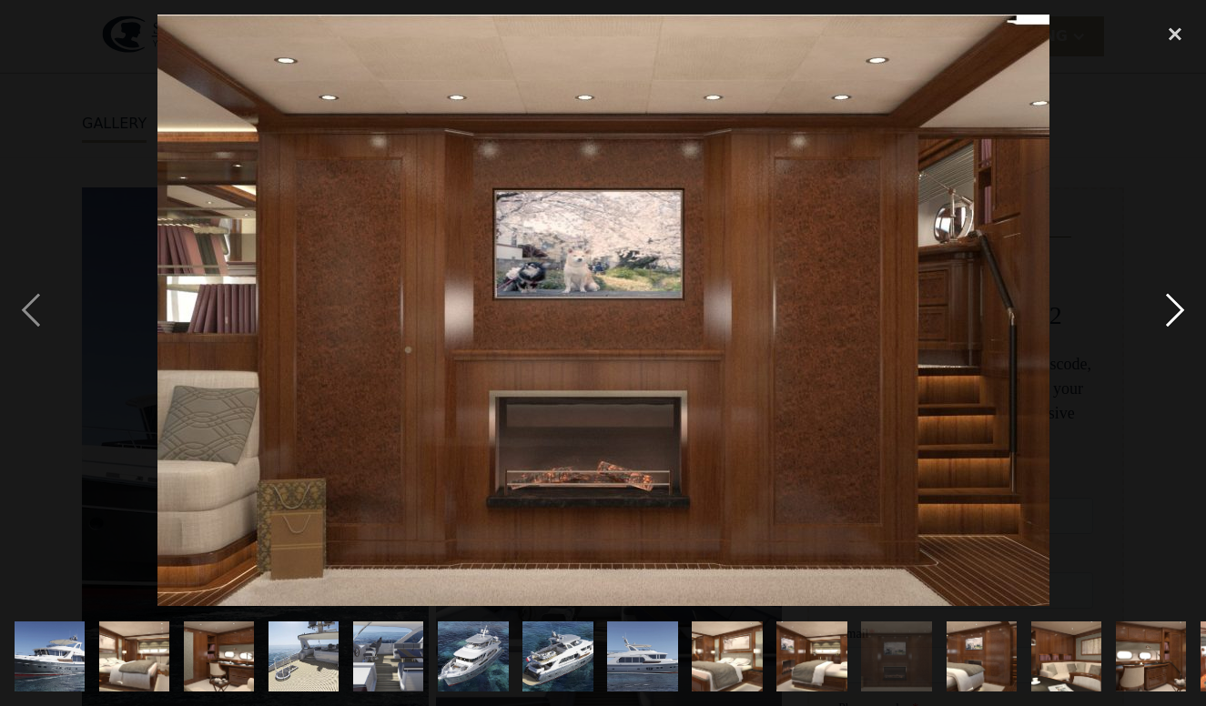
click at [1172, 320] on div "next image" at bounding box center [1175, 312] width 62 height 594
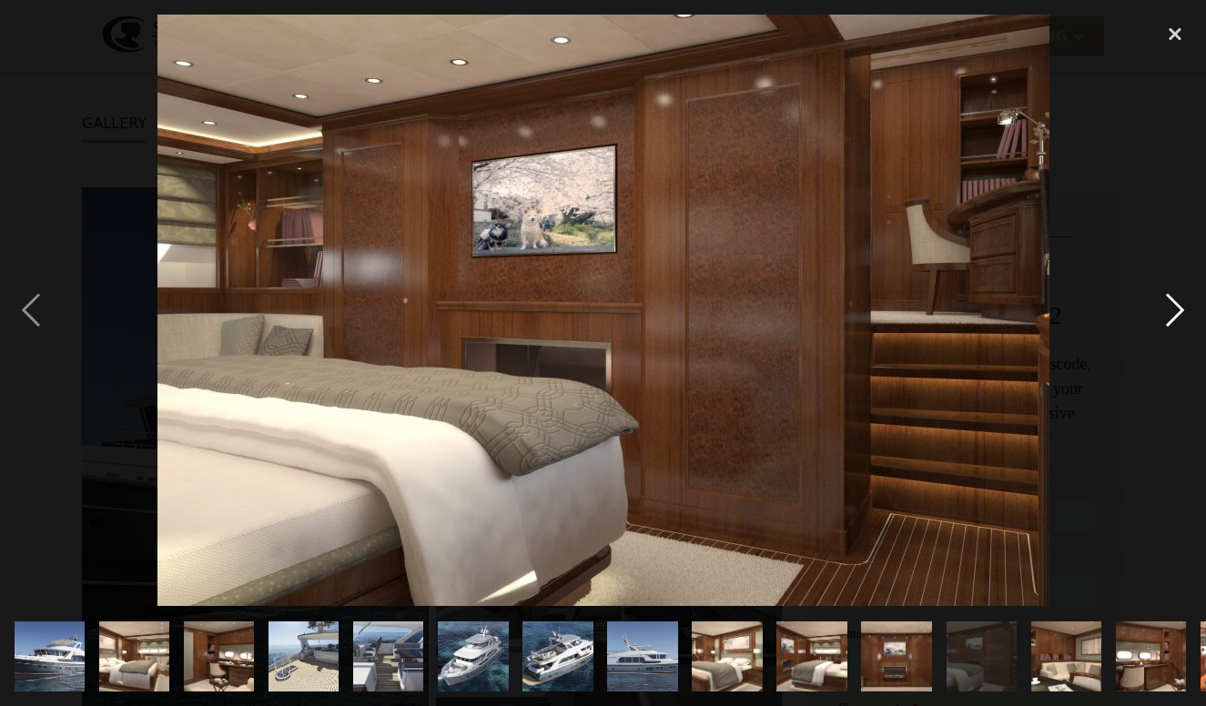
click at [1172, 320] on div "next image" at bounding box center [1175, 312] width 62 height 594
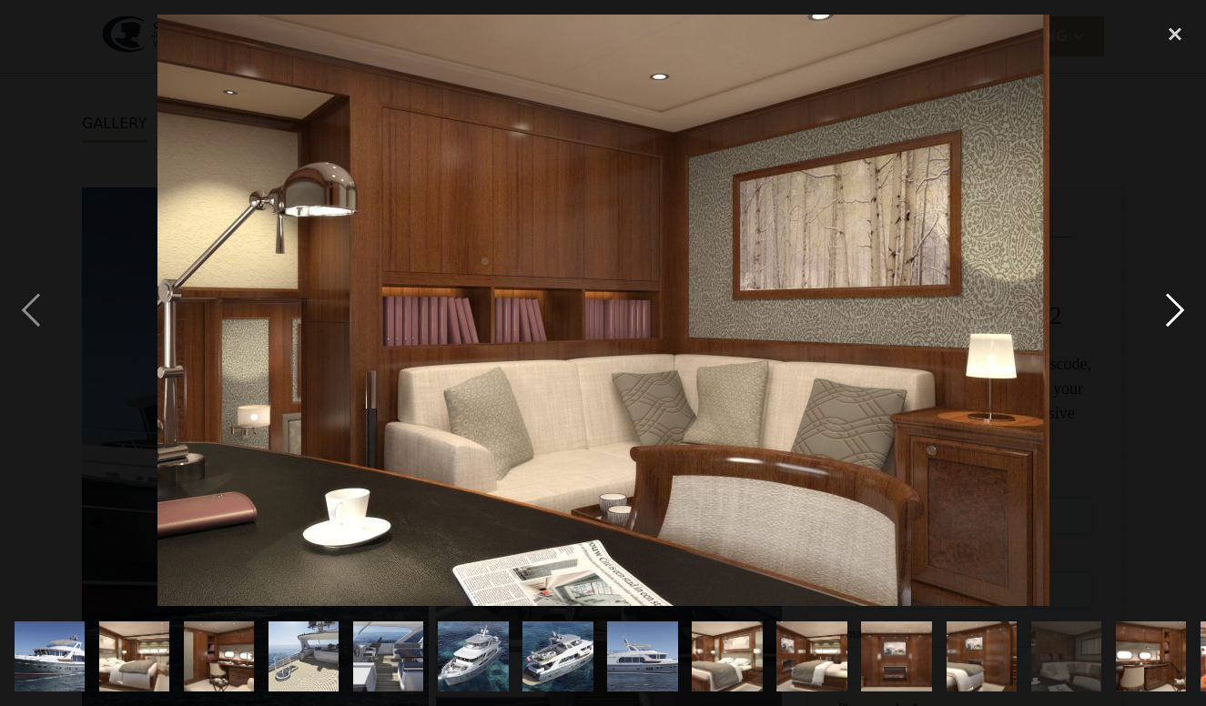
click at [1172, 320] on div "next image" at bounding box center [1175, 312] width 62 height 594
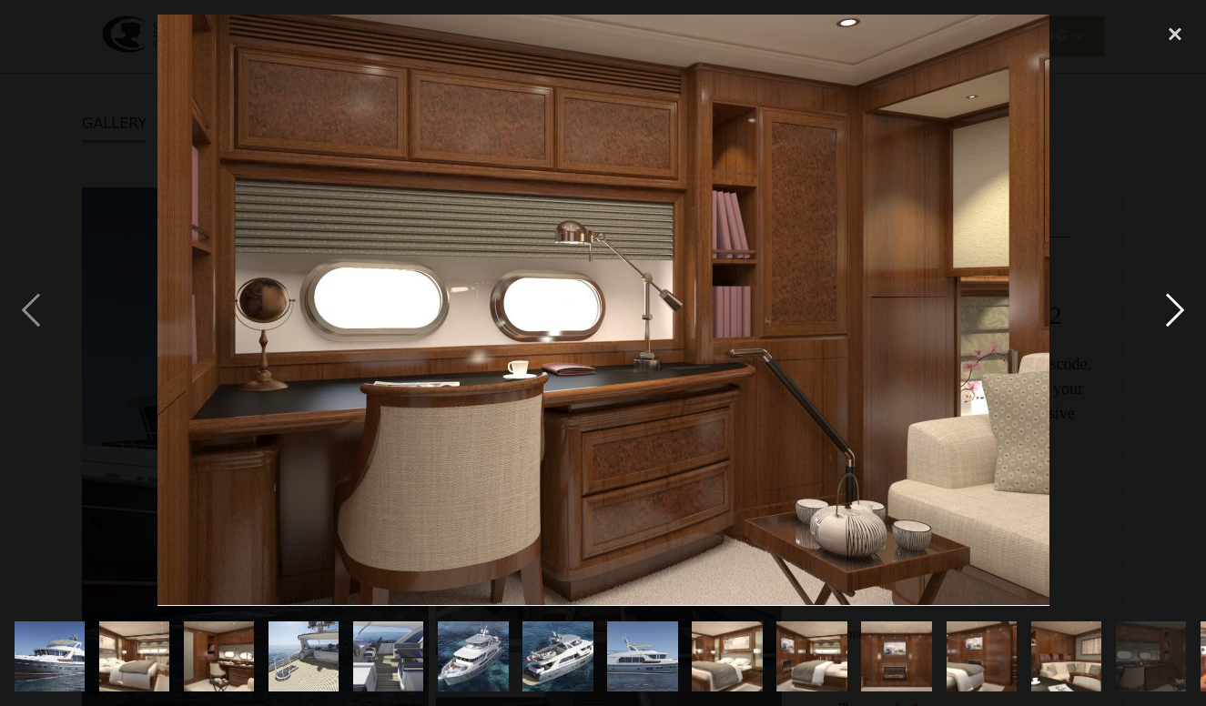
click at [1172, 320] on div "next image" at bounding box center [1175, 312] width 62 height 594
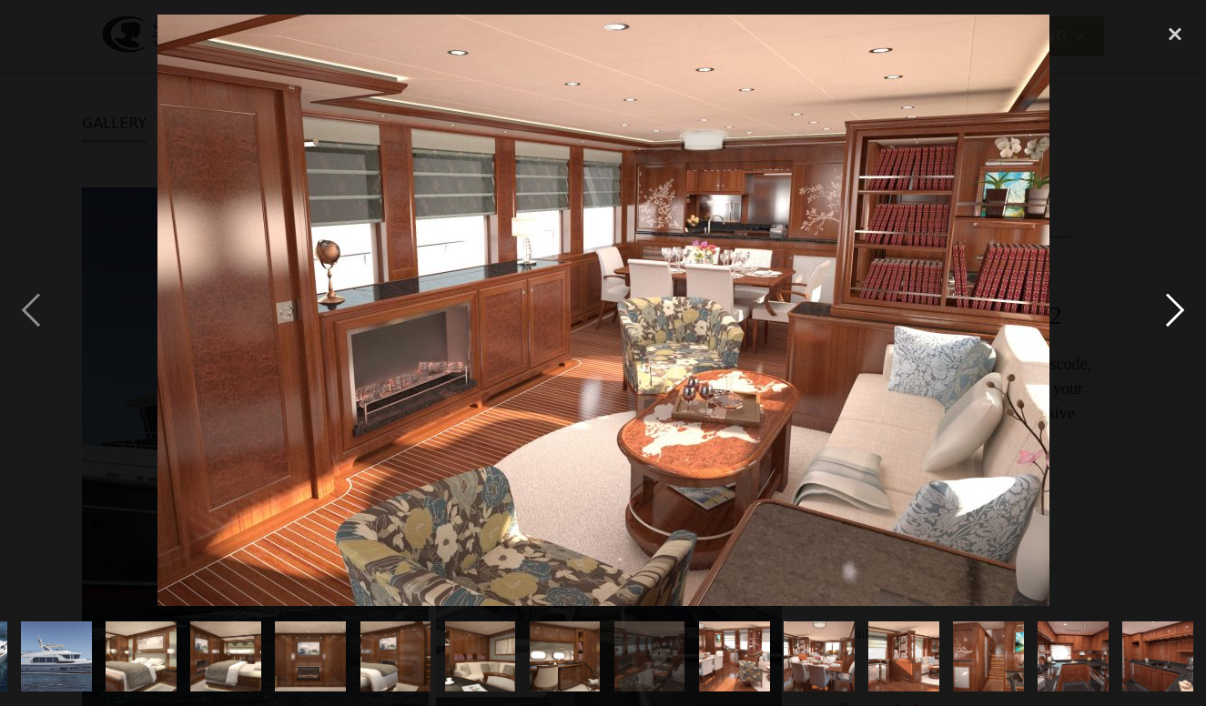
scroll to position [0, 587]
click at [1172, 320] on div "next image" at bounding box center [1175, 312] width 62 height 594
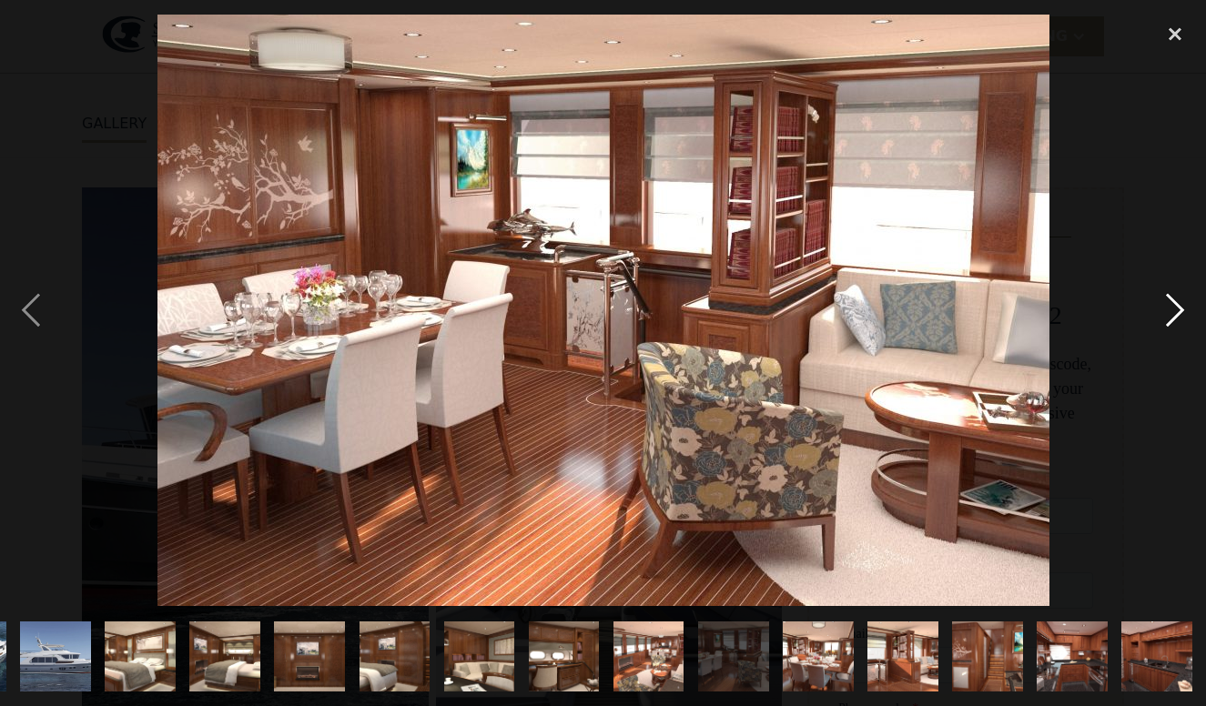
click at [1172, 320] on div "next image" at bounding box center [1175, 312] width 62 height 594
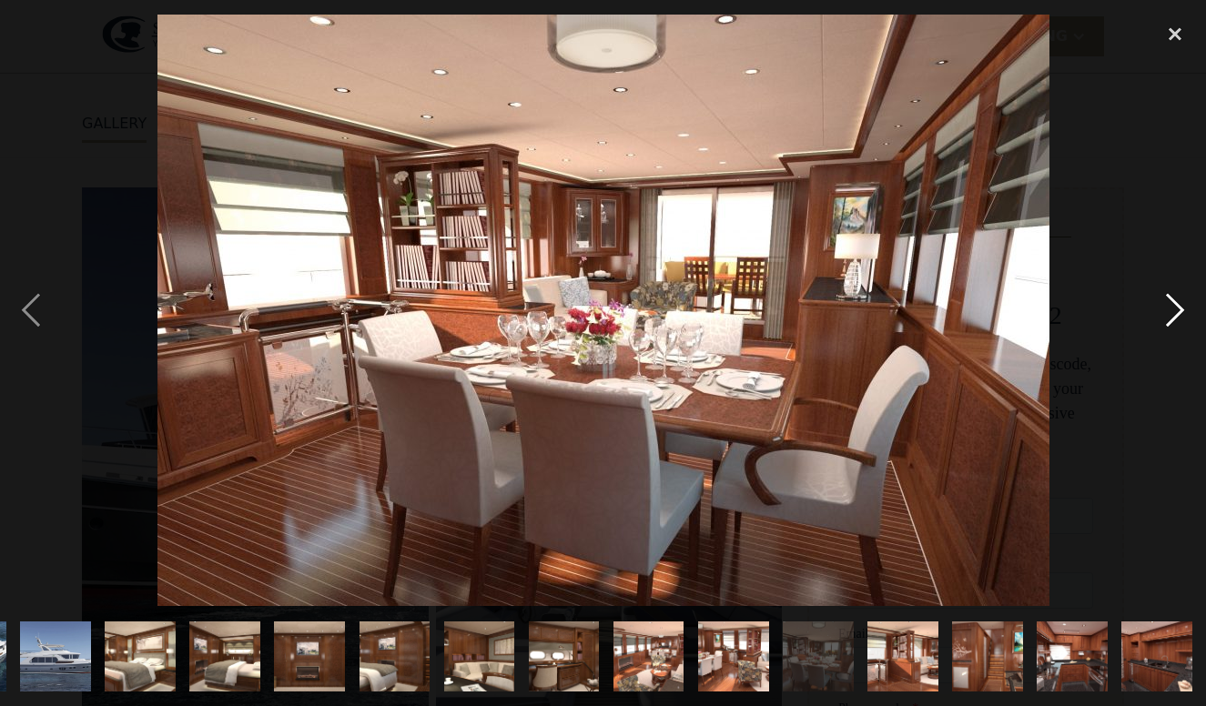
click at [1172, 320] on div "next image" at bounding box center [1175, 312] width 62 height 594
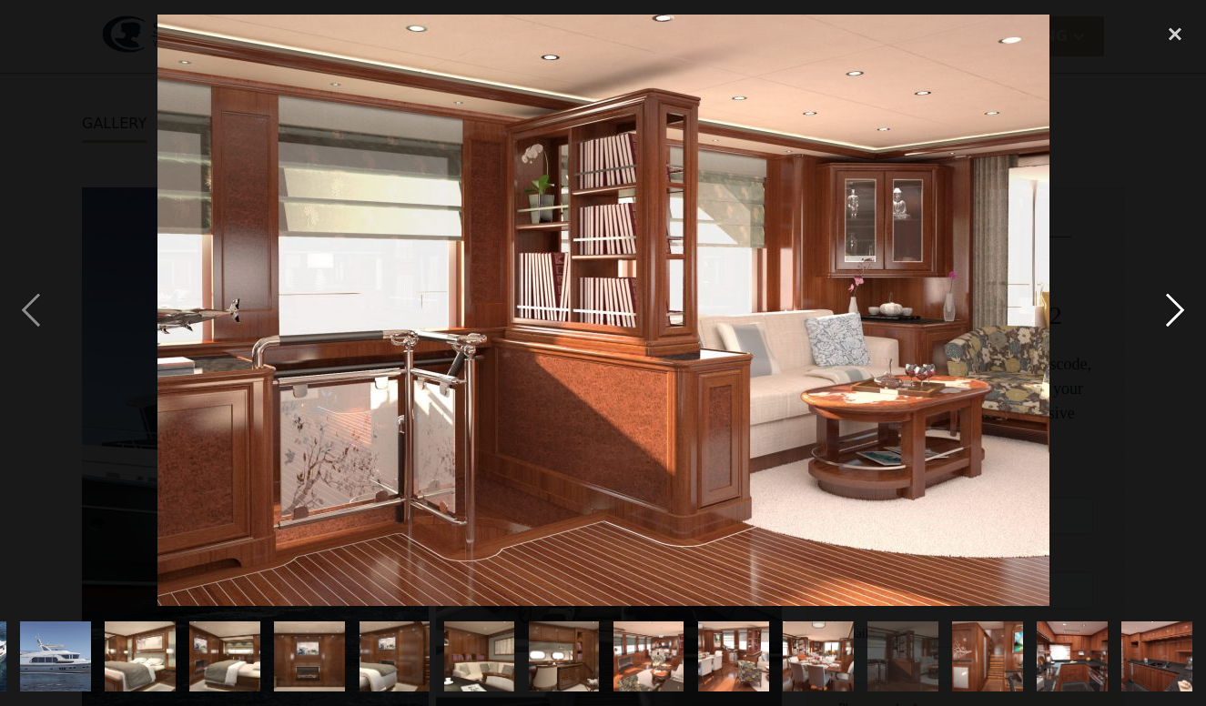
click at [1172, 320] on div "next image" at bounding box center [1175, 312] width 62 height 594
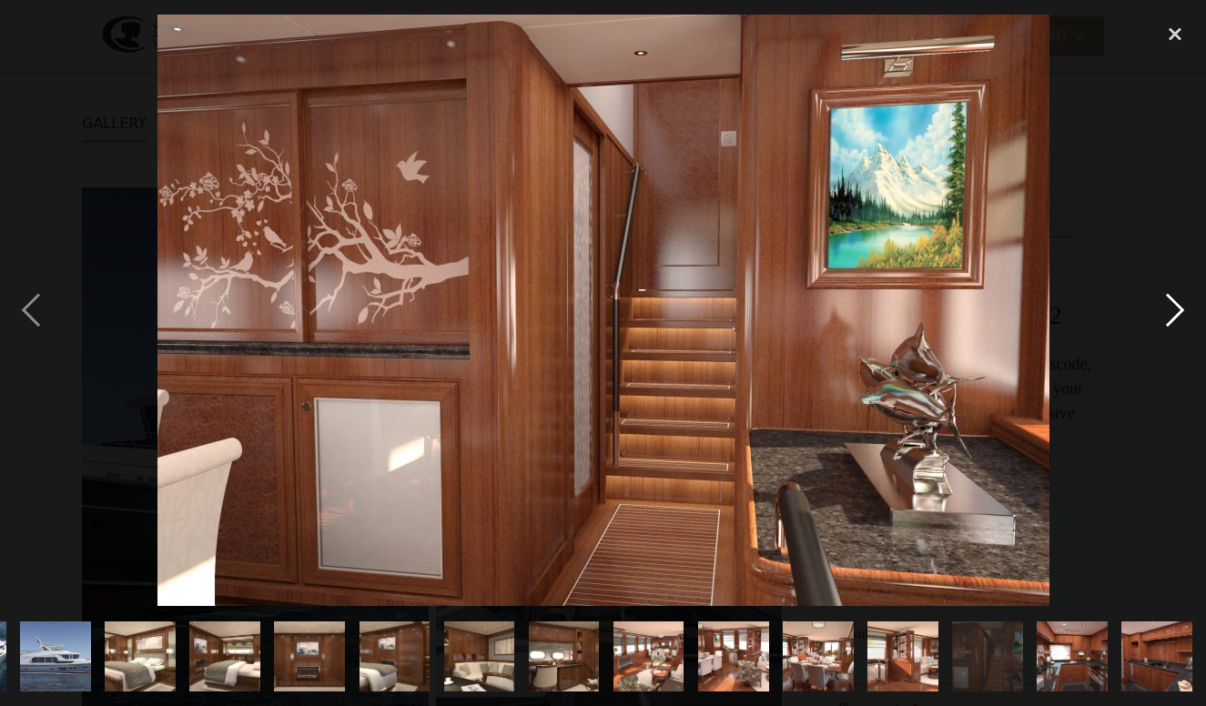
click at [1172, 320] on div "next image" at bounding box center [1175, 312] width 62 height 594
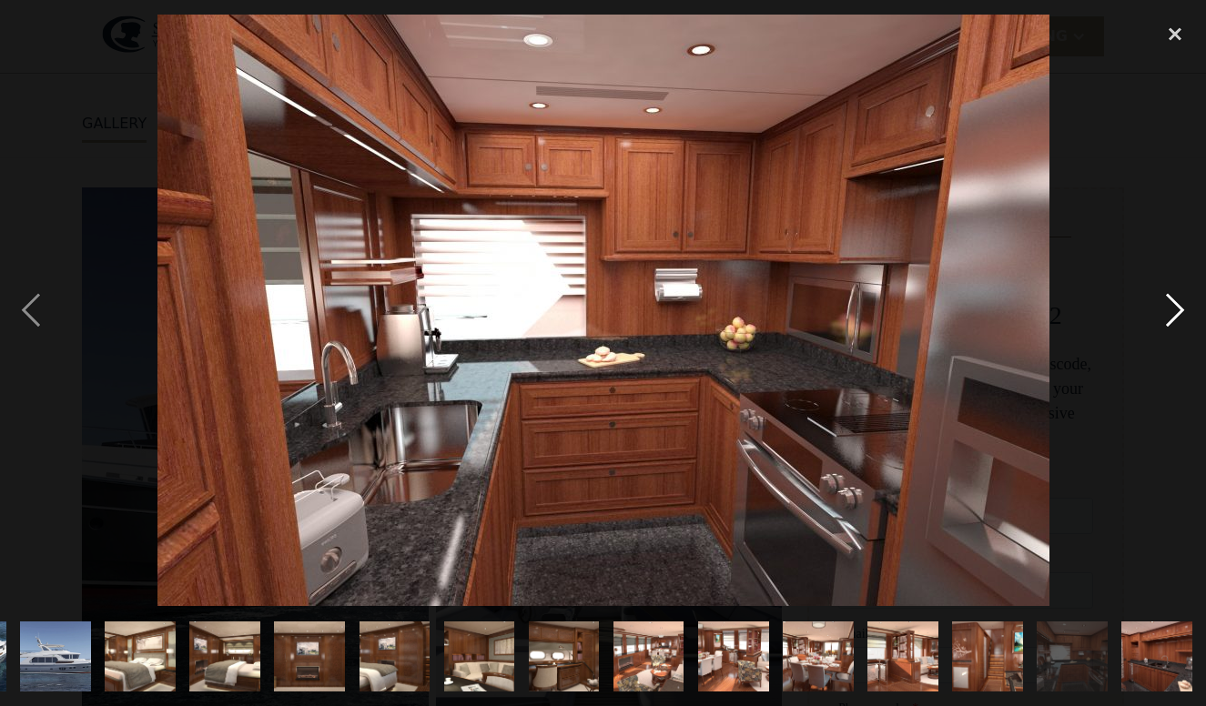
click at [1172, 320] on div "next image" at bounding box center [1175, 312] width 62 height 594
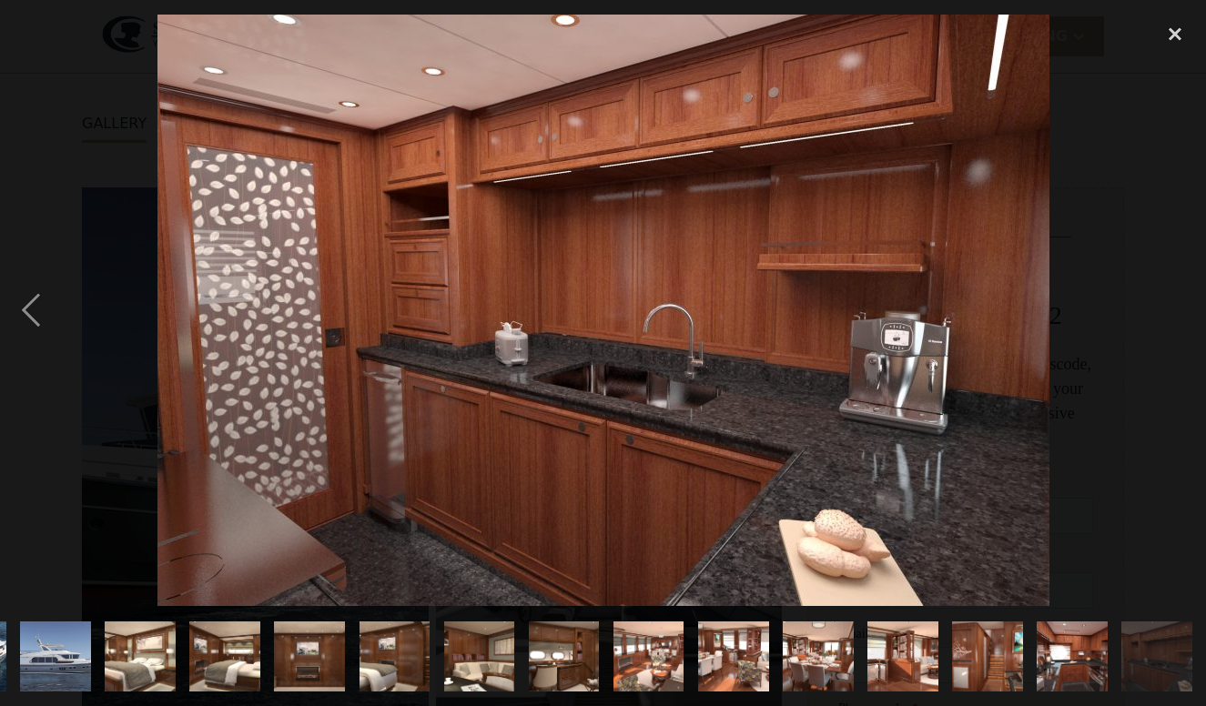
click at [1172, 320] on div "next image" at bounding box center [1175, 312] width 62 height 594
click at [1168, 30] on div "close lightbox" at bounding box center [1175, 35] width 62 height 40
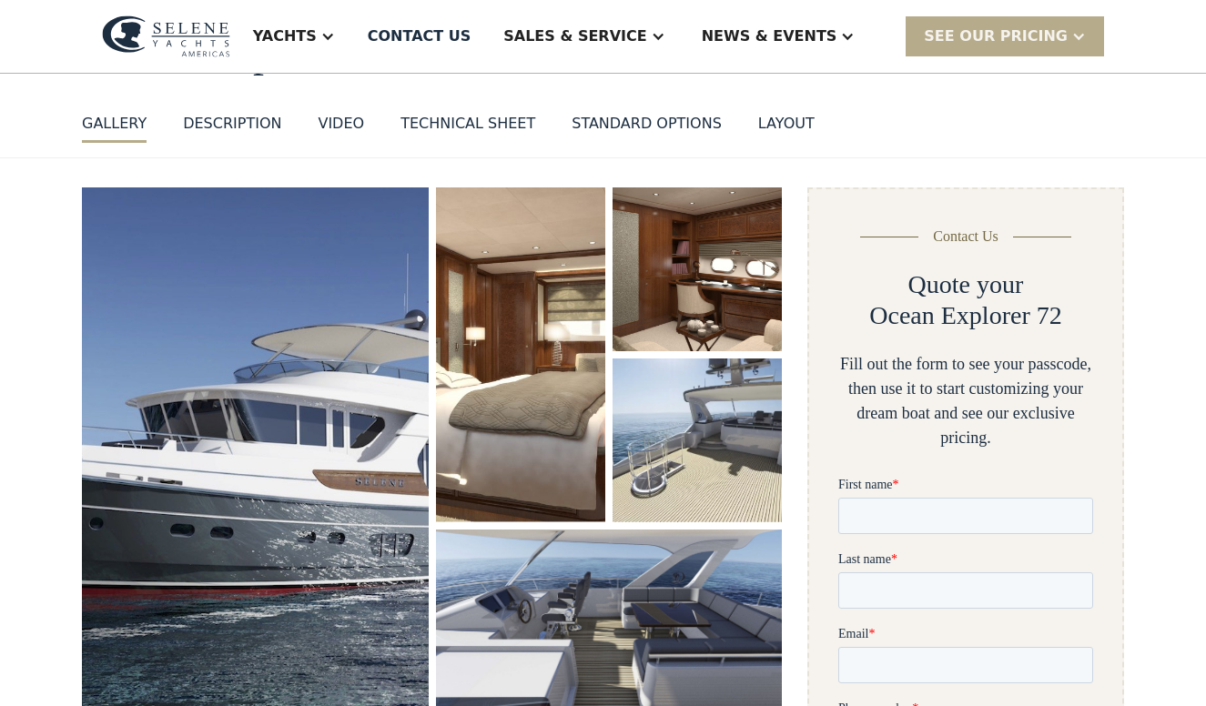
scroll to position [0, 0]
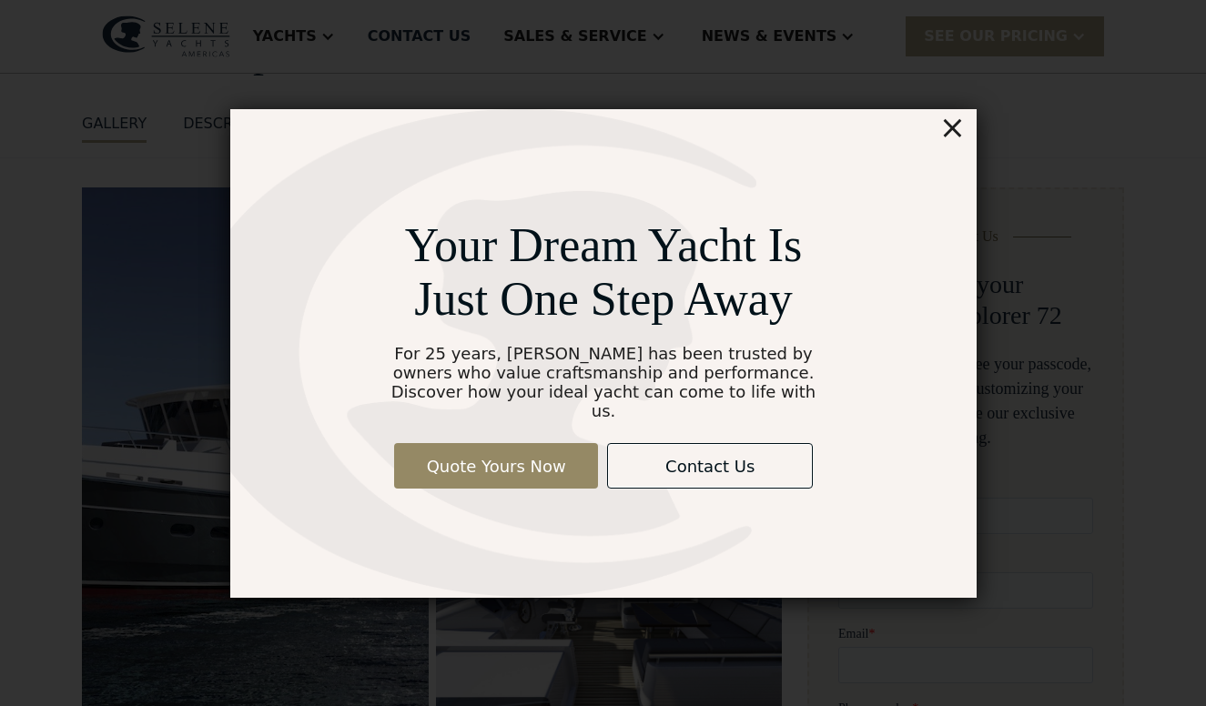
click at [958, 142] on div "×" at bounding box center [952, 127] width 26 height 36
